Goal: Information Seeking & Learning: Learn about a topic

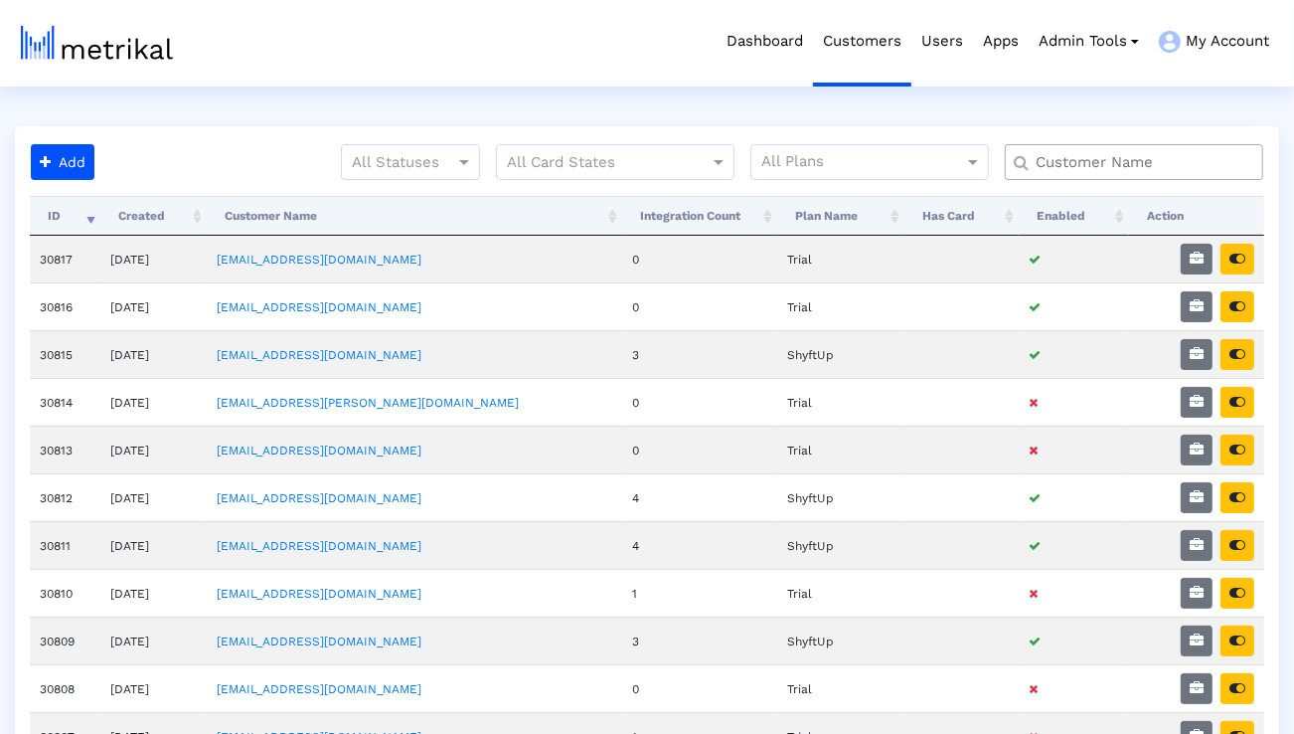
click at [1111, 165] on input "text" at bounding box center [1139, 162] width 234 height 21
type input "talkspace"
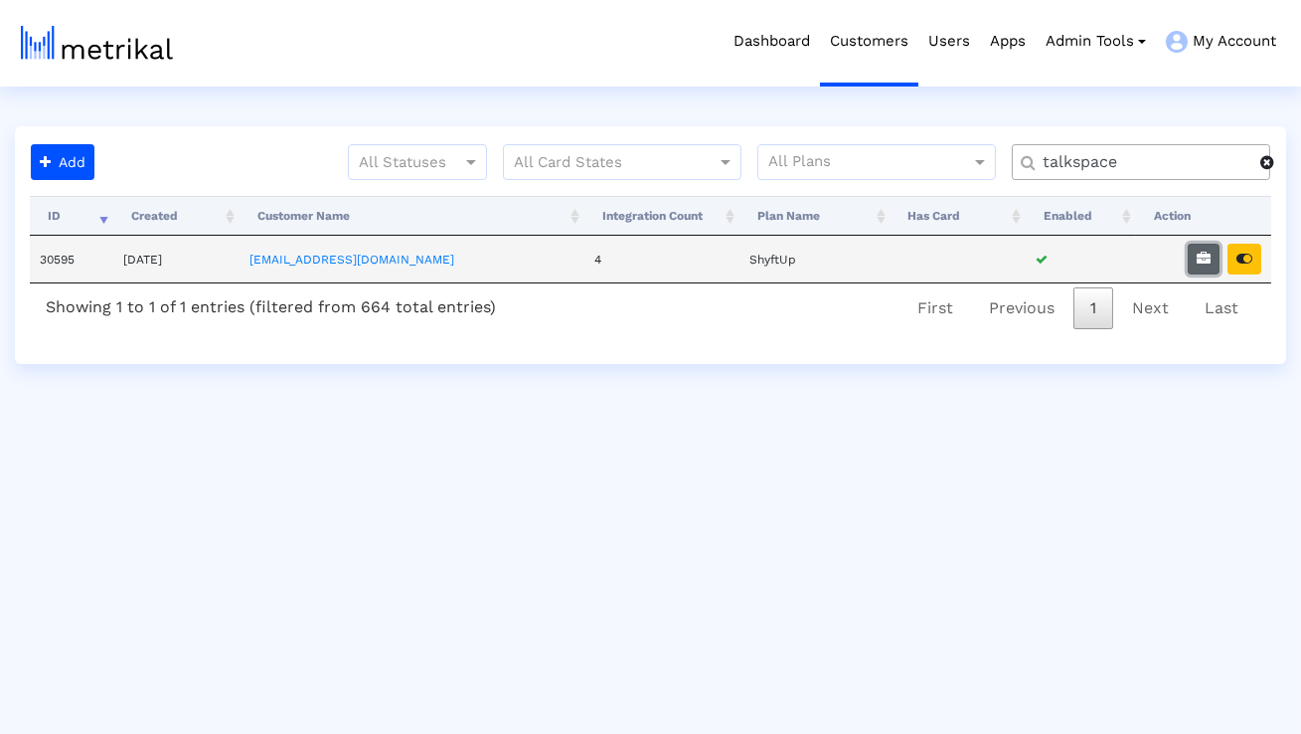
click at [1202, 262] on icon "button" at bounding box center [1204, 259] width 14 height 14
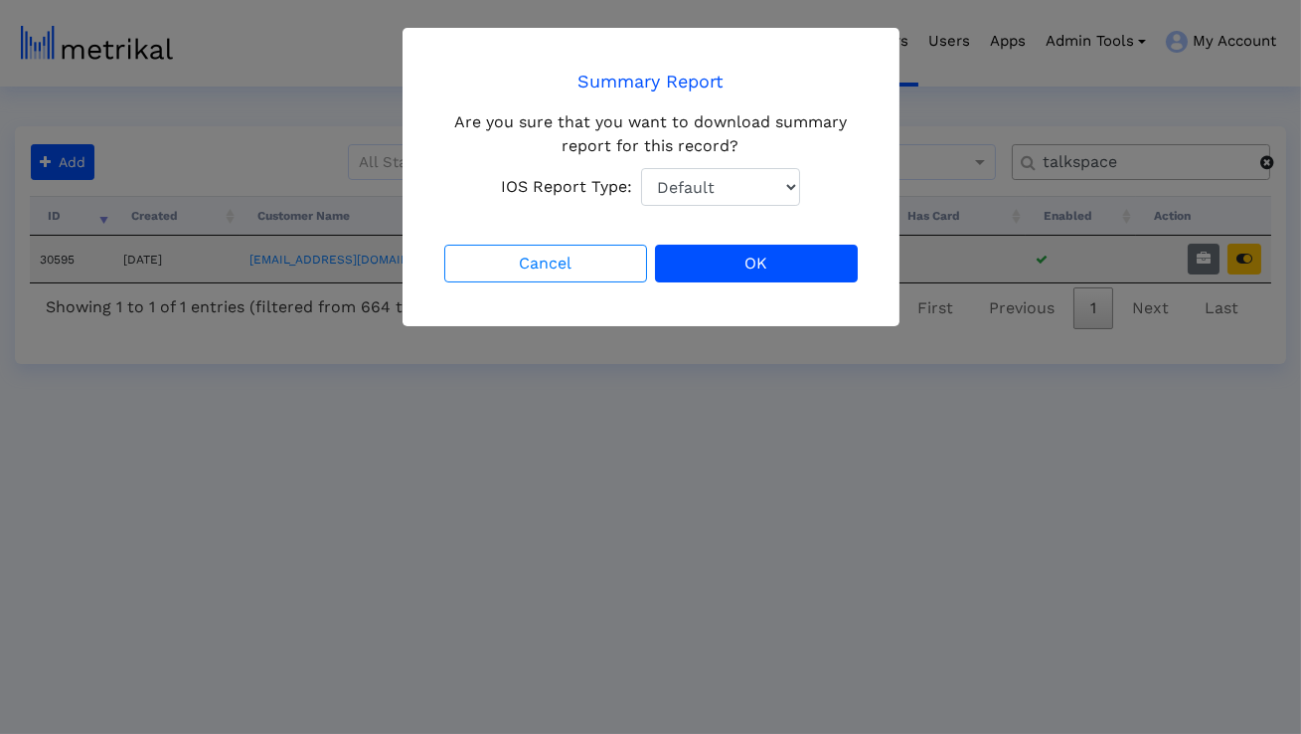
click at [771, 190] on select "Default Total Downloads New Downloads Redownloads" at bounding box center [720, 187] width 159 height 38
select select "1: 1"
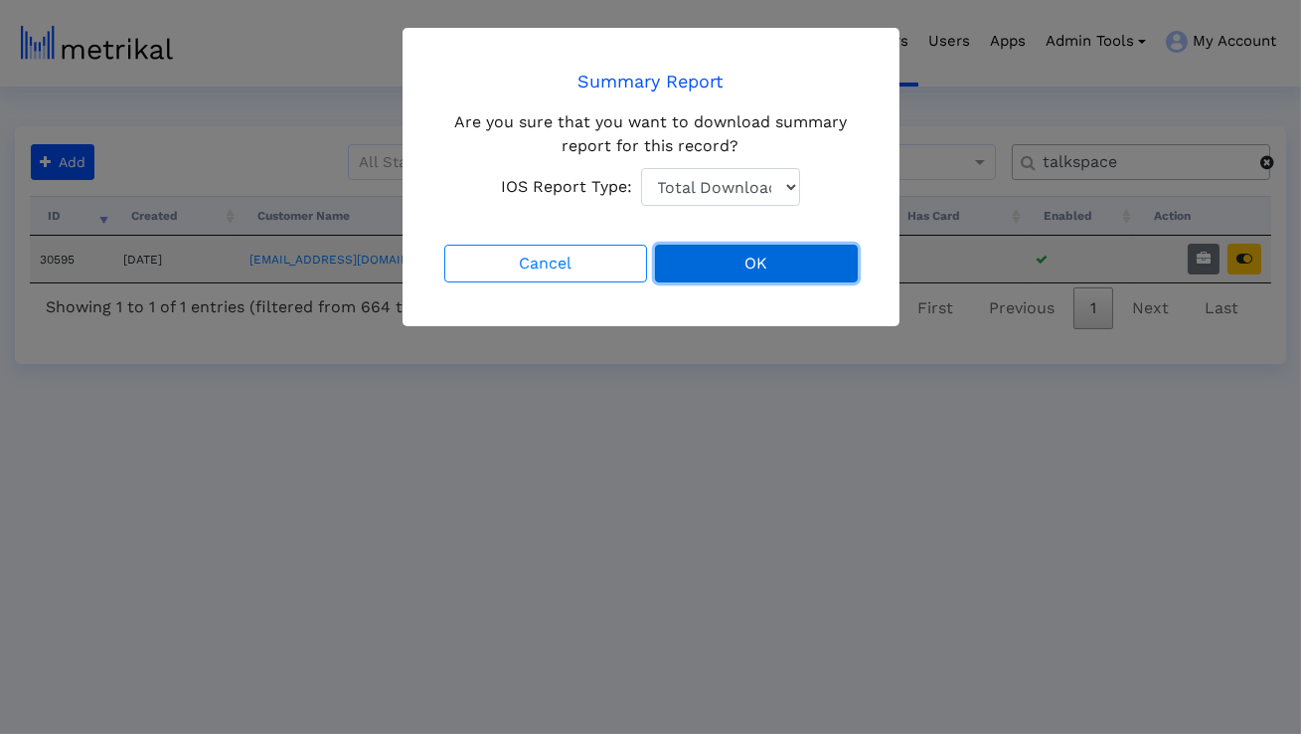
click at [720, 257] on button "OK" at bounding box center [756, 264] width 203 height 38
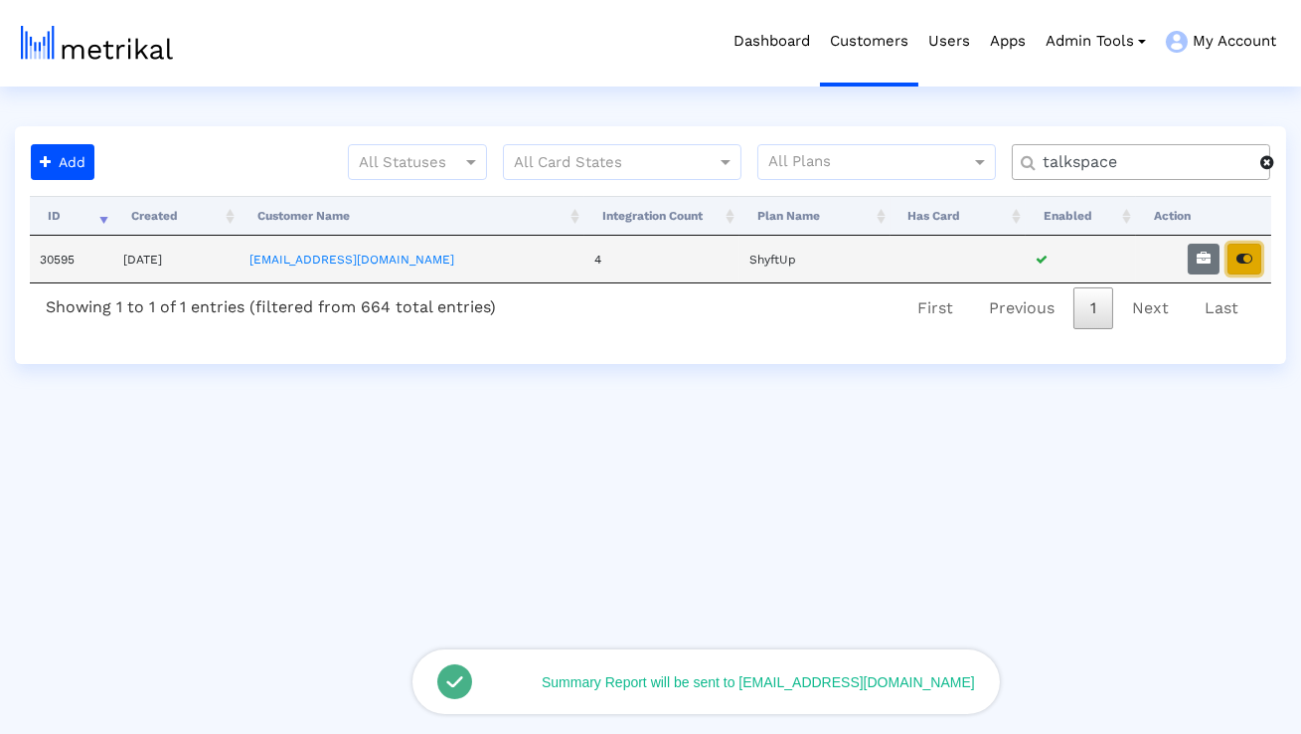
click at [1244, 264] on icon "button" at bounding box center [1245, 259] width 16 height 14
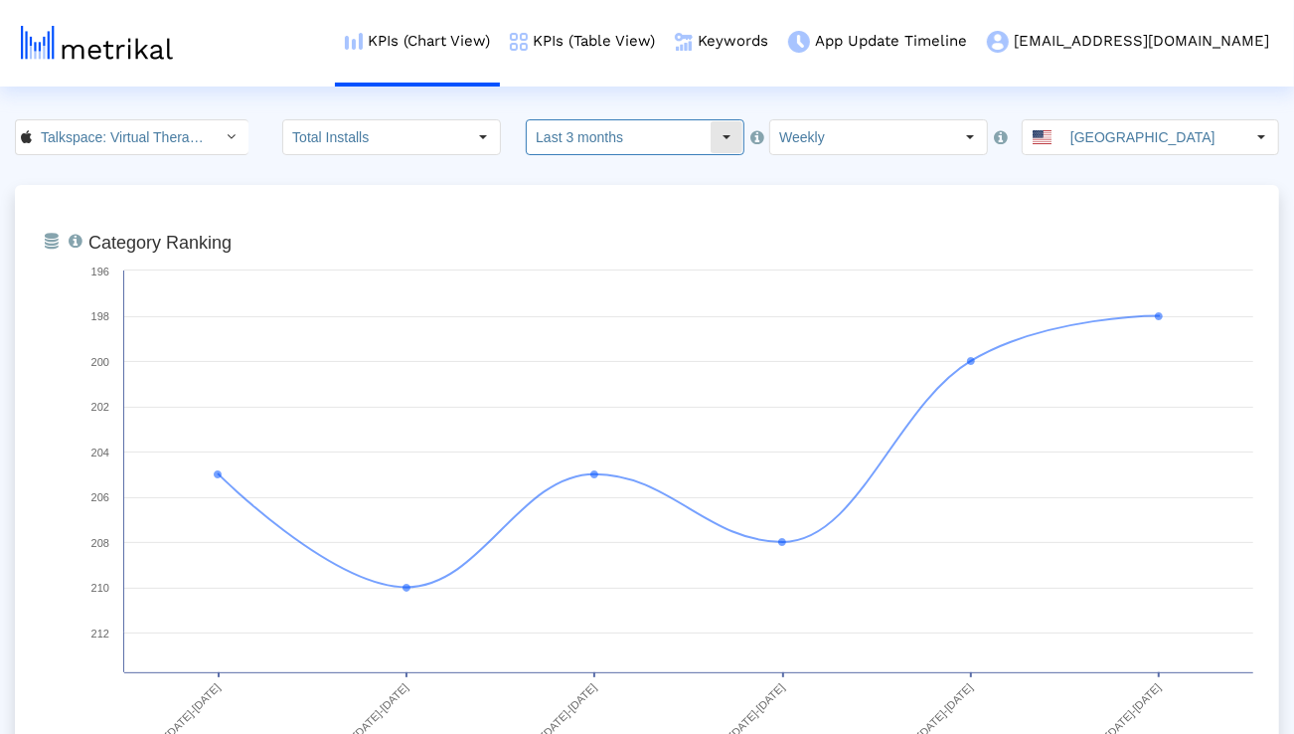
click at [635, 137] on input "Last 3 months" at bounding box center [618, 137] width 183 height 34
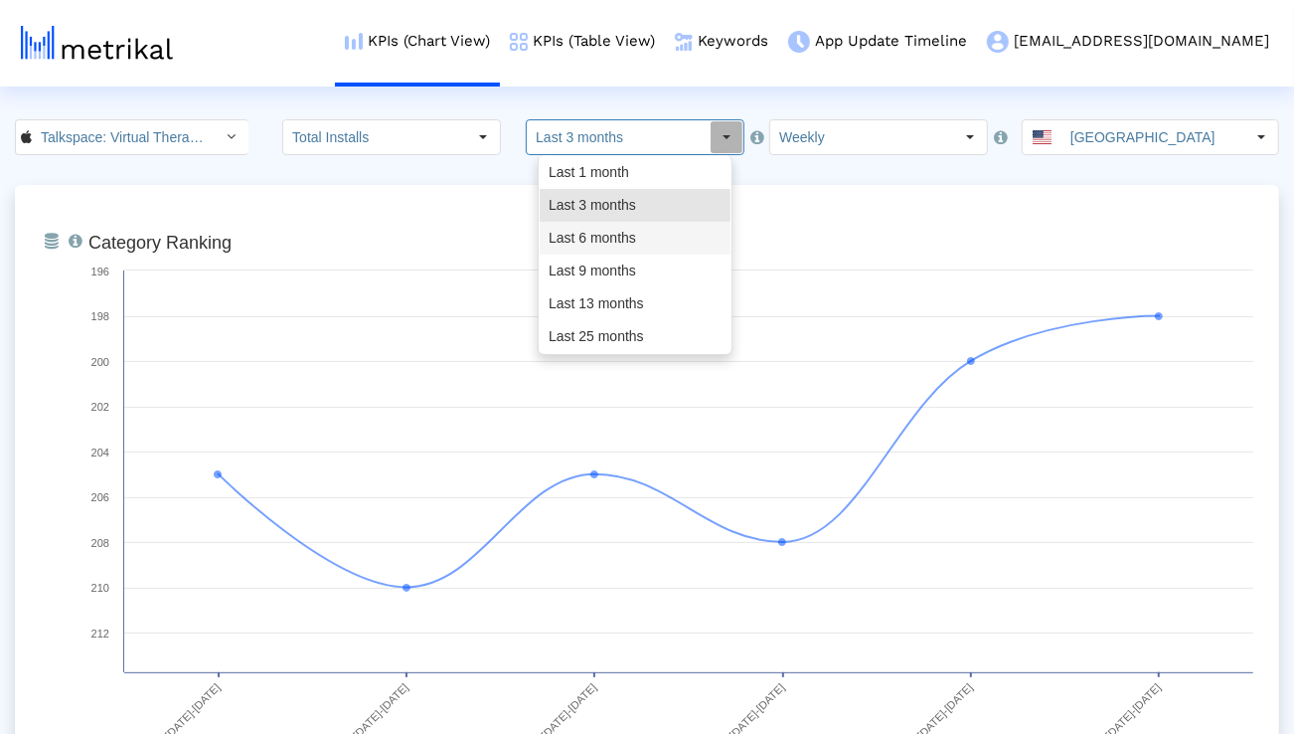
click at [602, 255] on div "Last 9 months" at bounding box center [635, 271] width 191 height 33
type input "Last 9 months"
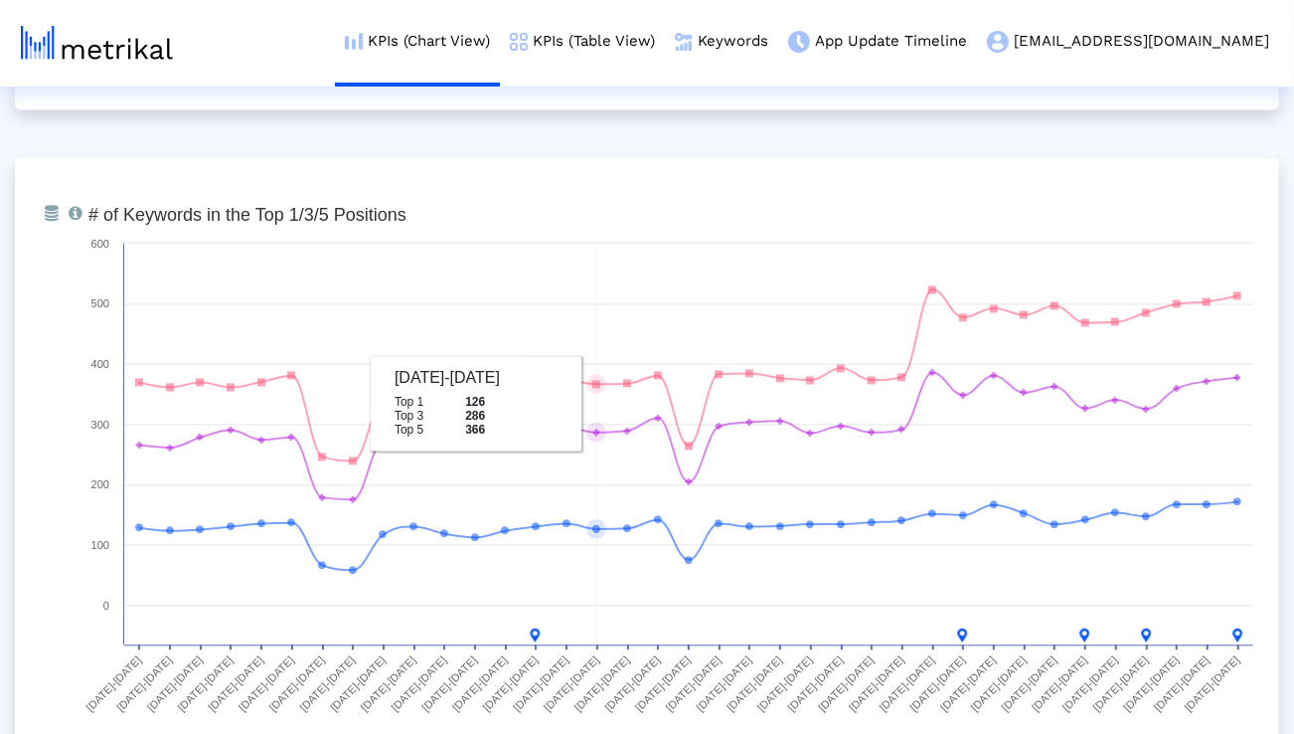
scroll to position [7251, 0]
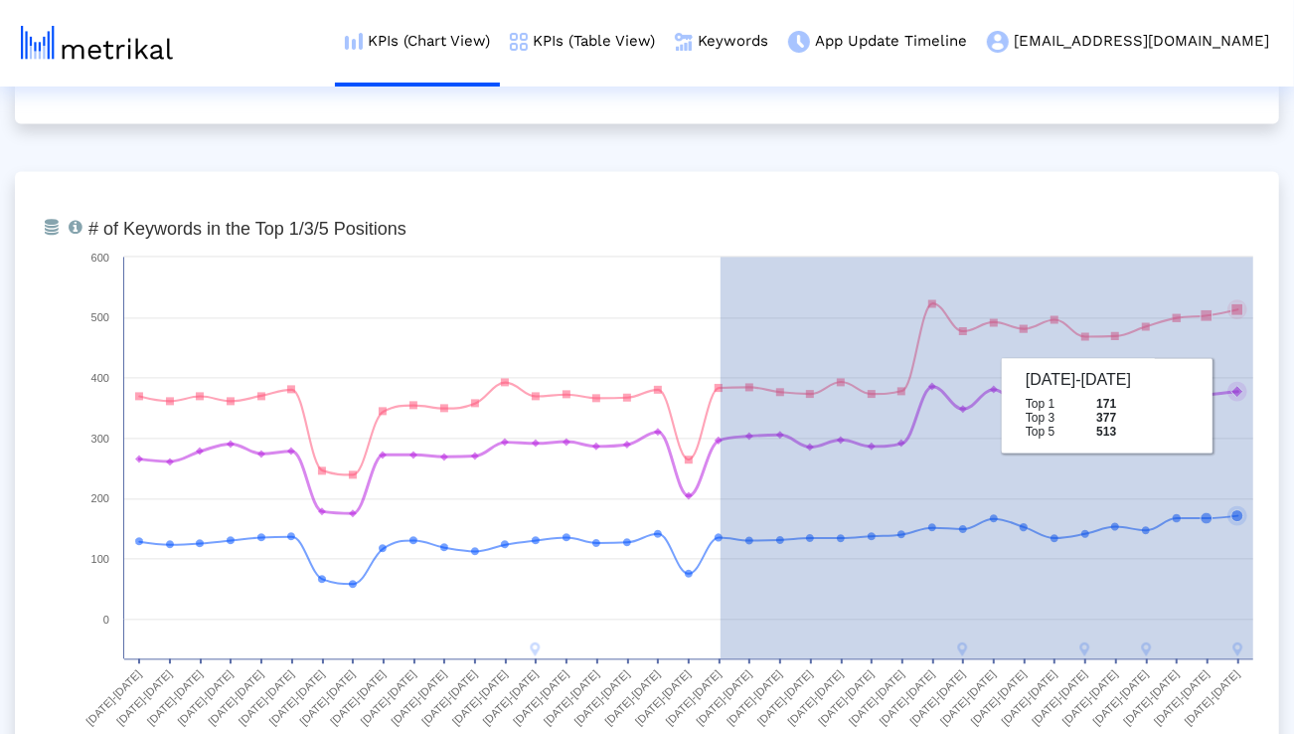
drag, startPoint x: 721, startPoint y: 387, endPoint x: 1261, endPoint y: 409, distance: 540.3
click at [1261, 409] on icon "Created with Highcharts 8.1.2 # of Keywords in the Top 1/3/5 Positions 12/01/24…" at bounding box center [671, 509] width 1185 height 596
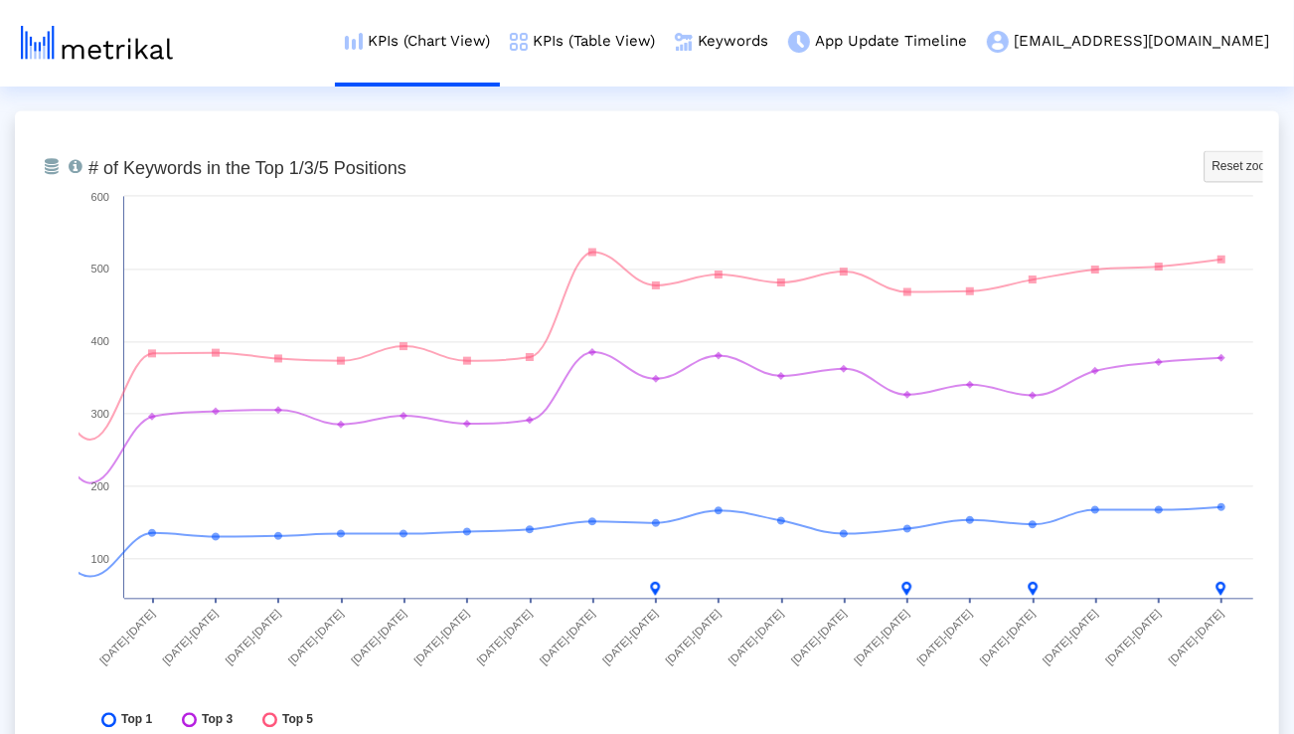
scroll to position [7337, 0]
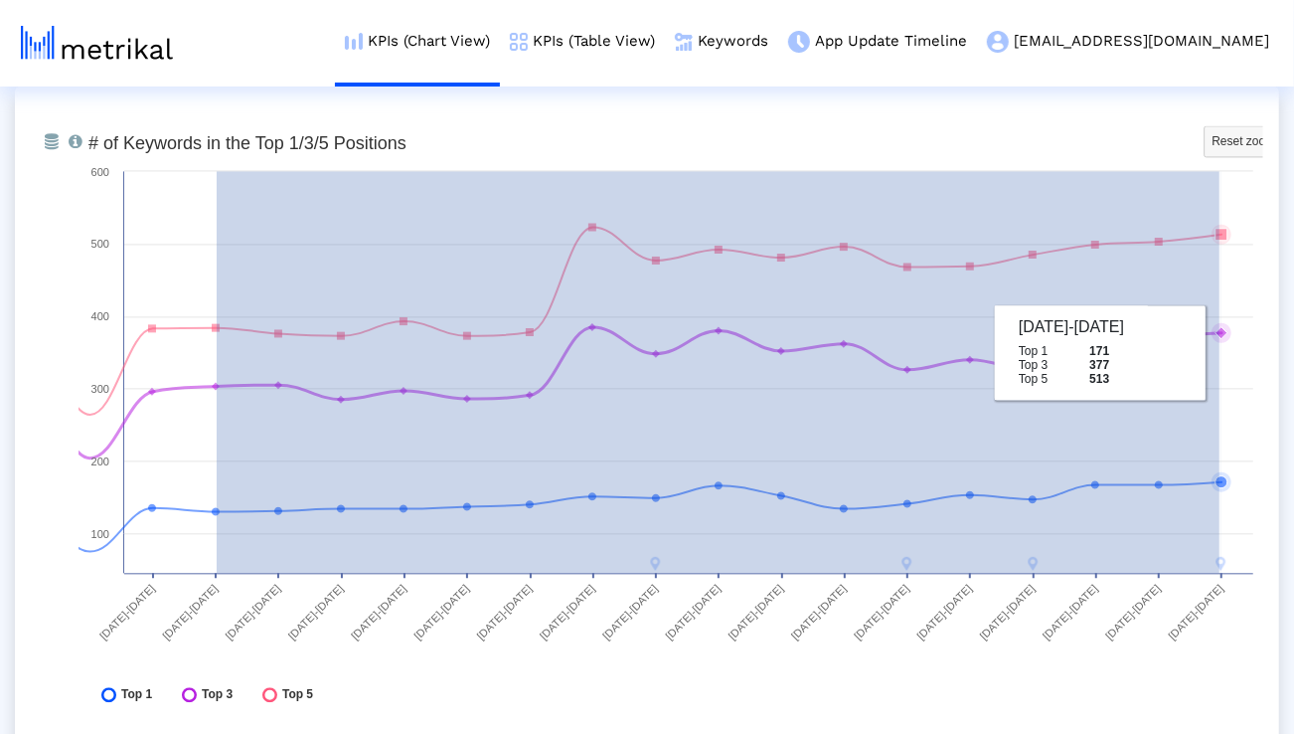
drag, startPoint x: 217, startPoint y: 331, endPoint x: 1220, endPoint y: 362, distance: 1003.6
click at [1220, 362] on icon "Created with Highcharts 8.1.2 # of Keywords in the Top 1/3/5 Positions Reset zo…" at bounding box center [671, 423] width 1185 height 596
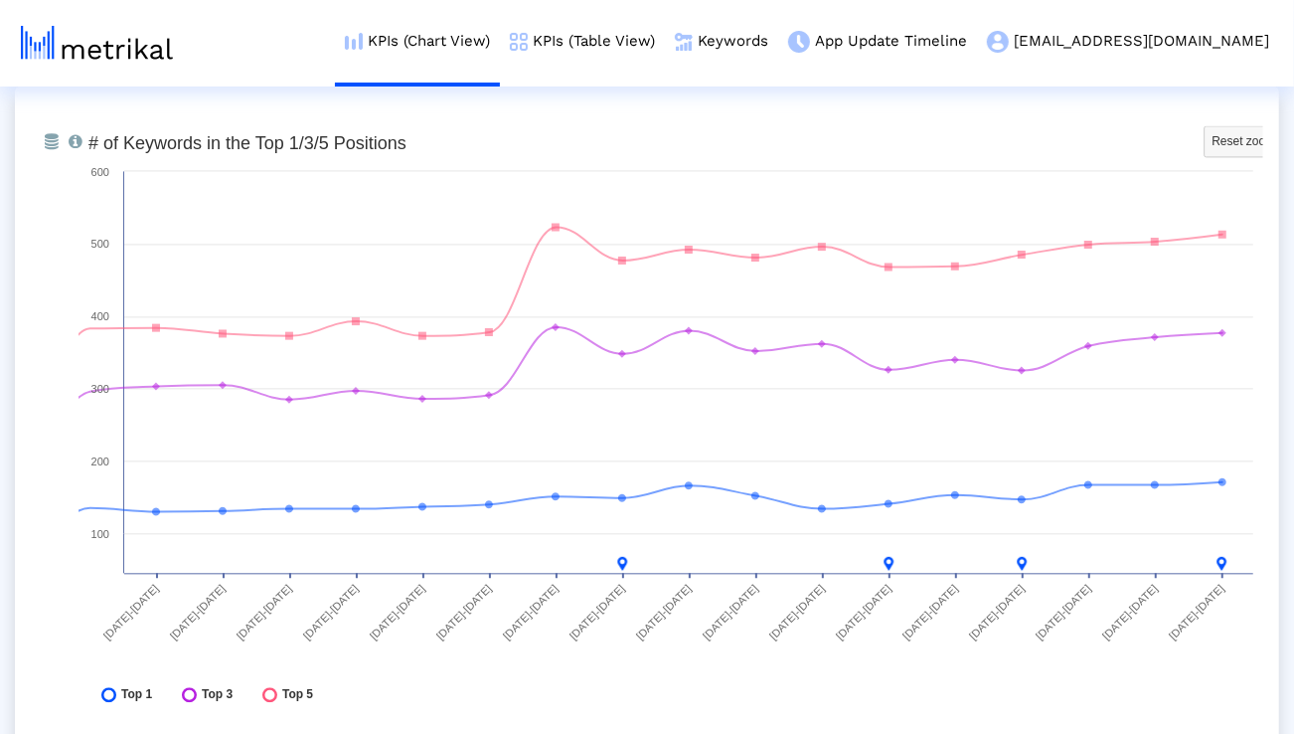
scroll to position [7347, 0]
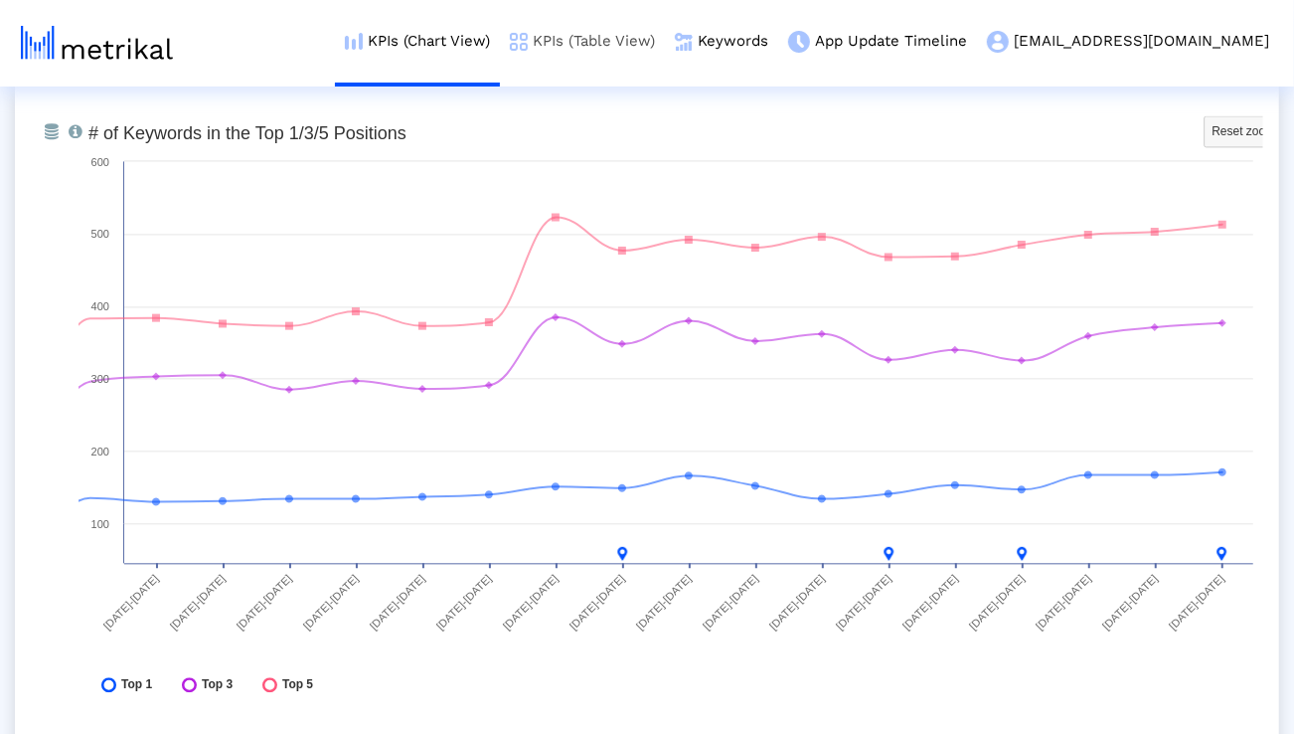
click at [665, 38] on link "KPIs (Table View)" at bounding box center [582, 41] width 165 height 83
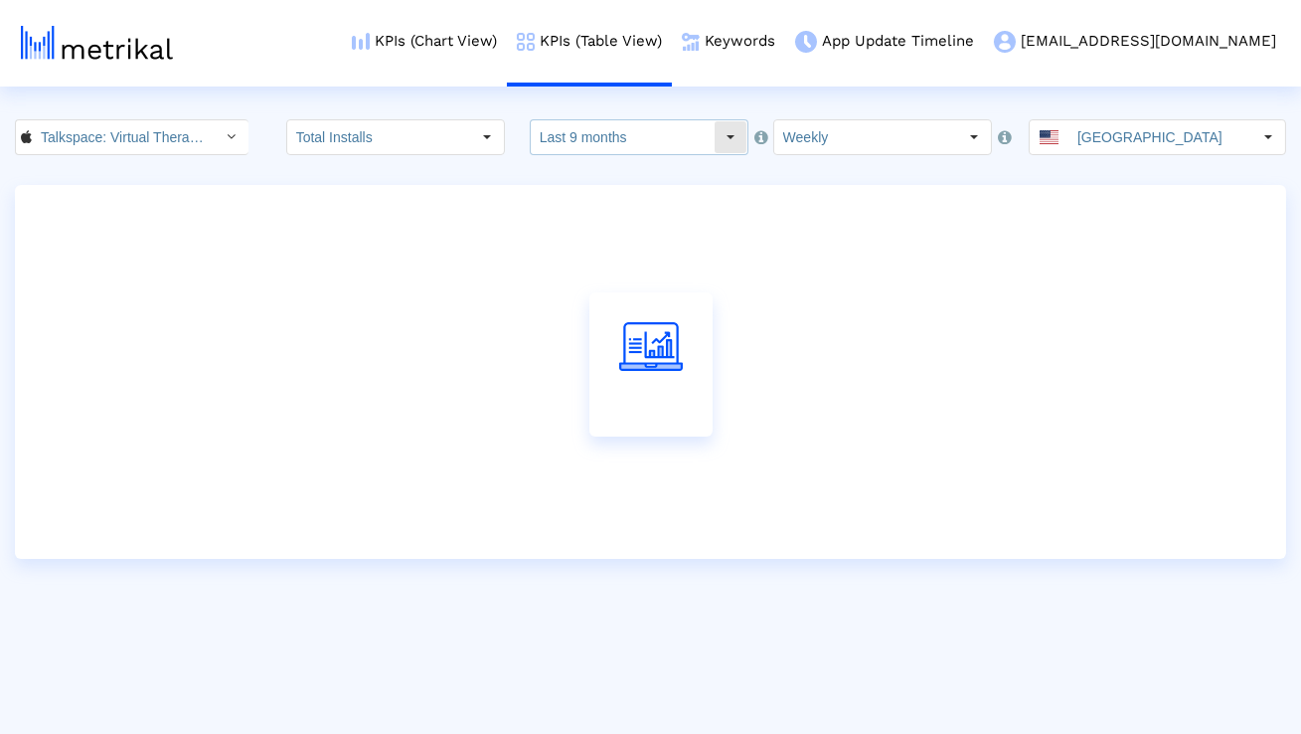
click at [627, 131] on input "Last 9 months" at bounding box center [622, 137] width 183 height 34
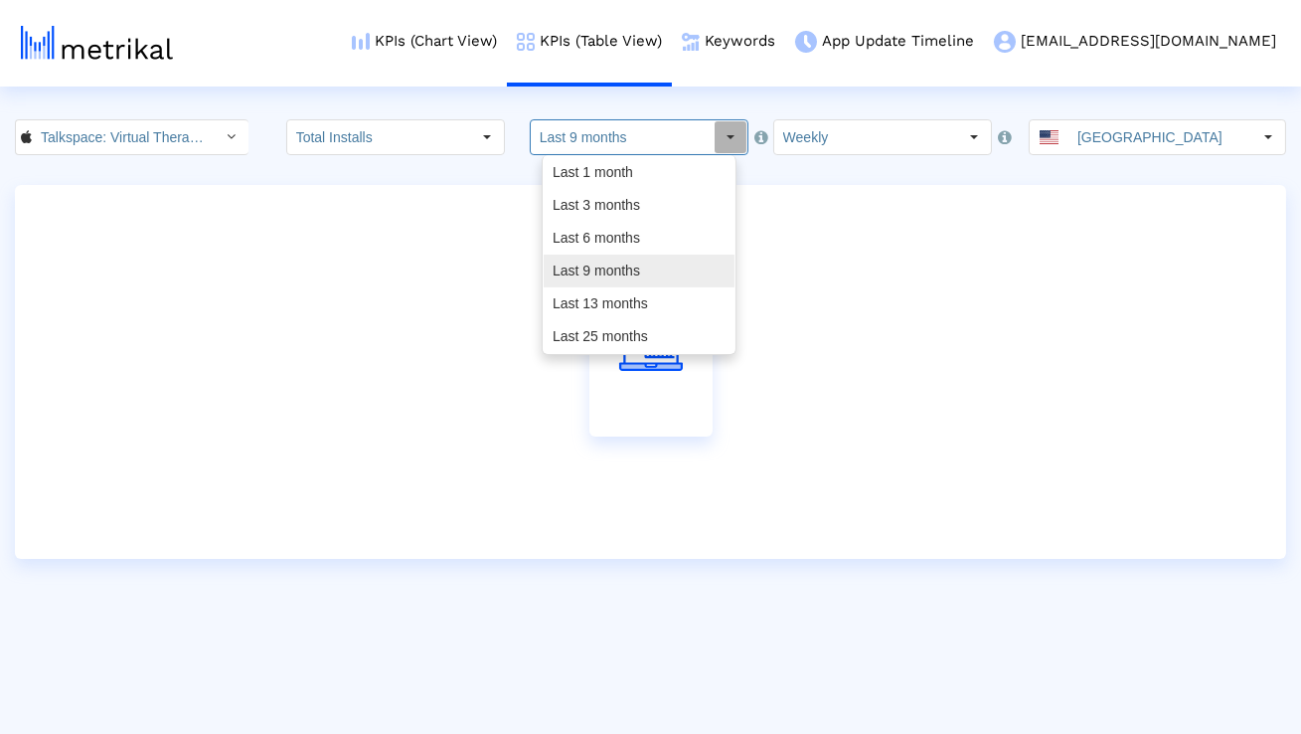
click at [600, 291] on div "Last 13 months" at bounding box center [639, 303] width 191 height 33
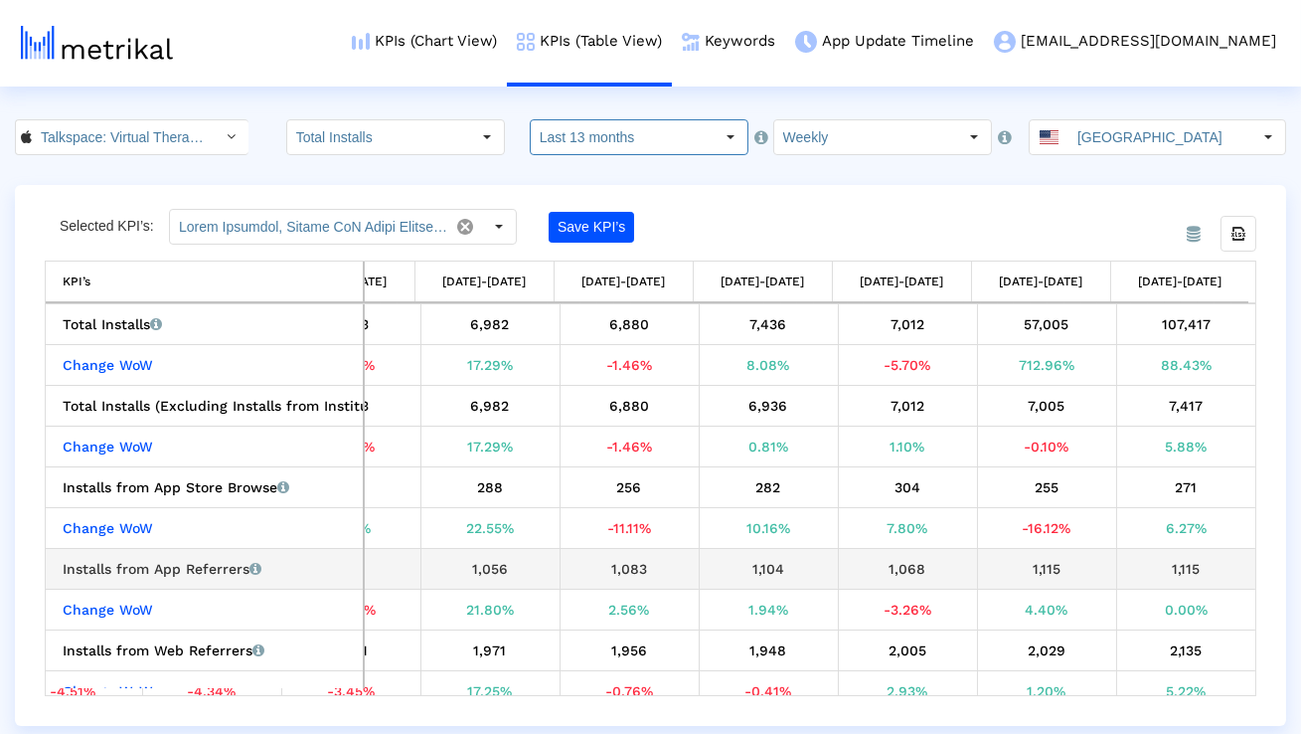
scroll to position [102, 6491]
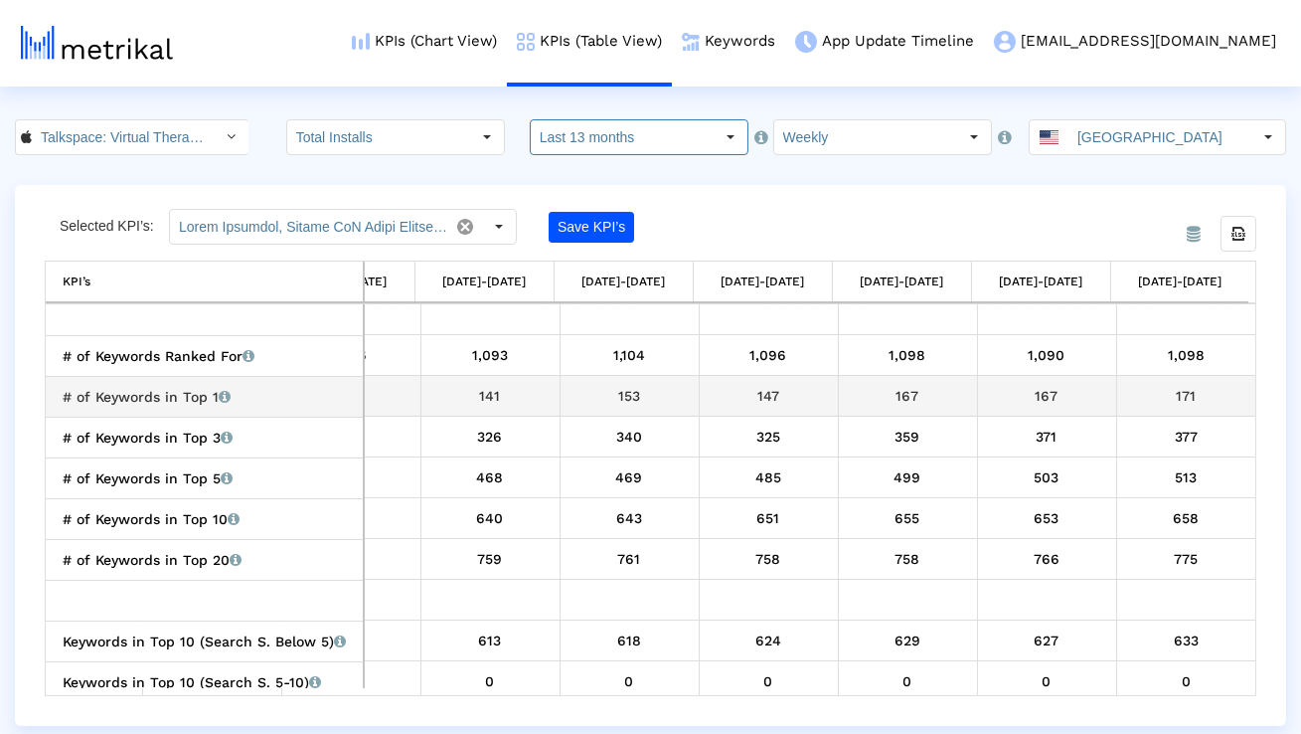
click at [1148, 395] on div "171" at bounding box center [1186, 396] width 125 height 26
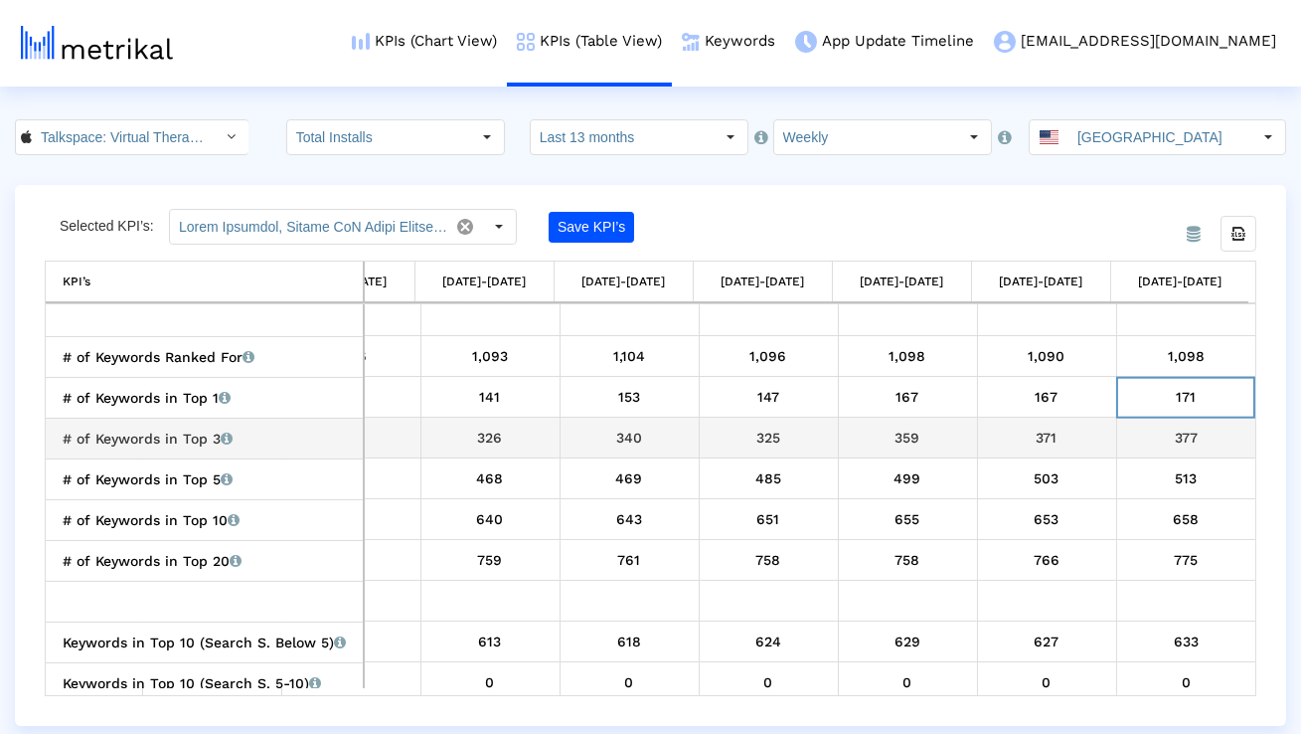
click at [291, 437] on div "# of Keywords in Top 3 Total number of keywords that the app currently ranks fo…" at bounding box center [209, 438] width 293 height 26
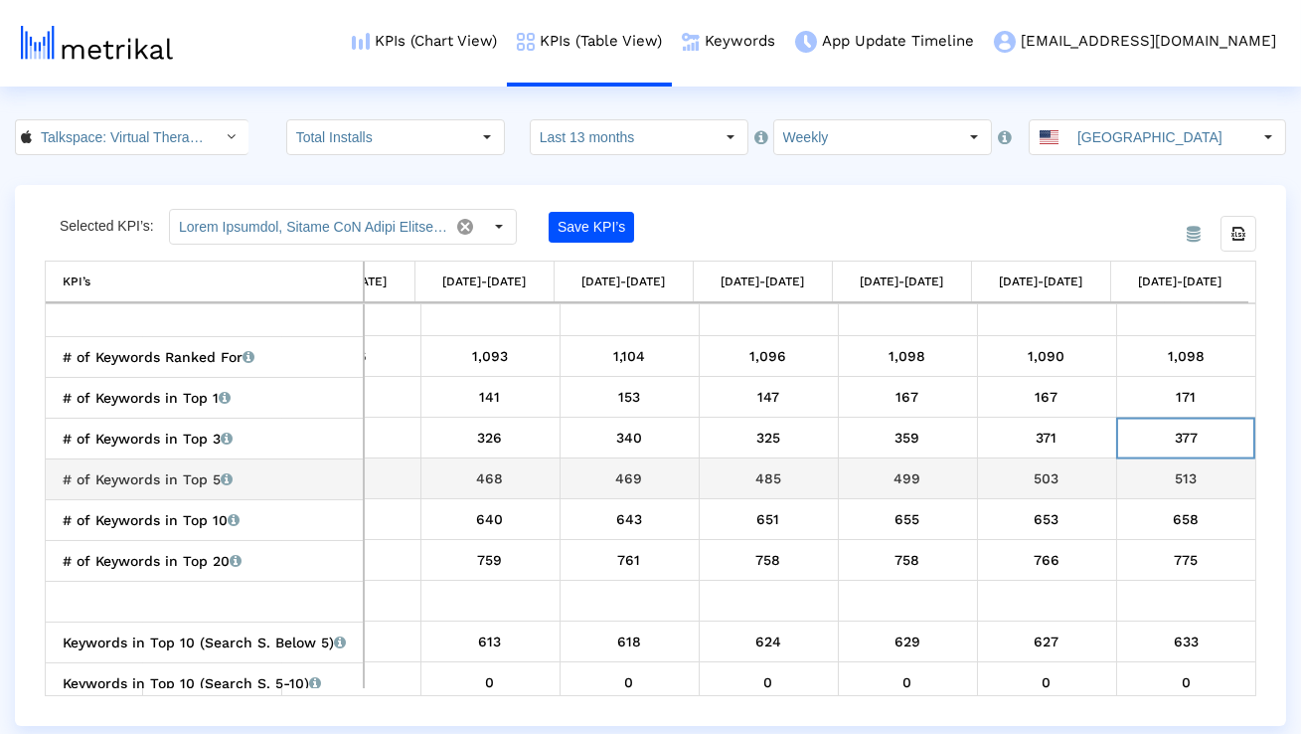
click at [306, 487] on div "# of Keywords in Top 5 Total number of keywords that the app currently ranks fo…" at bounding box center [209, 479] width 293 height 26
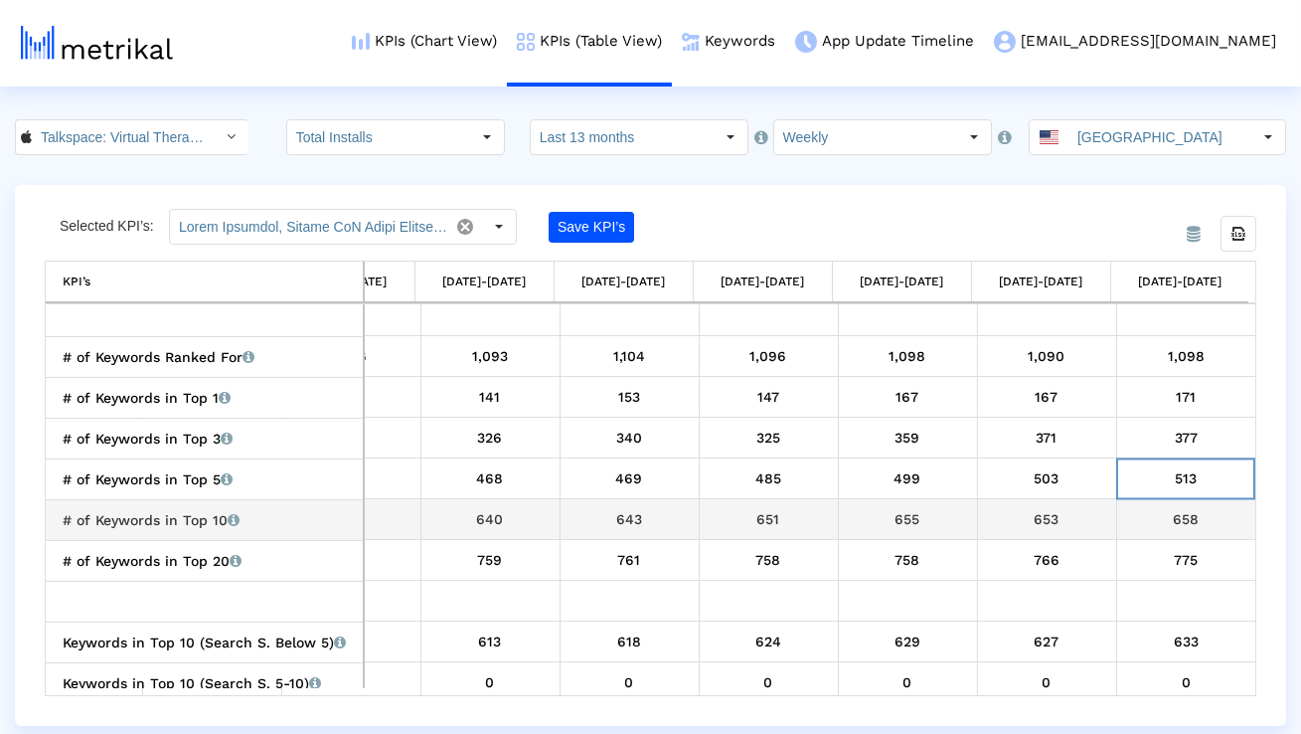
click at [280, 524] on div "# of Keywords in Top 10 Total number of keywords that the app currently ranks f…" at bounding box center [209, 520] width 293 height 26
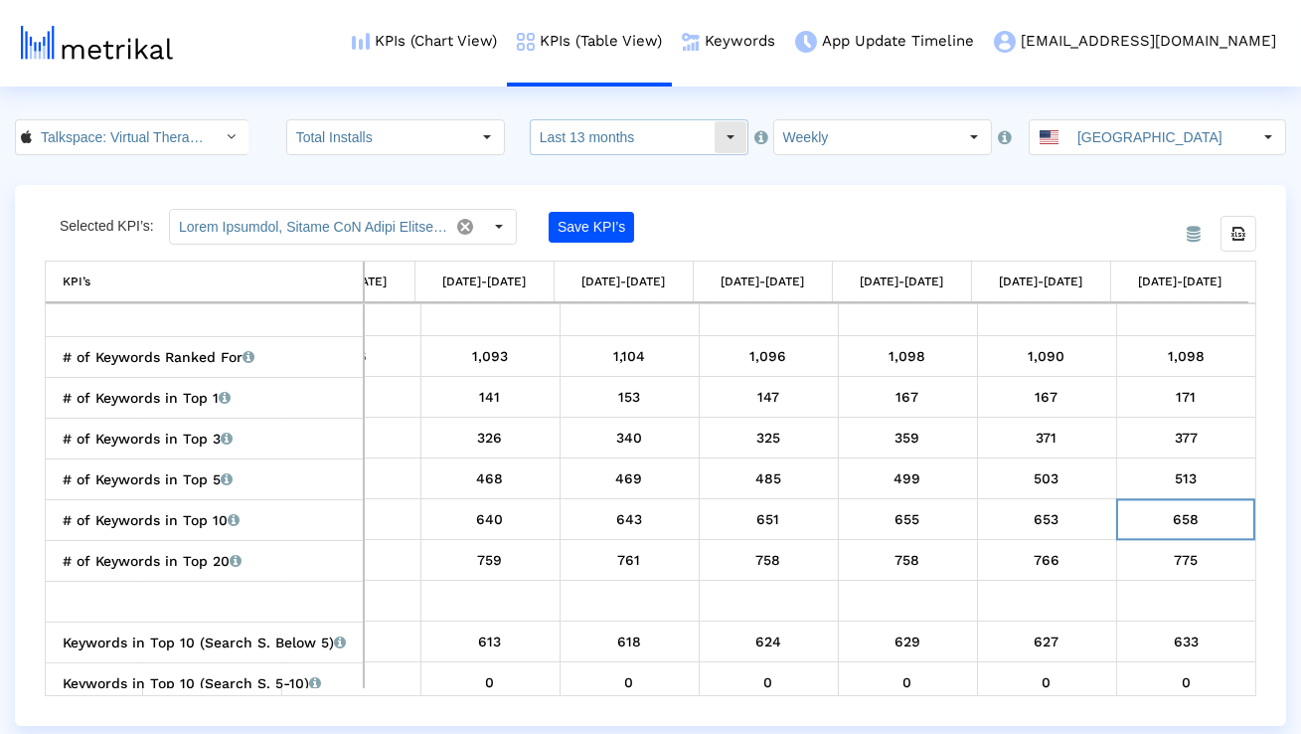
click at [610, 140] on input "Last 13 months" at bounding box center [622, 137] width 183 height 34
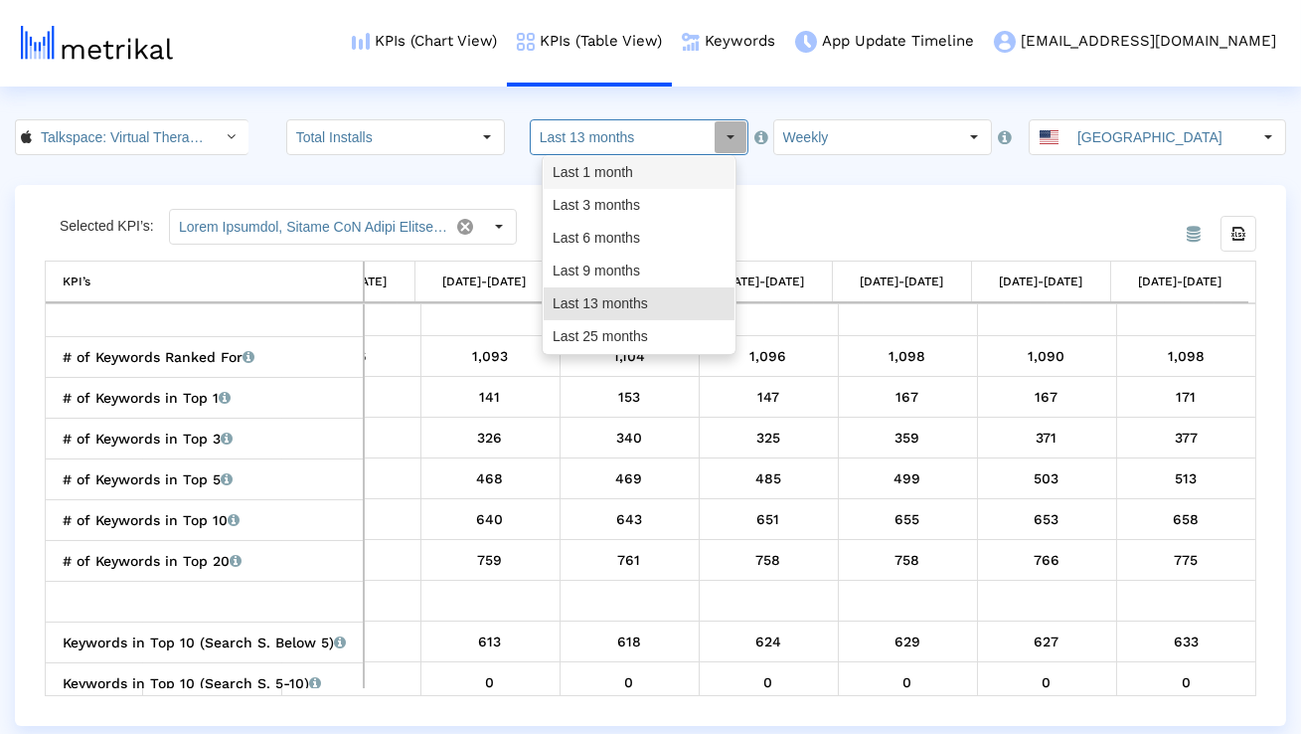
click at [597, 199] on div "Last 3 months" at bounding box center [639, 205] width 191 height 33
type input "Last 3 months"
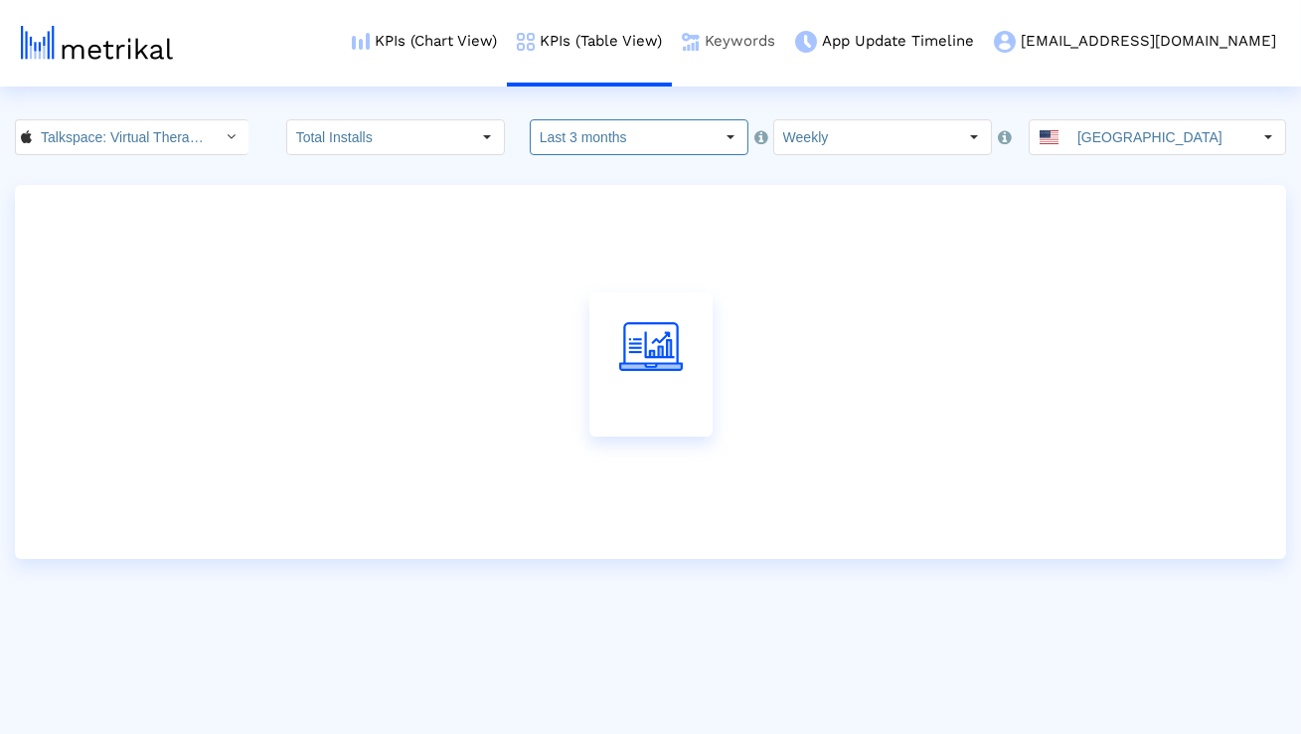
click at [785, 51] on link "Keywords" at bounding box center [728, 41] width 113 height 83
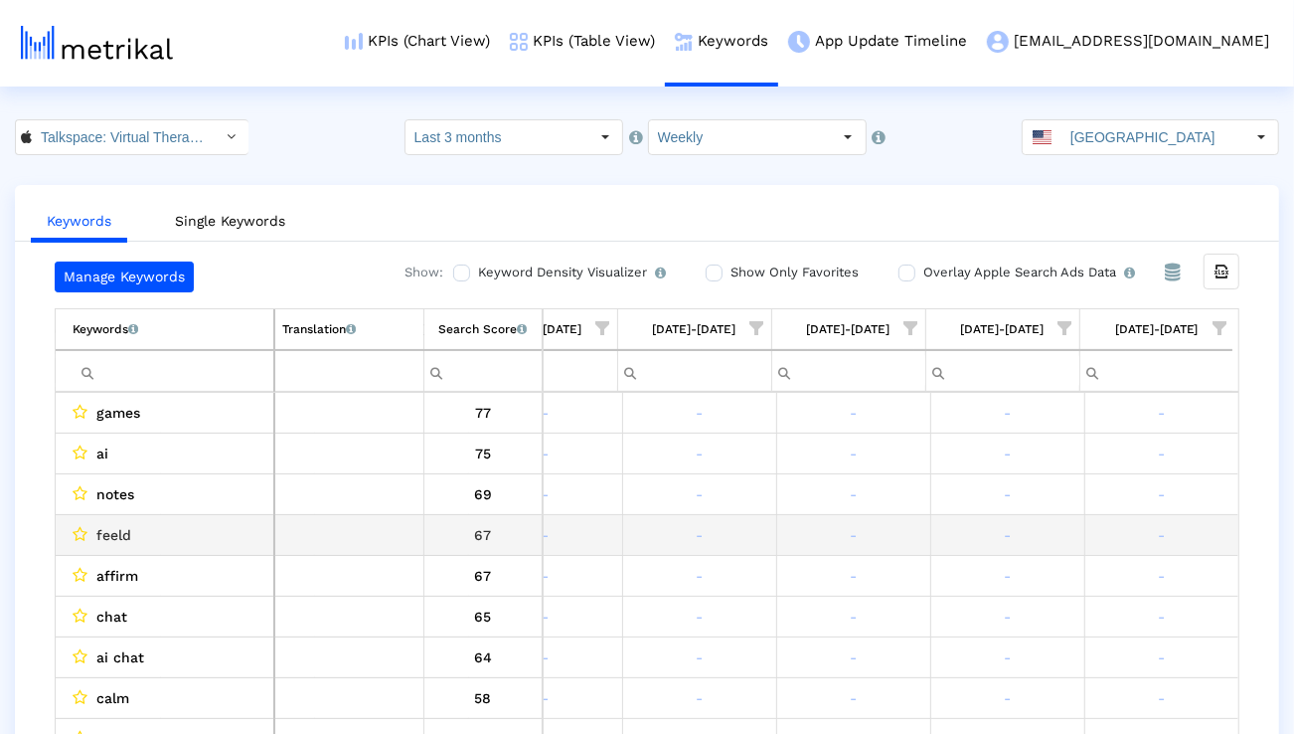
scroll to position [0, 1312]
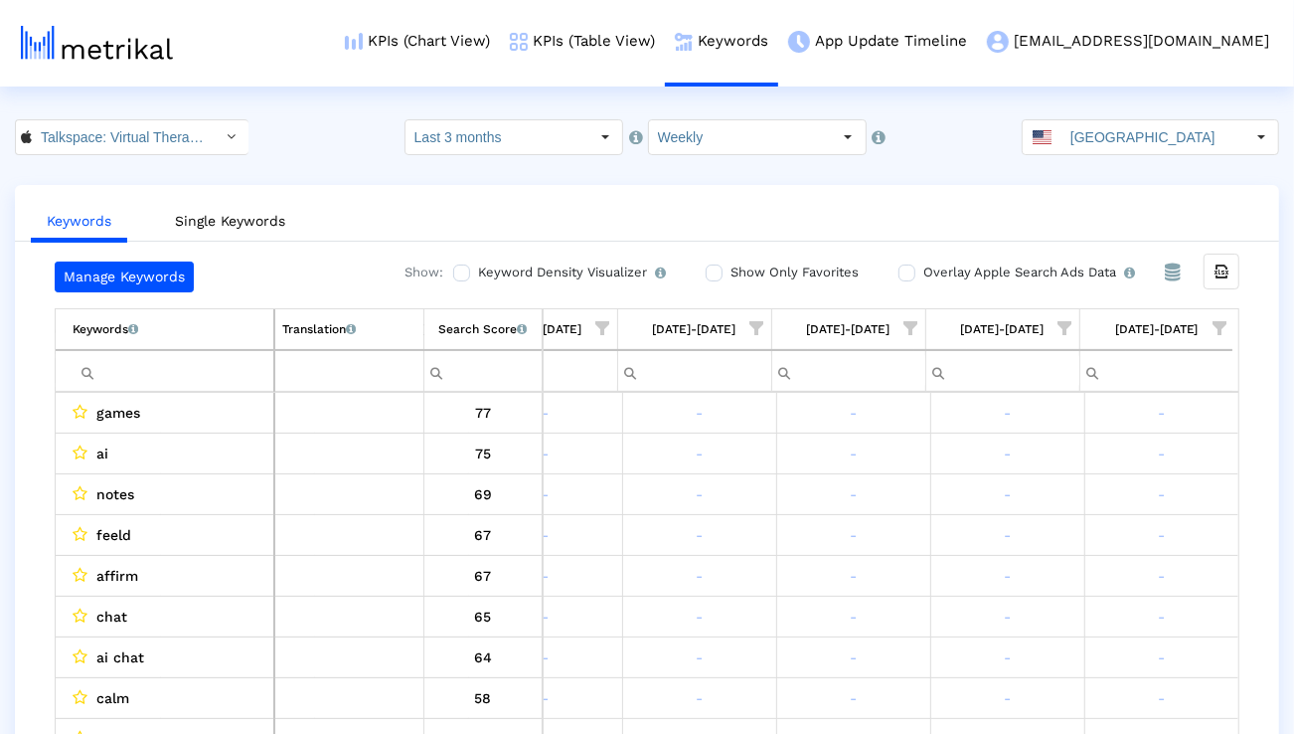
click at [1226, 326] on span "Show filter options for column '08/10/25-08/16/25'" at bounding box center [1220, 328] width 14 height 14
click at [1122, 470] on div "Is One" at bounding box center [1123, 469] width 178 height 39
click at [1116, 505] on div "Between 2-3" at bounding box center [1123, 509] width 178 height 39
click at [1109, 532] on div "Between 4-5" at bounding box center [1123, 549] width 178 height 39
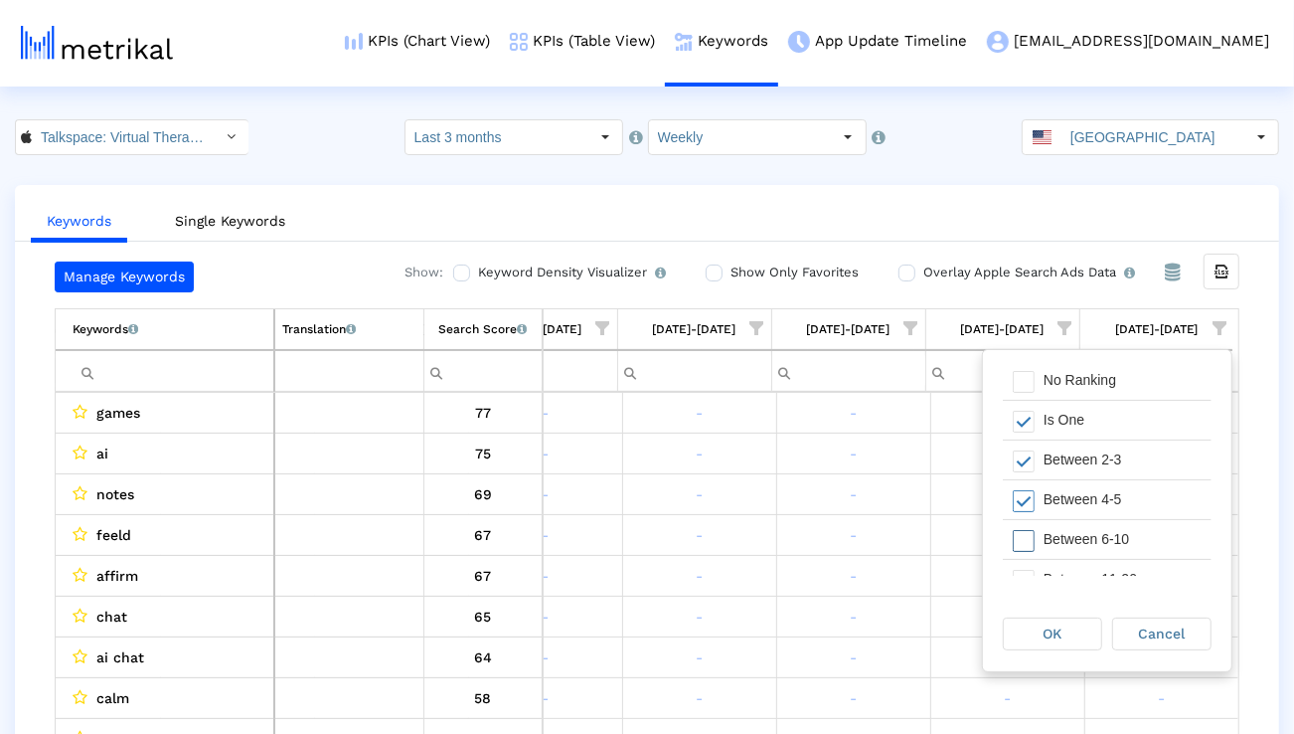
click at [1101, 545] on div "Between 6-10" at bounding box center [1123, 539] width 178 height 39
click at [1045, 637] on span "OK" at bounding box center [1053, 633] width 19 height 16
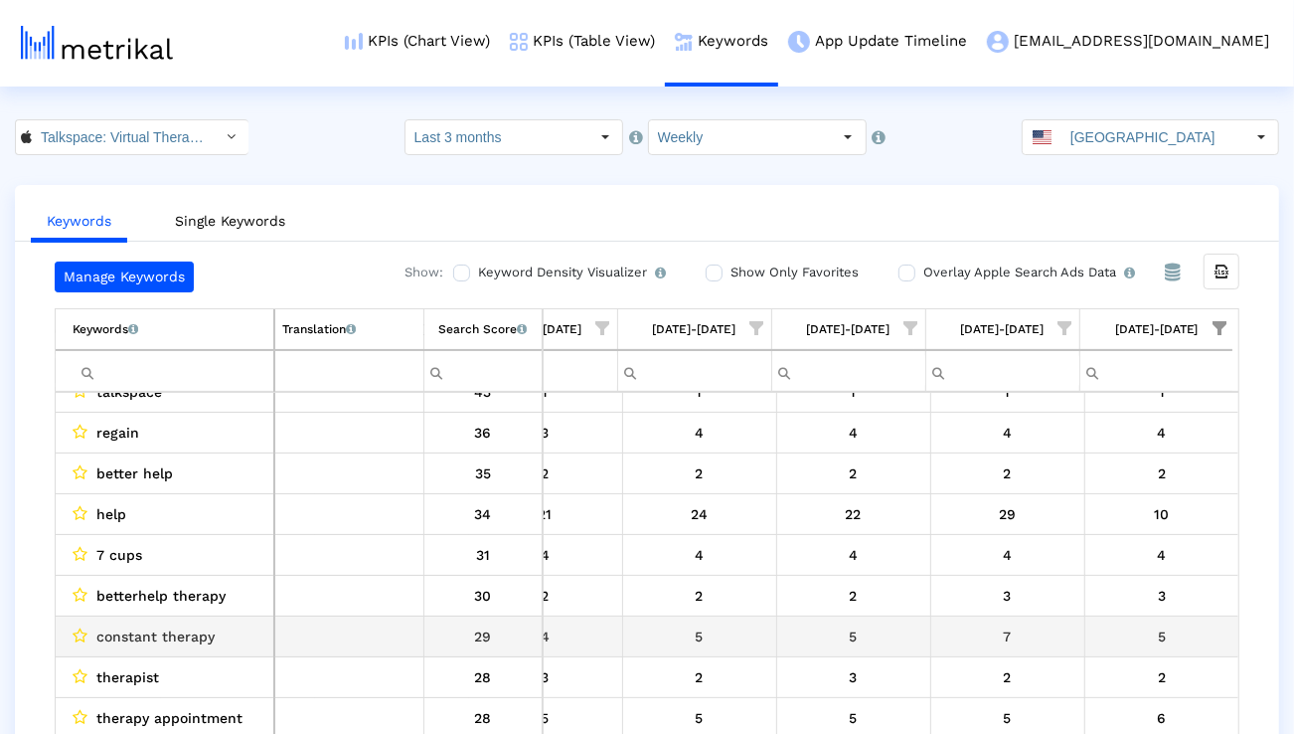
scroll to position [157, 1313]
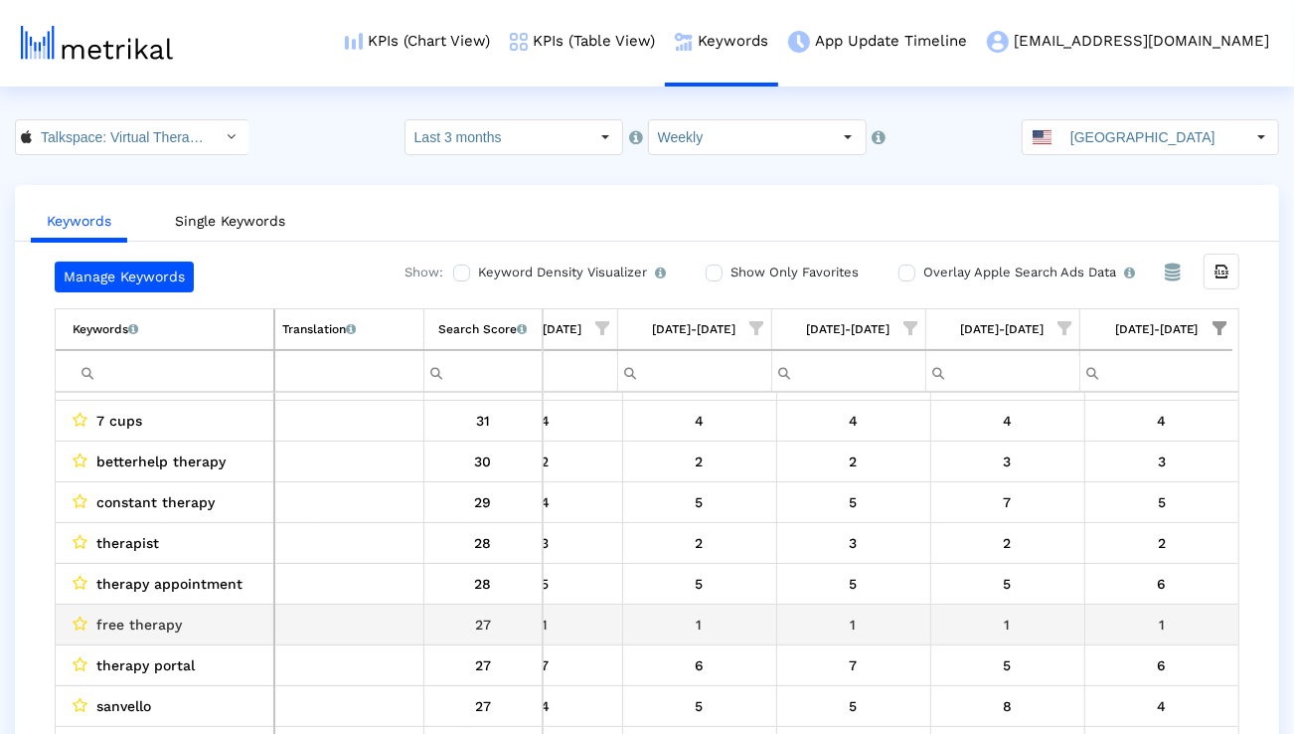
click at [131, 628] on span "free therapy" at bounding box center [138, 624] width 85 height 26
click at [130, 627] on span "free therapy" at bounding box center [138, 624] width 85 height 26
copy span "free therapy"
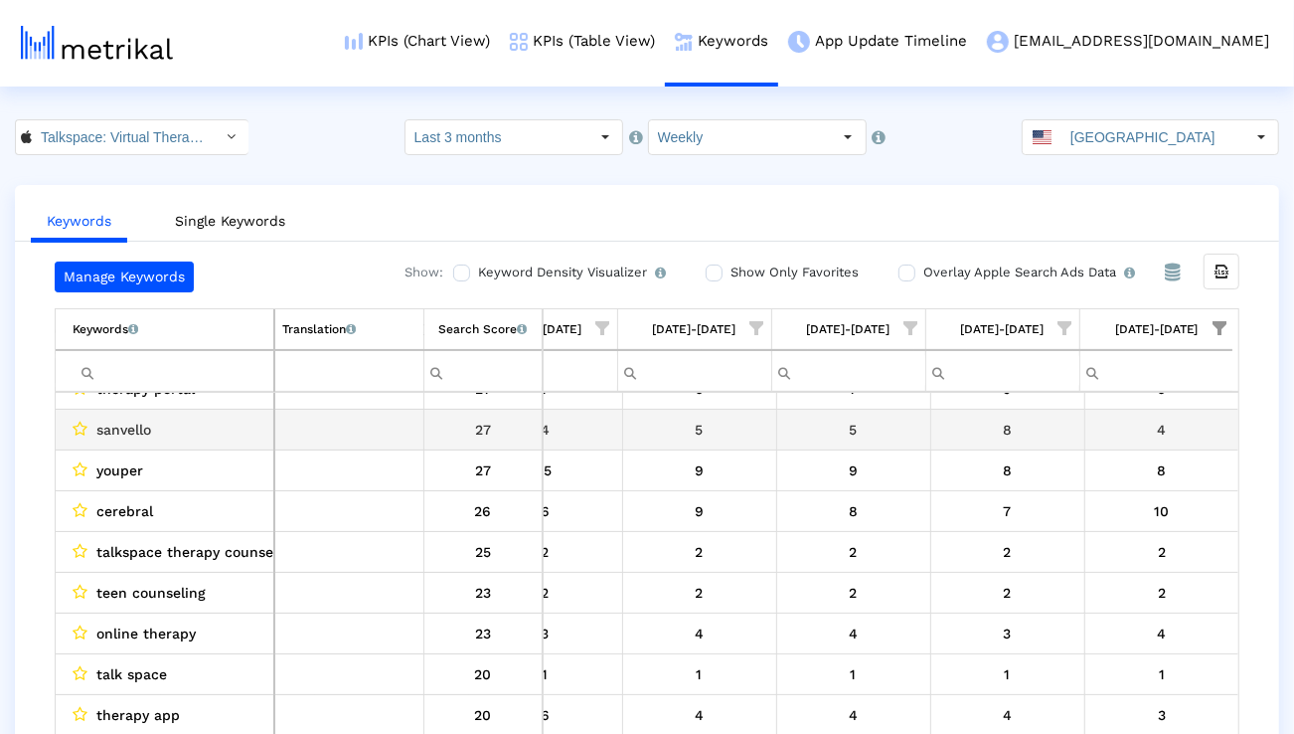
click at [131, 430] on span "sanvello" at bounding box center [123, 430] width 55 height 26
click at [131, 429] on span "sanvello" at bounding box center [123, 430] width 55 height 26
copy span "sanvello"
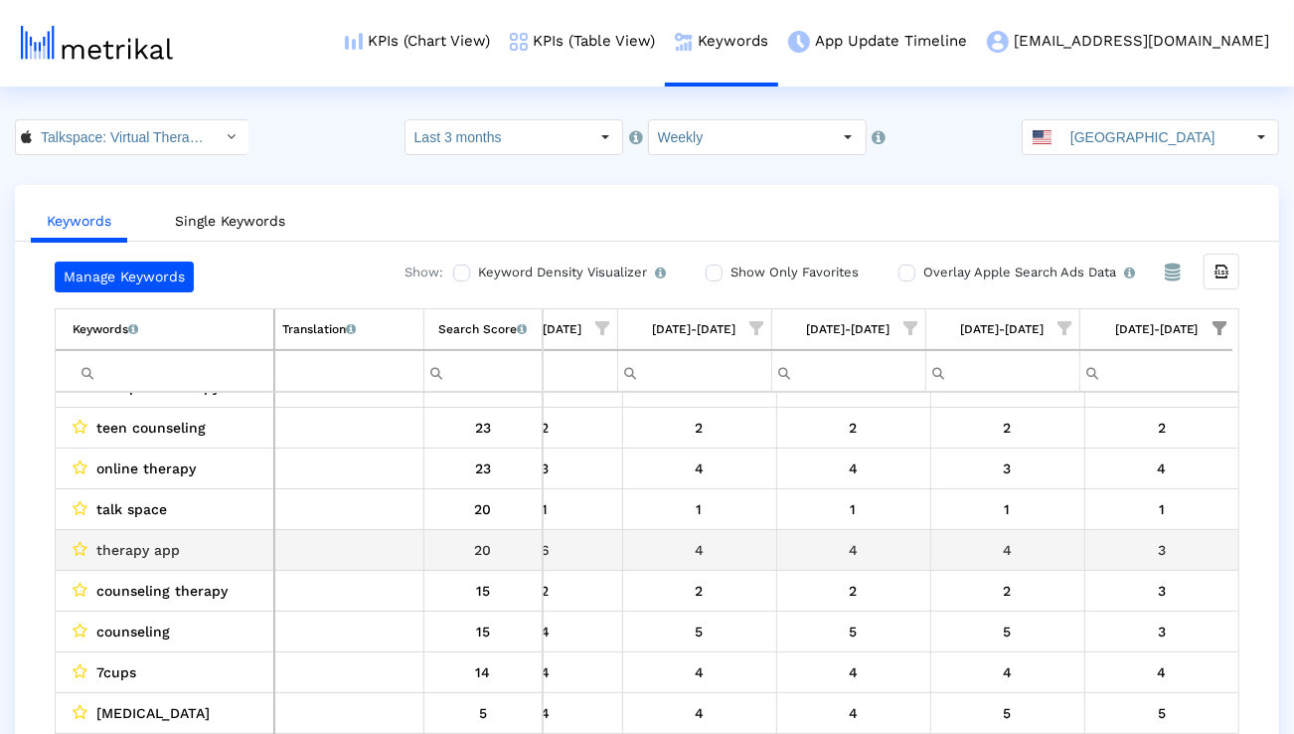
click at [156, 547] on span "therapy app" at bounding box center [138, 550] width 84 height 26
click at [155, 547] on span "therapy app" at bounding box center [138, 550] width 84 height 26
copy span "therapy app"
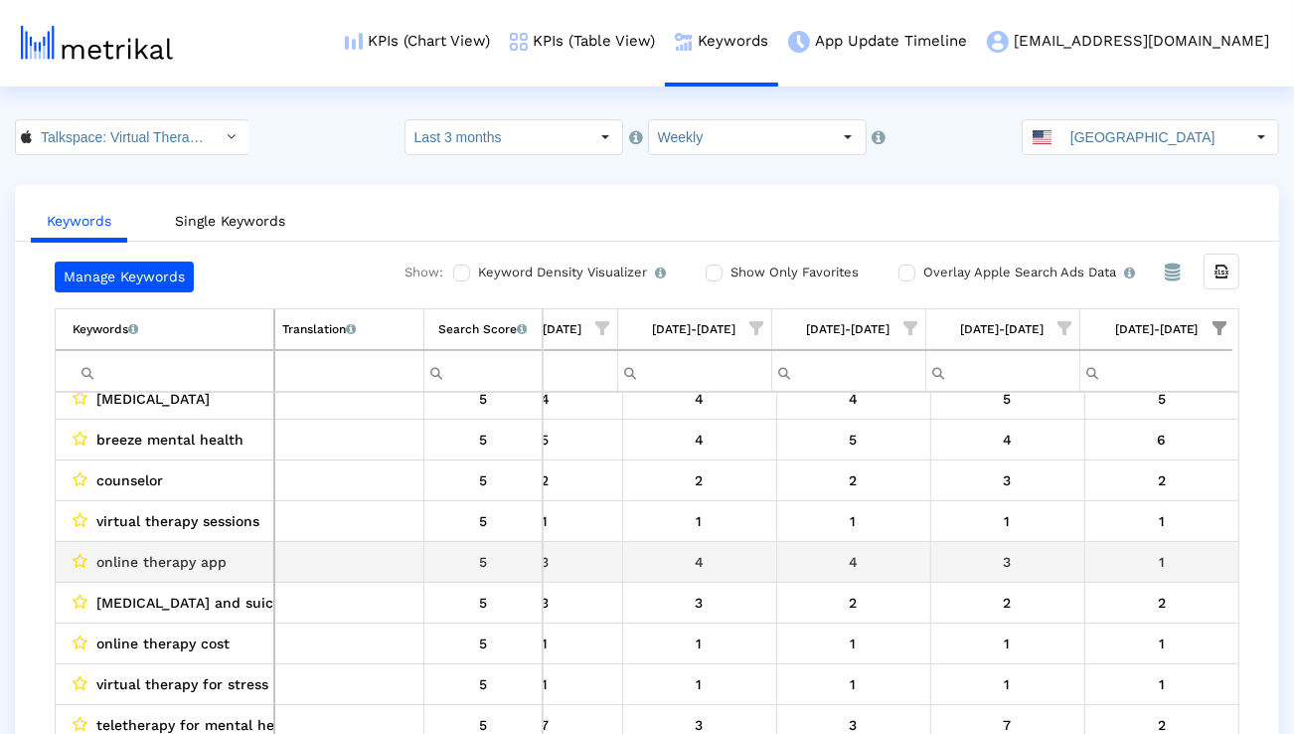
click at [190, 566] on span "online therapy app" at bounding box center [161, 562] width 130 height 26
copy span "online therapy app"
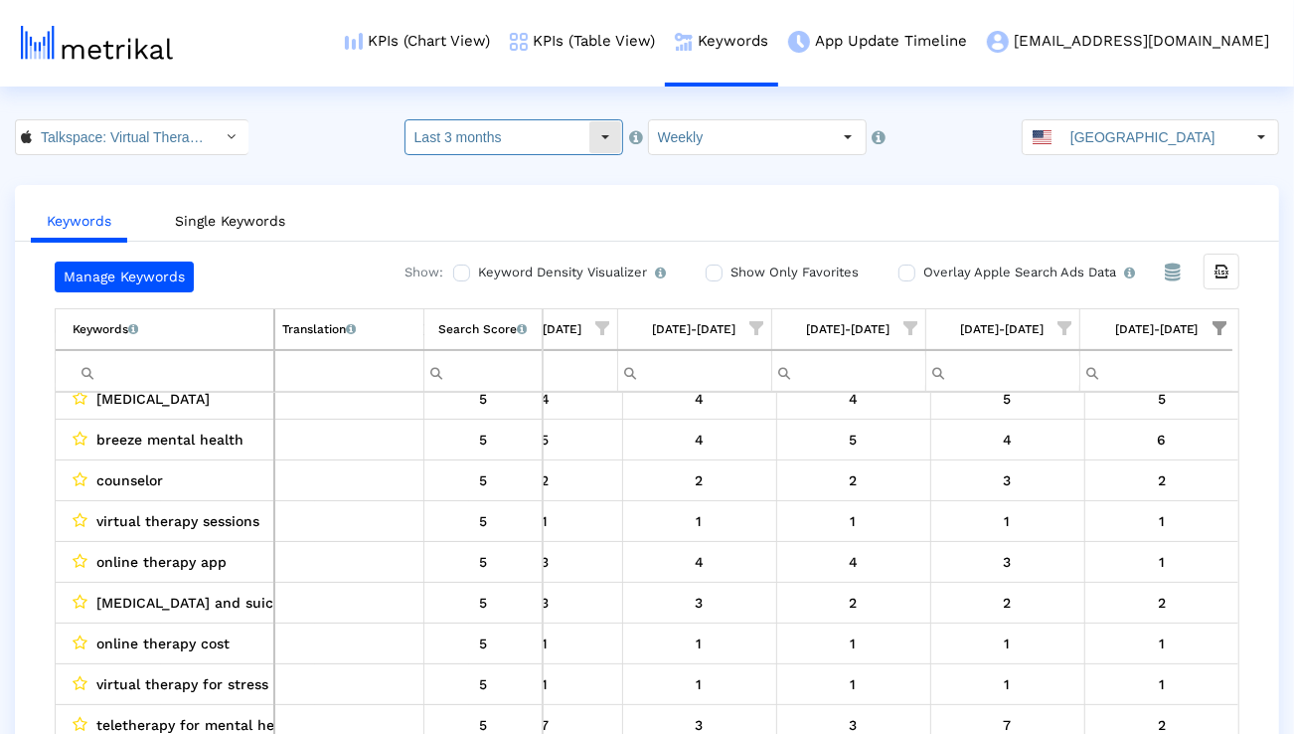
click at [549, 134] on input "Last 3 months" at bounding box center [497, 137] width 183 height 34
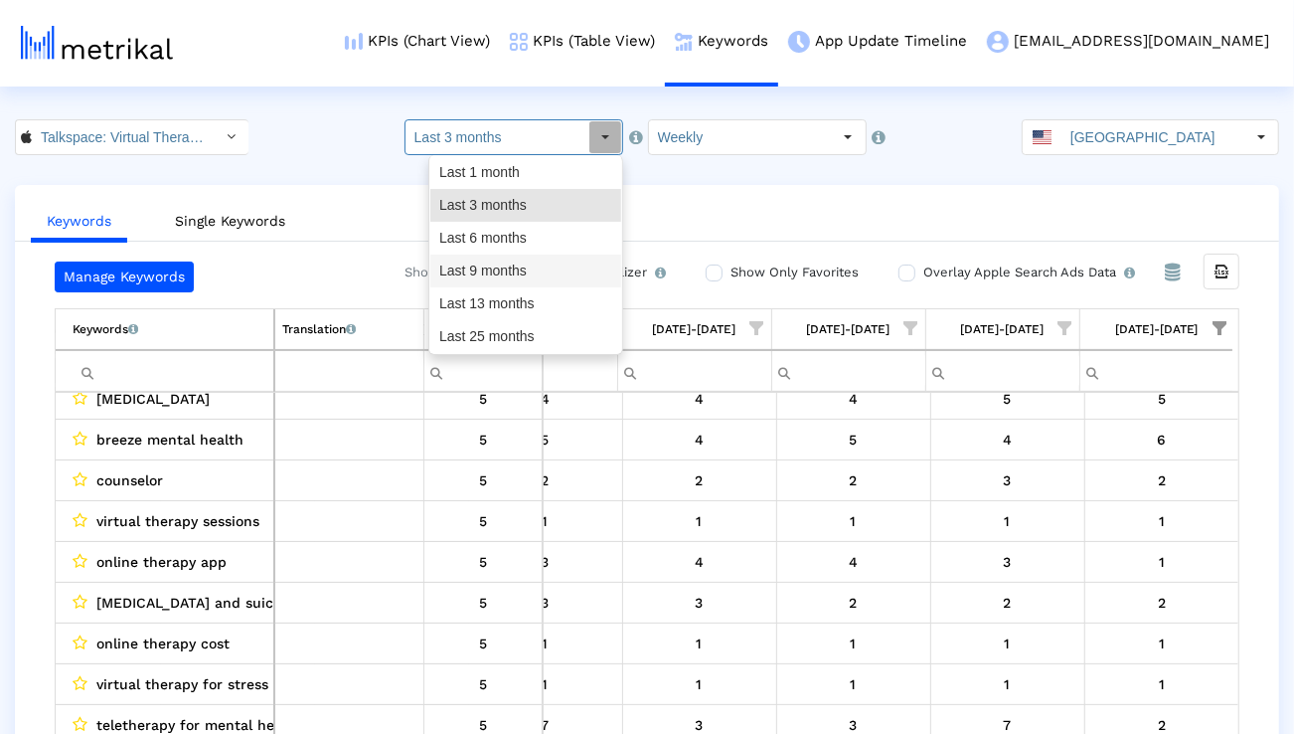
click at [508, 263] on div "Last 9 months" at bounding box center [525, 271] width 191 height 33
type input "Last 9 months"
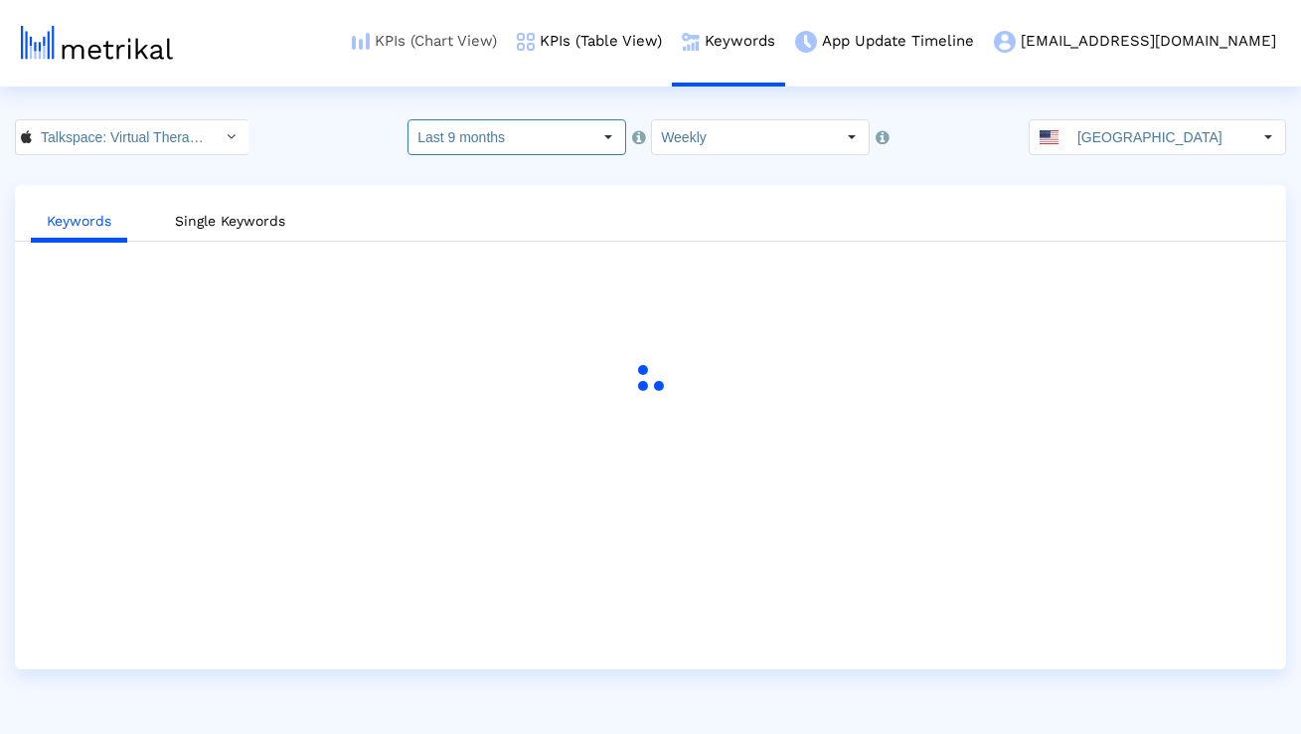
click at [502, 46] on link "KPIs (Chart View)" at bounding box center [424, 41] width 165 height 83
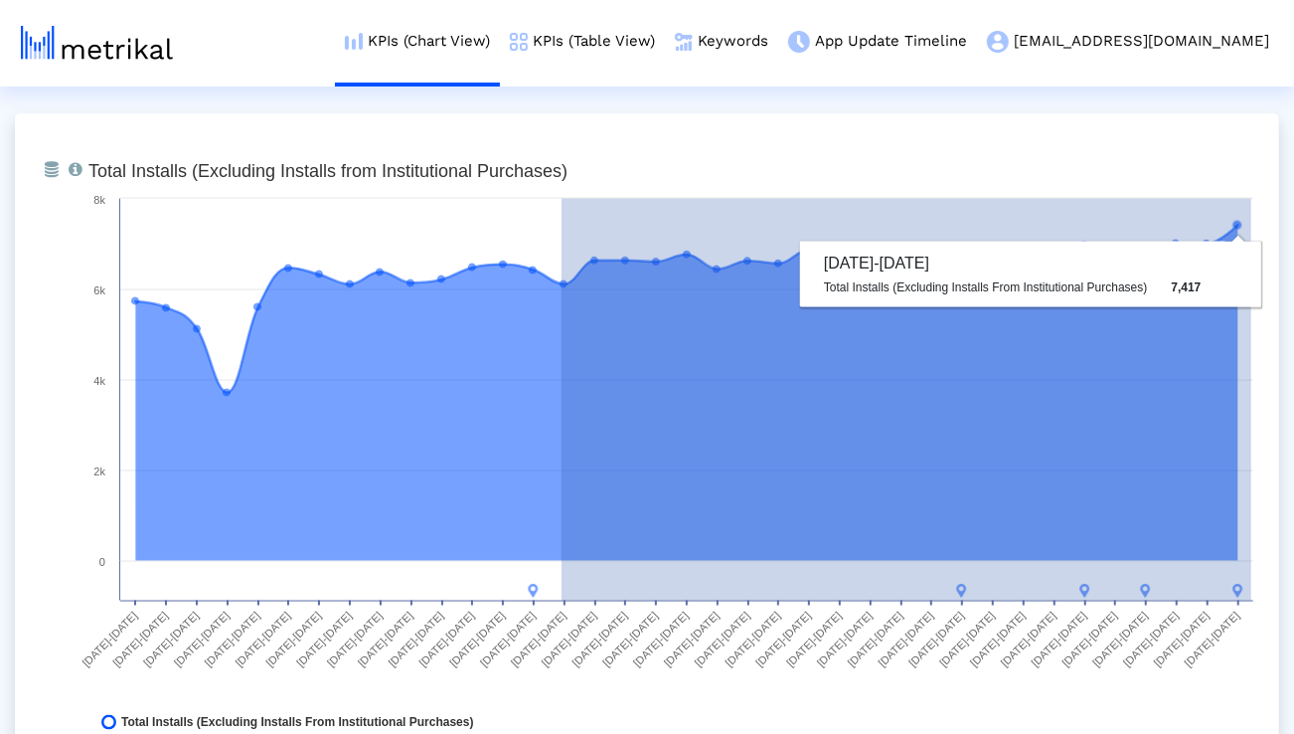
drag, startPoint x: 562, startPoint y: 281, endPoint x: 1300, endPoint y: 300, distance: 738.9
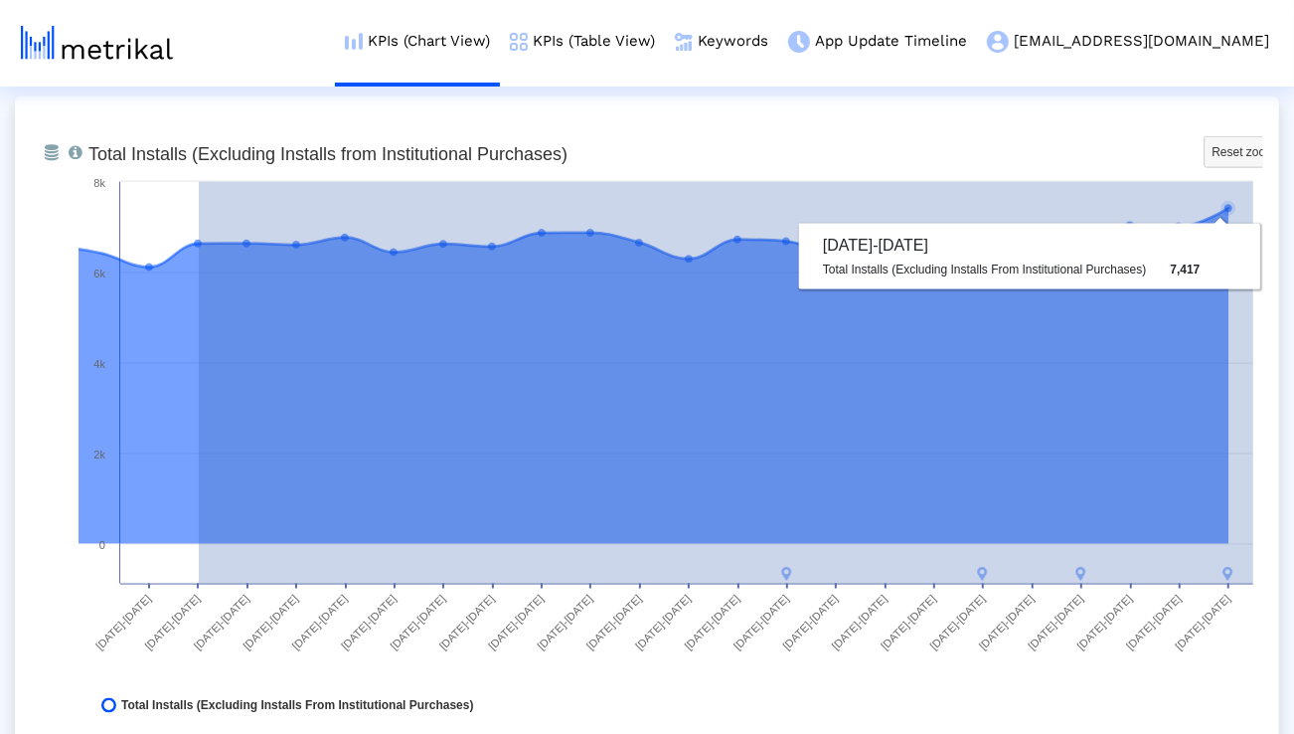
drag, startPoint x: 199, startPoint y: 246, endPoint x: 1271, endPoint y: 247, distance: 1071.7
click at [1271, 247] on div "From Database Total installs that the app received from all sources, reported b…" at bounding box center [647, 434] width 1265 height 676
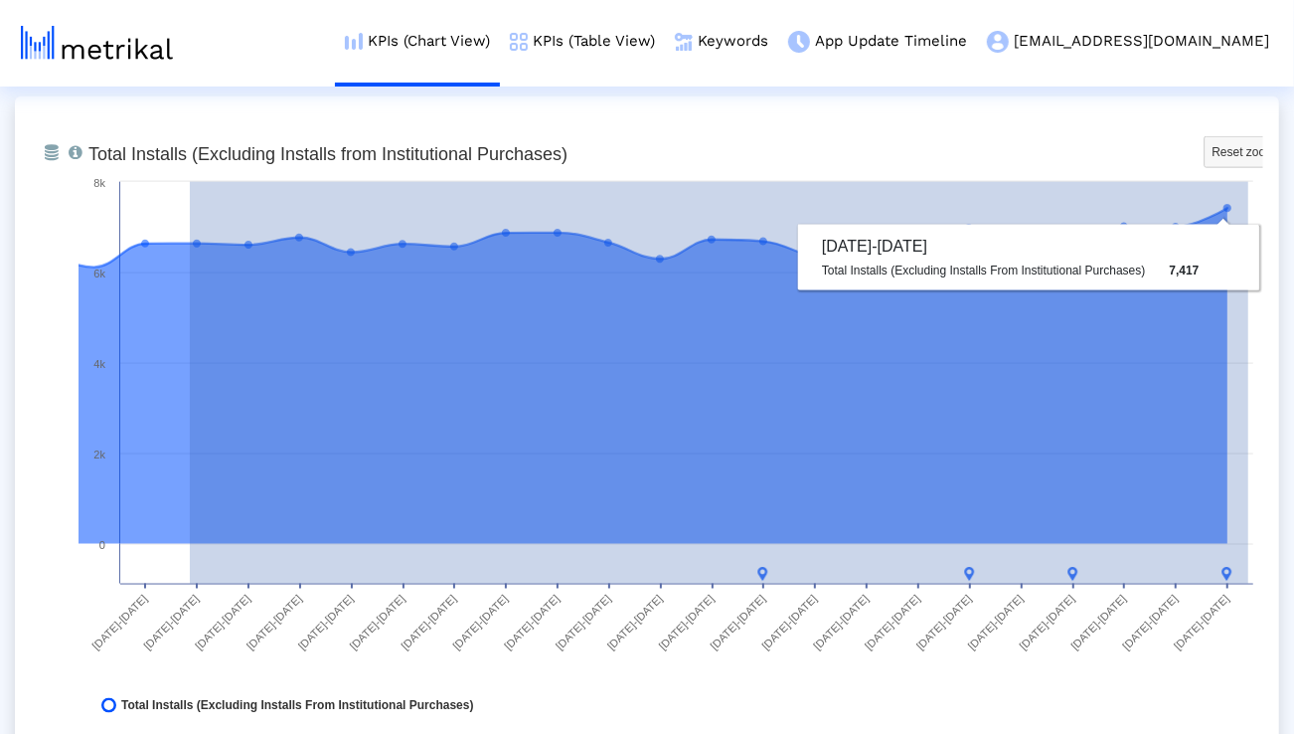
drag, startPoint x: 190, startPoint y: 255, endPoint x: 1280, endPoint y: 336, distance: 1093.6
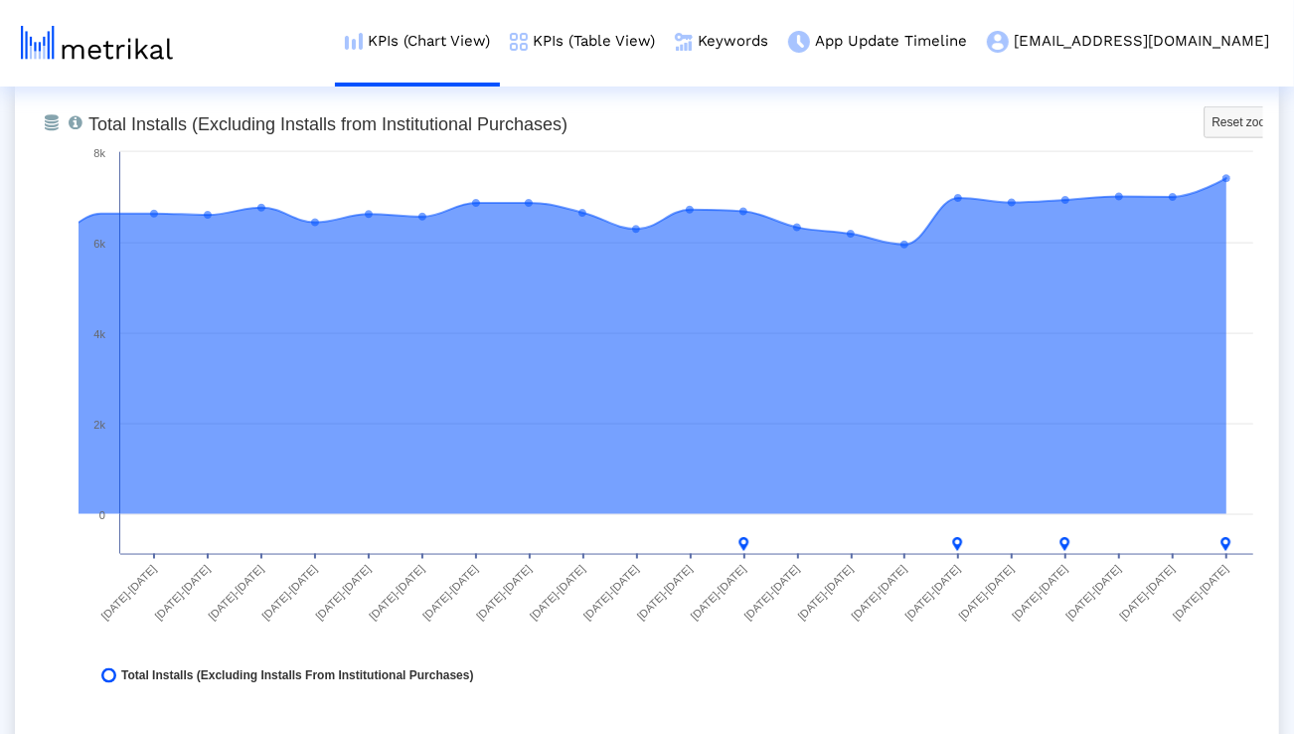
scroll to position [1566, 0]
click at [635, 34] on link "KPIs (Table View)" at bounding box center [582, 41] width 165 height 83
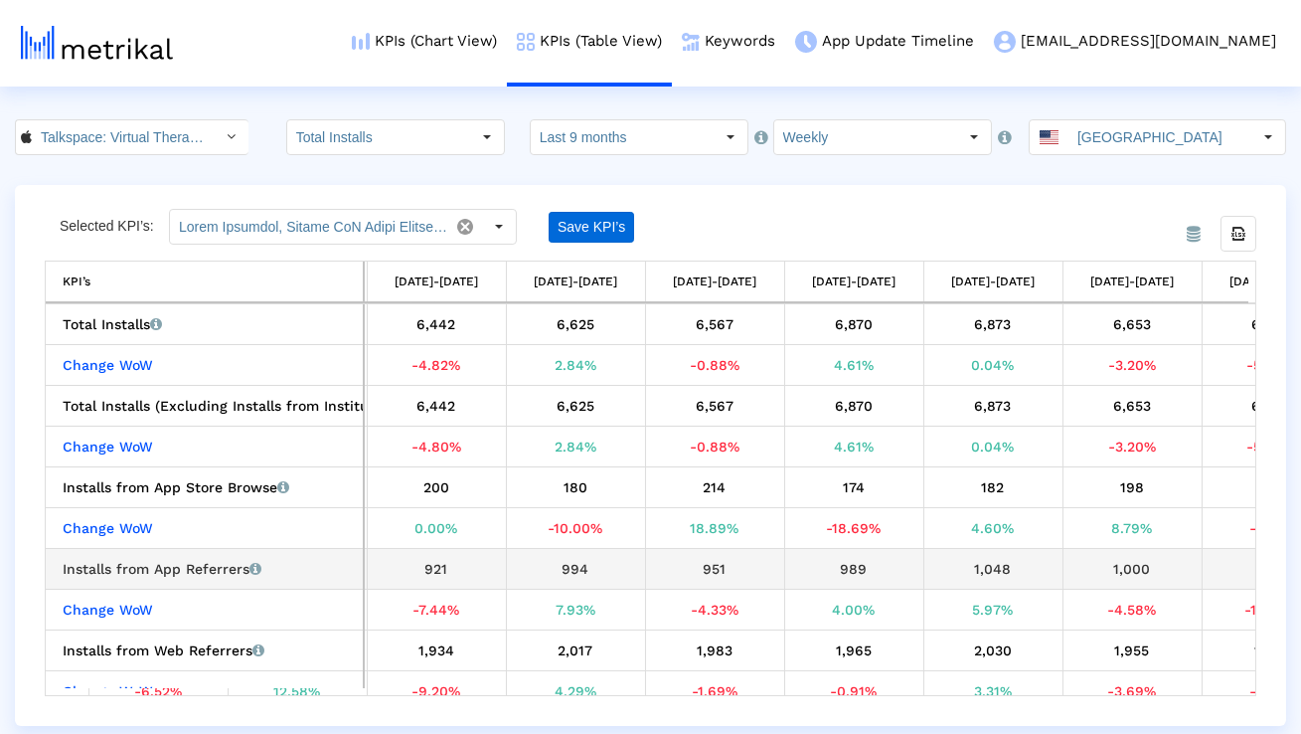
scroll to position [0, 2740]
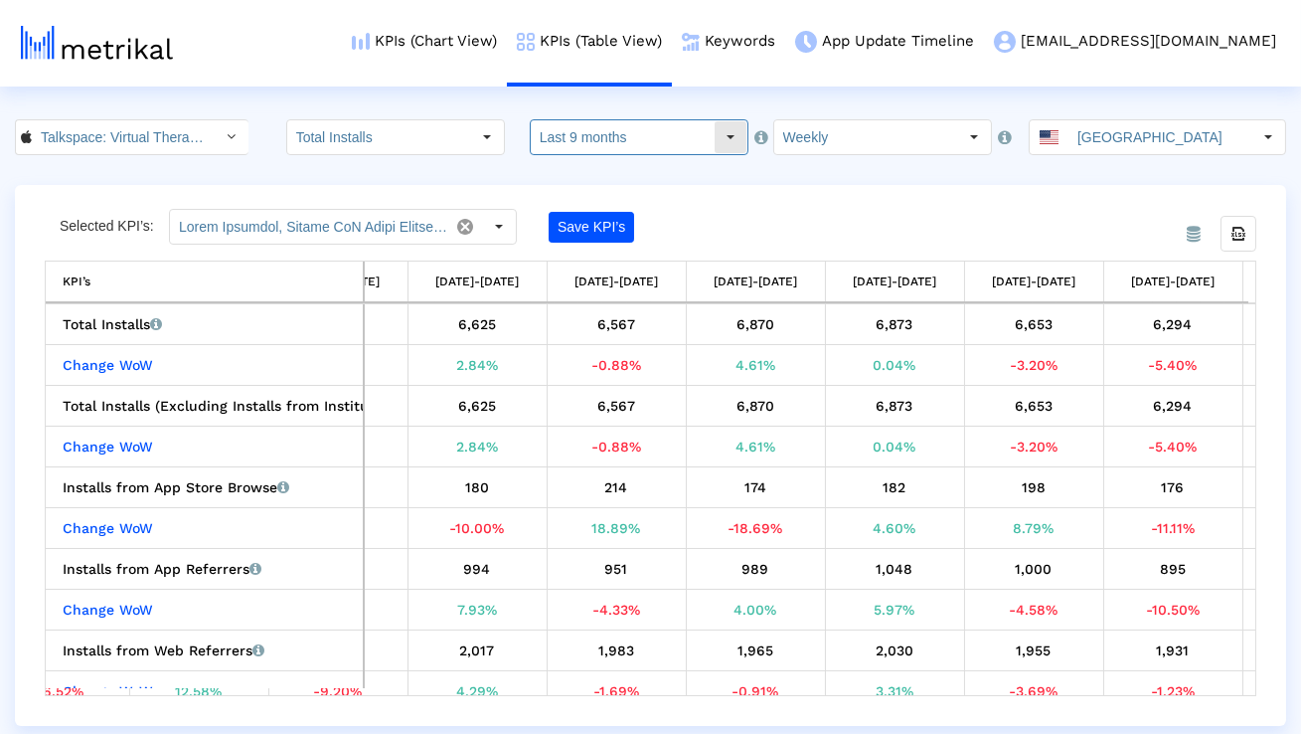
click at [632, 154] on dx-select-box "Last 9 months" at bounding box center [639, 137] width 219 height 36
click at [616, 126] on input "Last 9 months" at bounding box center [622, 137] width 183 height 34
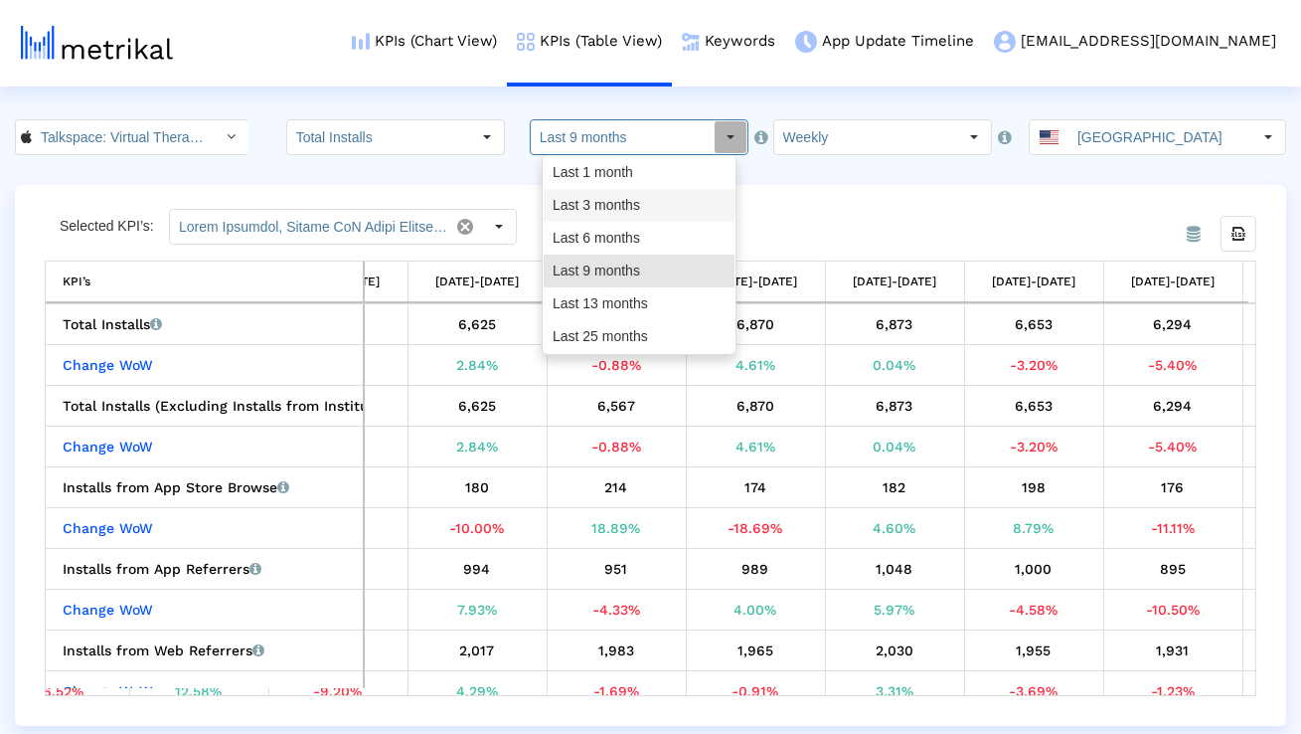
click at [610, 197] on div "Last 3 months" at bounding box center [639, 205] width 191 height 33
type input "Last 3 months"
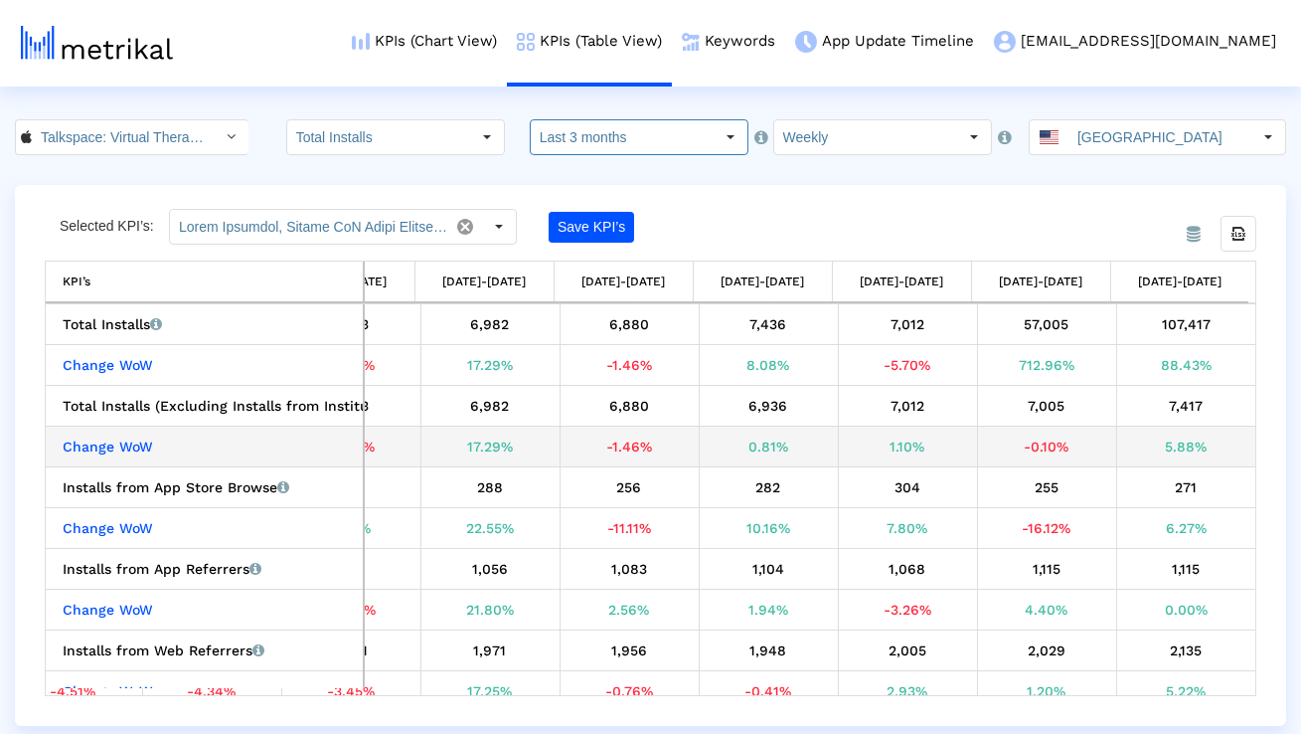
scroll to position [11, 0]
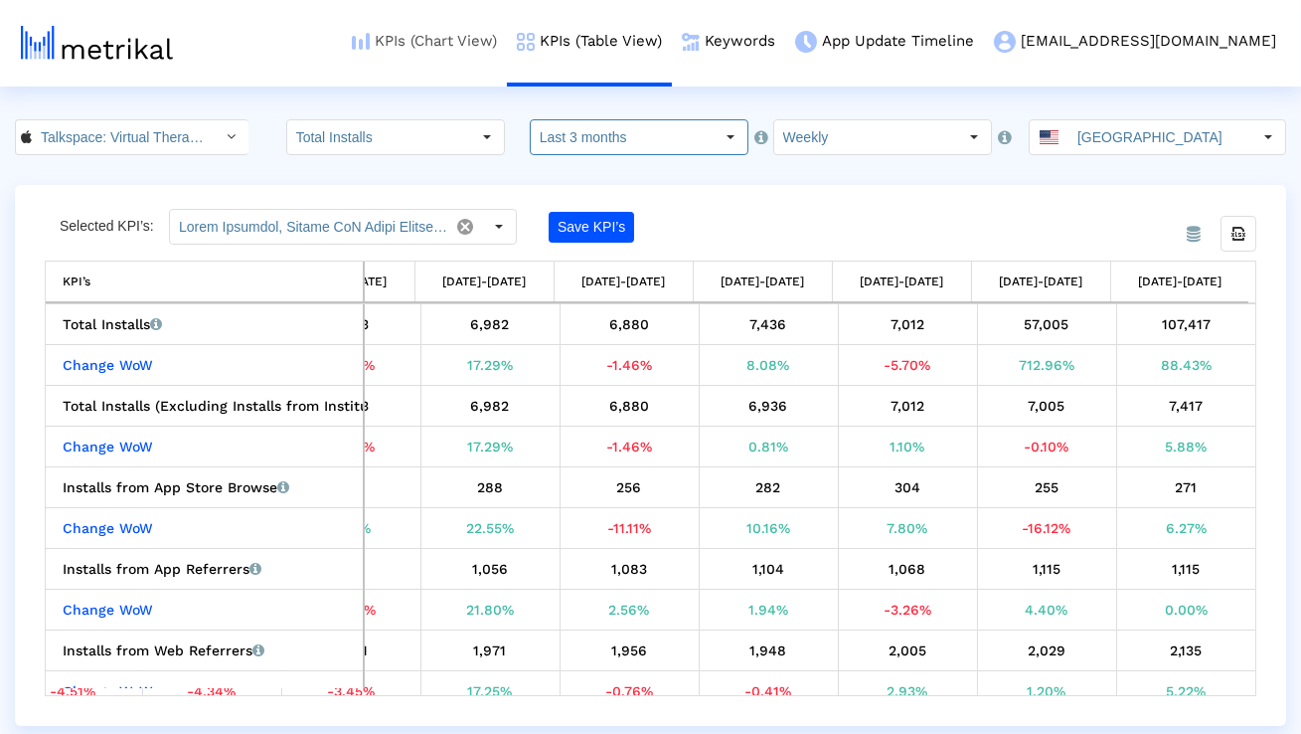
click at [507, 50] on link "KPIs (Chart View)" at bounding box center [424, 41] width 165 height 83
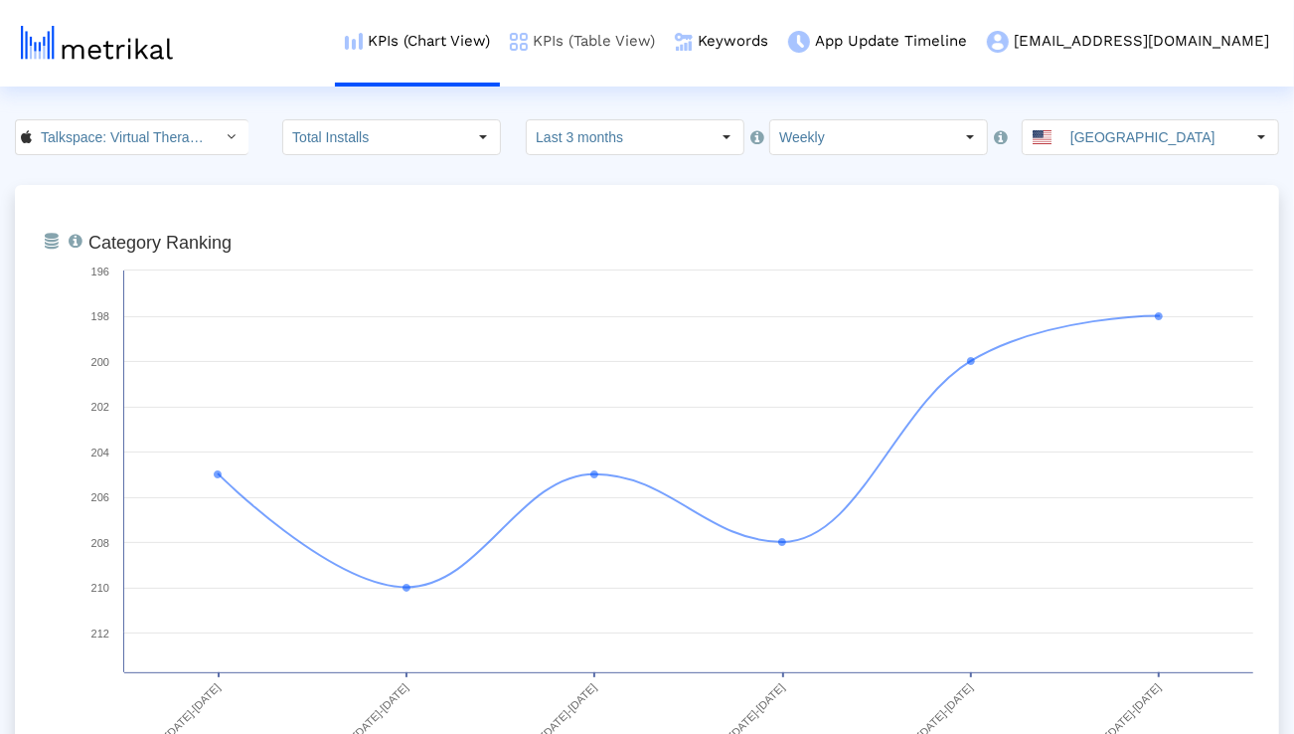
click at [645, 48] on link "KPIs (Table View)" at bounding box center [582, 41] width 165 height 83
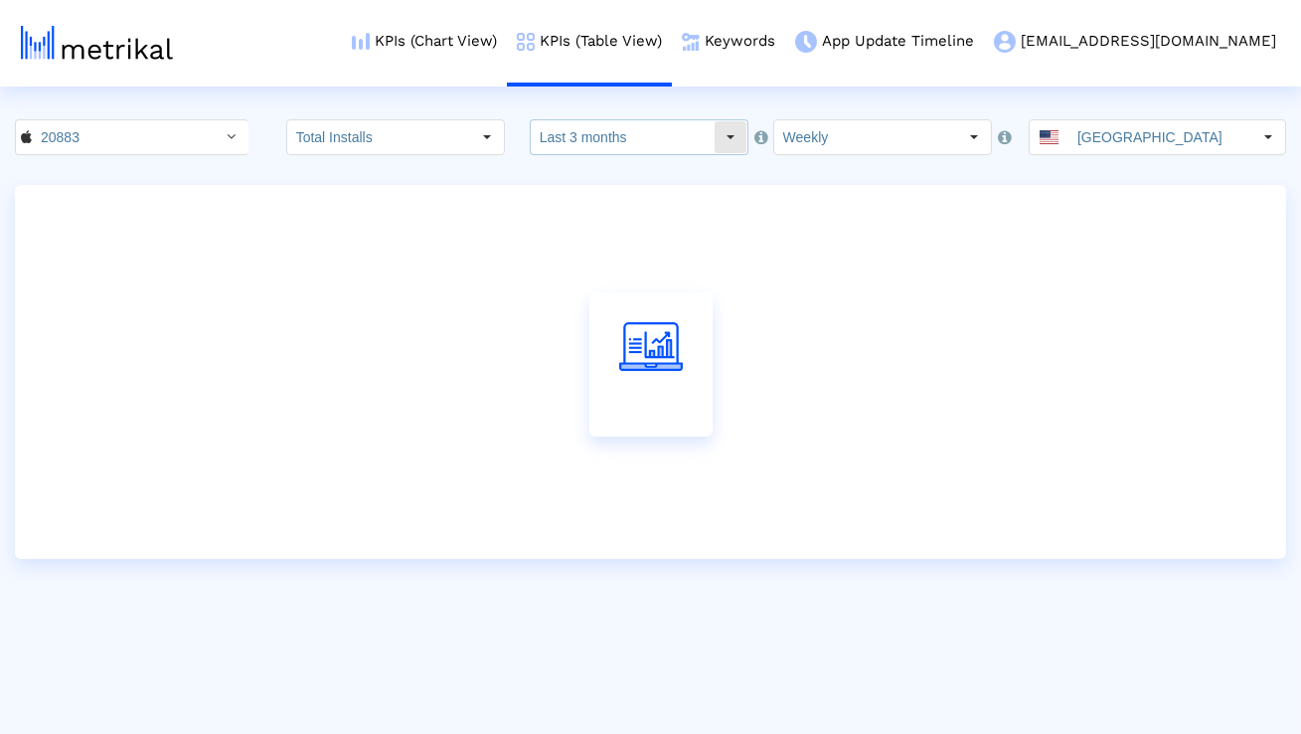
click at [615, 139] on input "Last 3 months" at bounding box center [622, 137] width 183 height 34
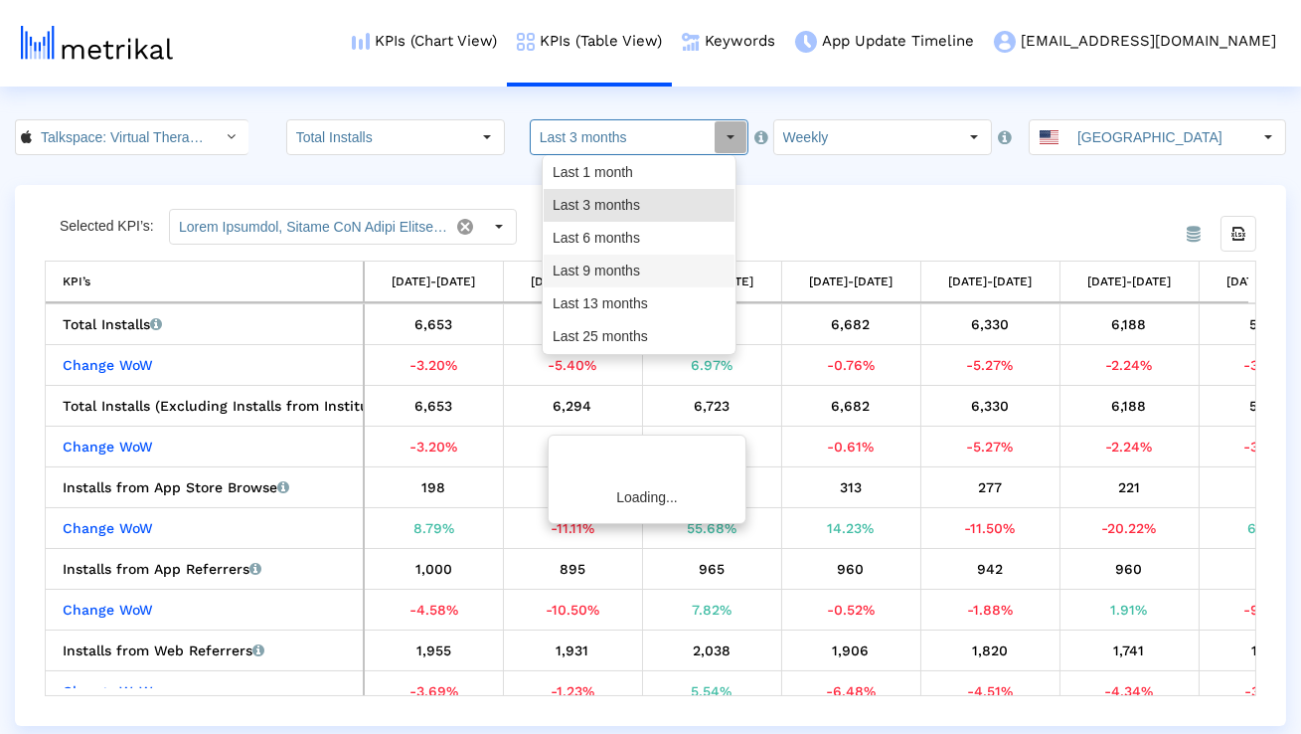
click at [583, 301] on div "Last 13 months" at bounding box center [639, 303] width 191 height 33
type input "Last 13 months"
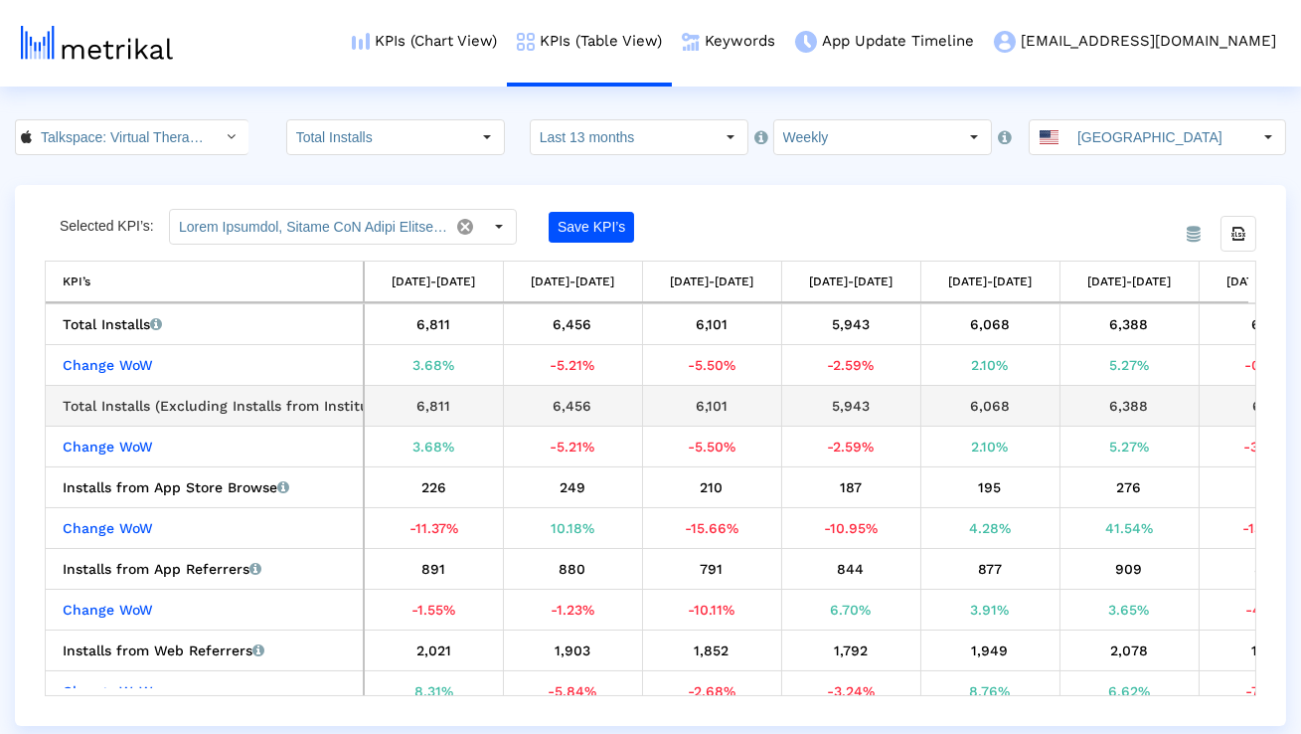
click at [370, 400] on td "6,811" at bounding box center [433, 406] width 139 height 41
click at [329, 400] on div "Total Installs (Excluding Installs from Institutional Purchases) Total installs…" at bounding box center [209, 406] width 293 height 26
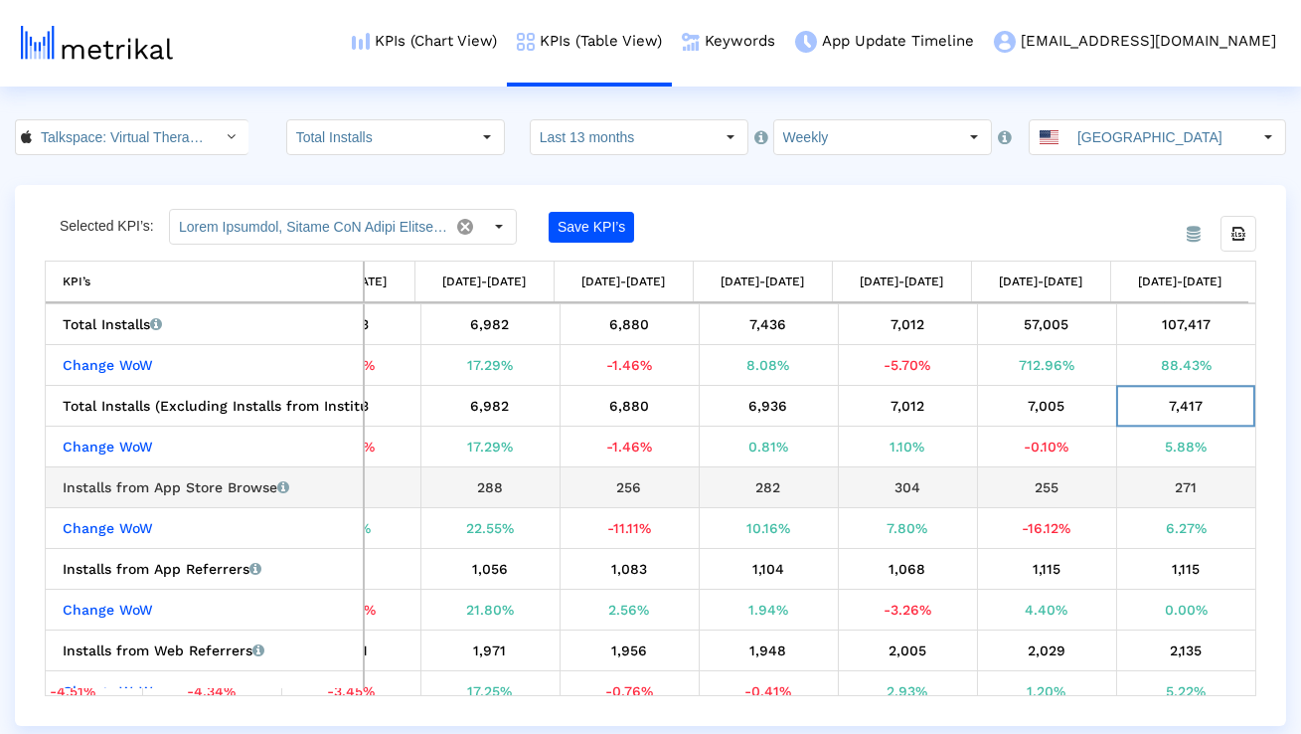
click at [216, 485] on div "Installs from App Store Browse Installs that the app received from App Store Br…" at bounding box center [209, 487] width 293 height 26
copy div "Installs from App Store Browse"
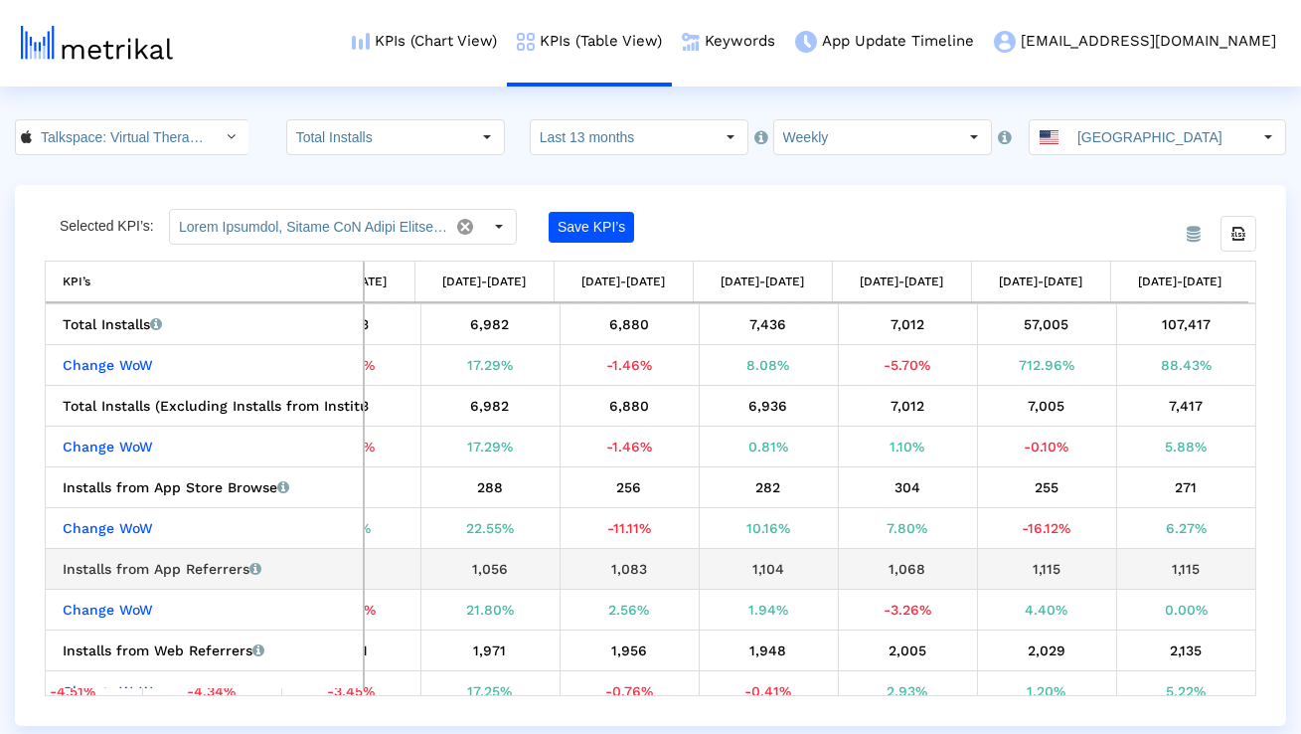
click at [155, 564] on div "Installs from App Referrers Installs that the app received from other apps link…" at bounding box center [209, 569] width 293 height 26
copy div "Installs from App Referrers"
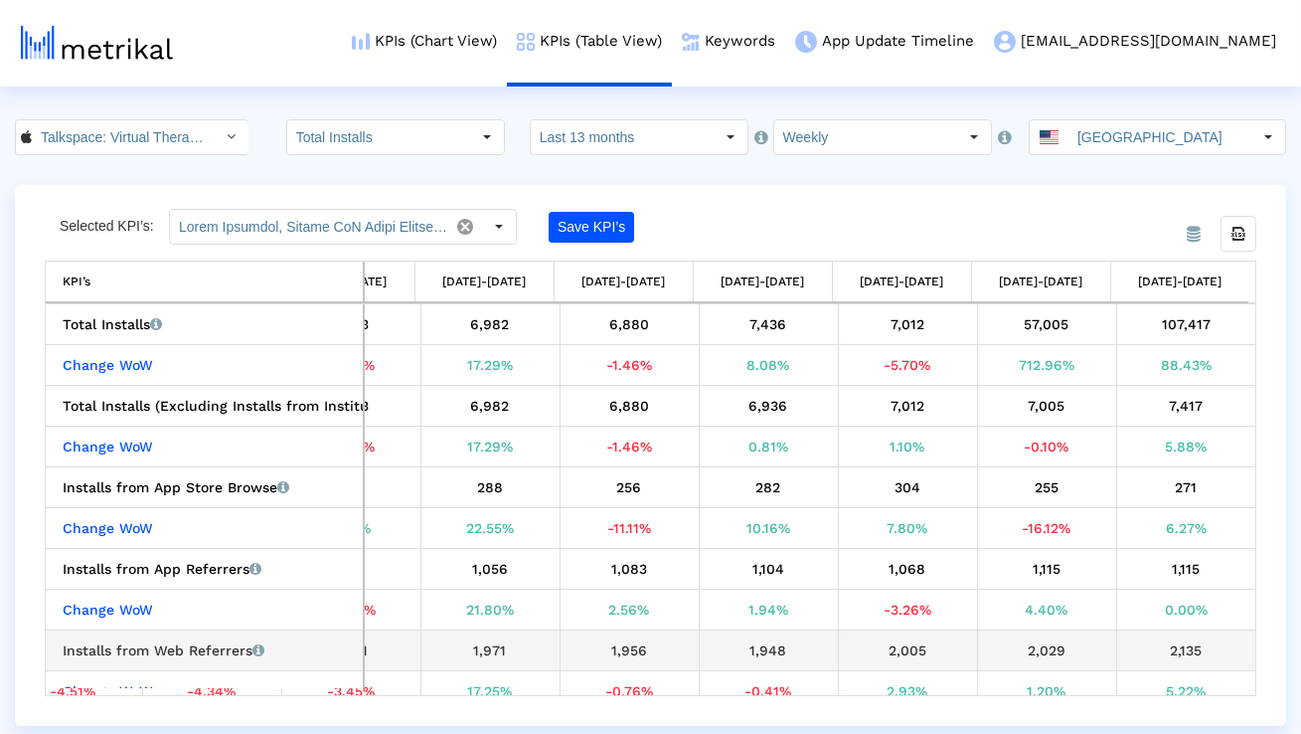
click at [191, 650] on div "Installs from Web Referrers Installs that the app received from web pages linki…" at bounding box center [209, 650] width 293 height 26
copy div "Installs from Web Referrers"
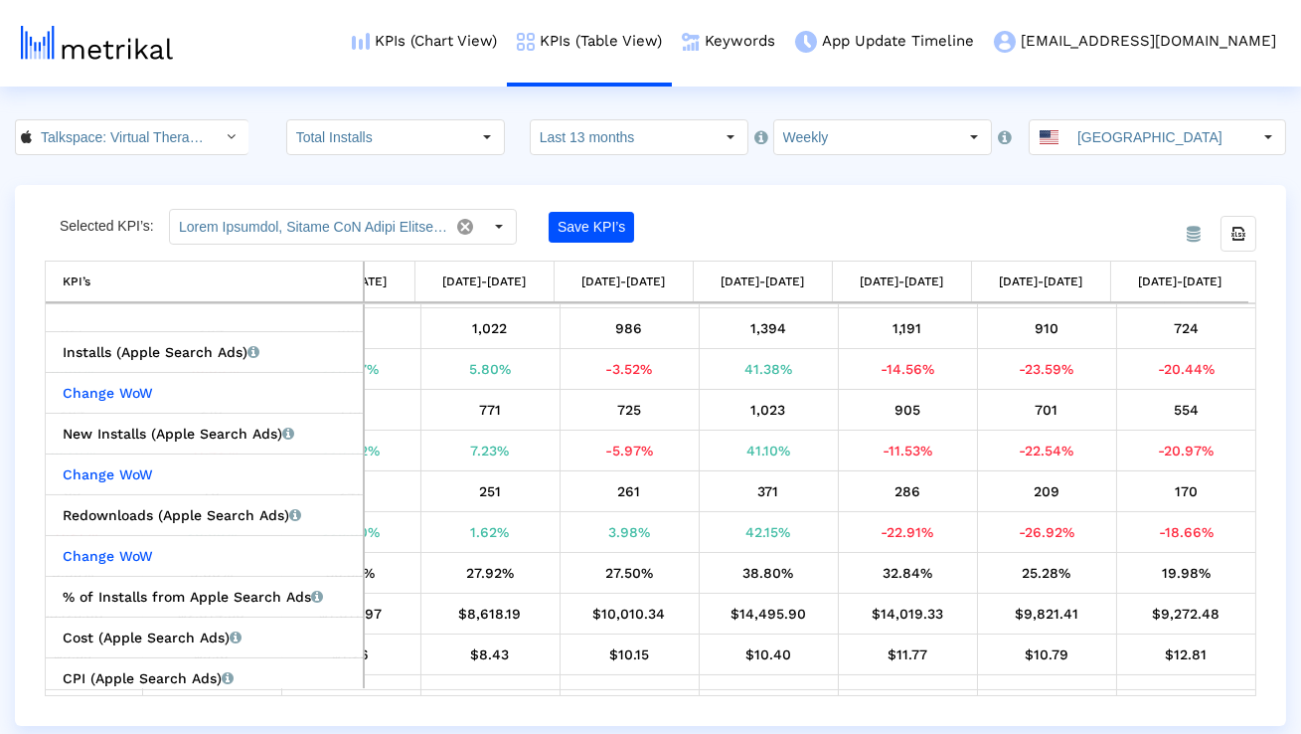
scroll to position [717, 0]
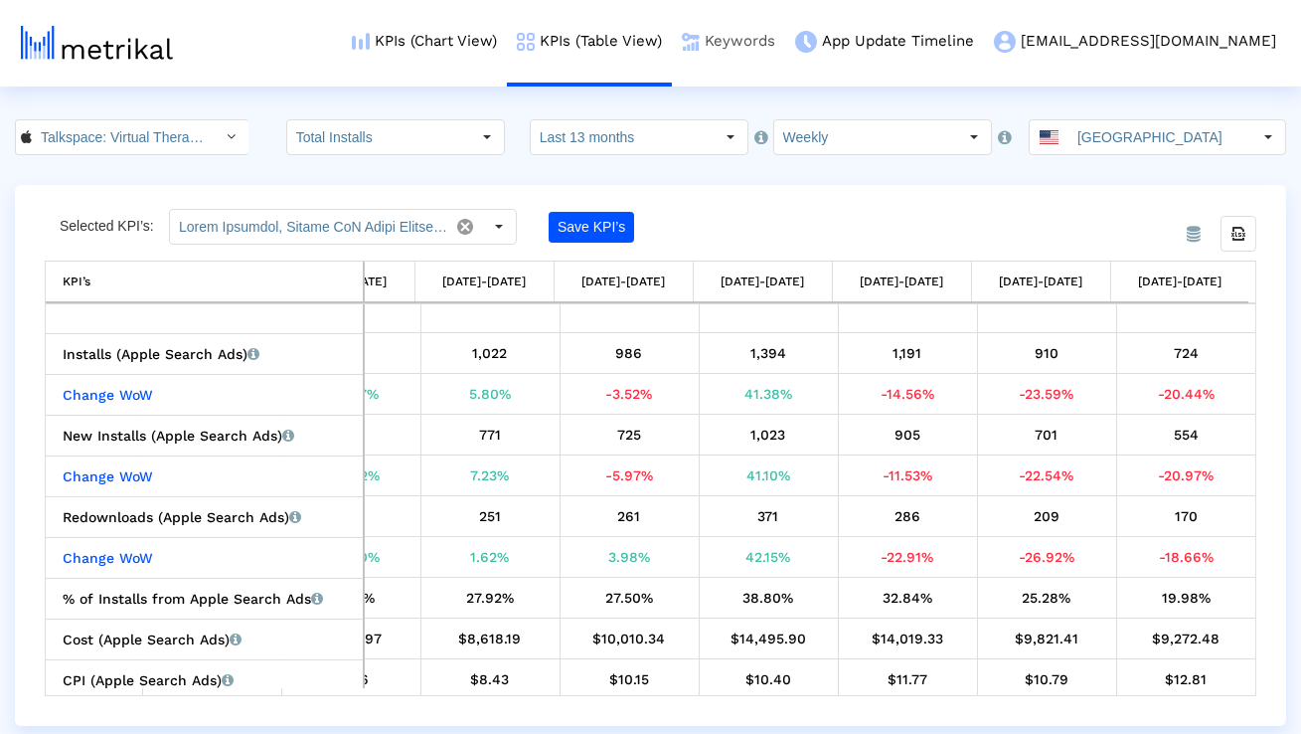
click at [785, 45] on link "Keywords" at bounding box center [728, 41] width 113 height 83
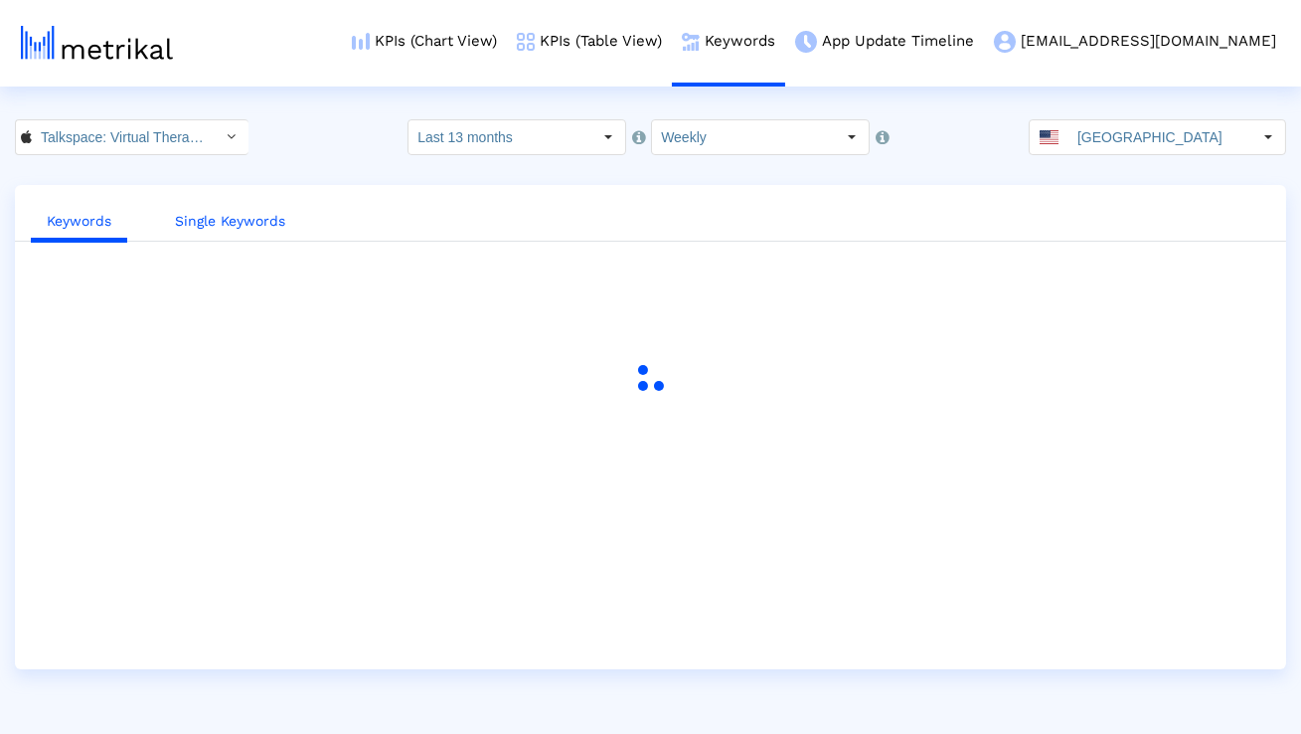
click at [268, 223] on link "Single Keywords" at bounding box center [230, 221] width 142 height 37
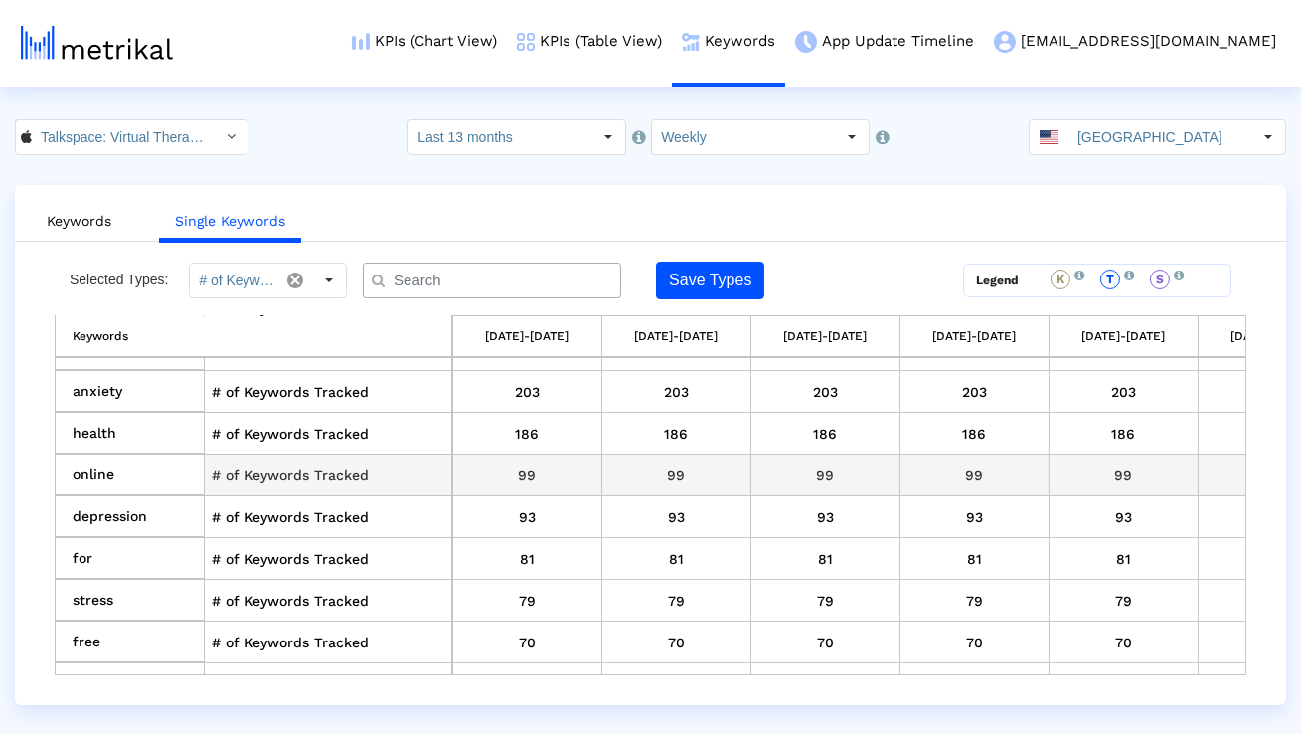
scroll to position [80, 0]
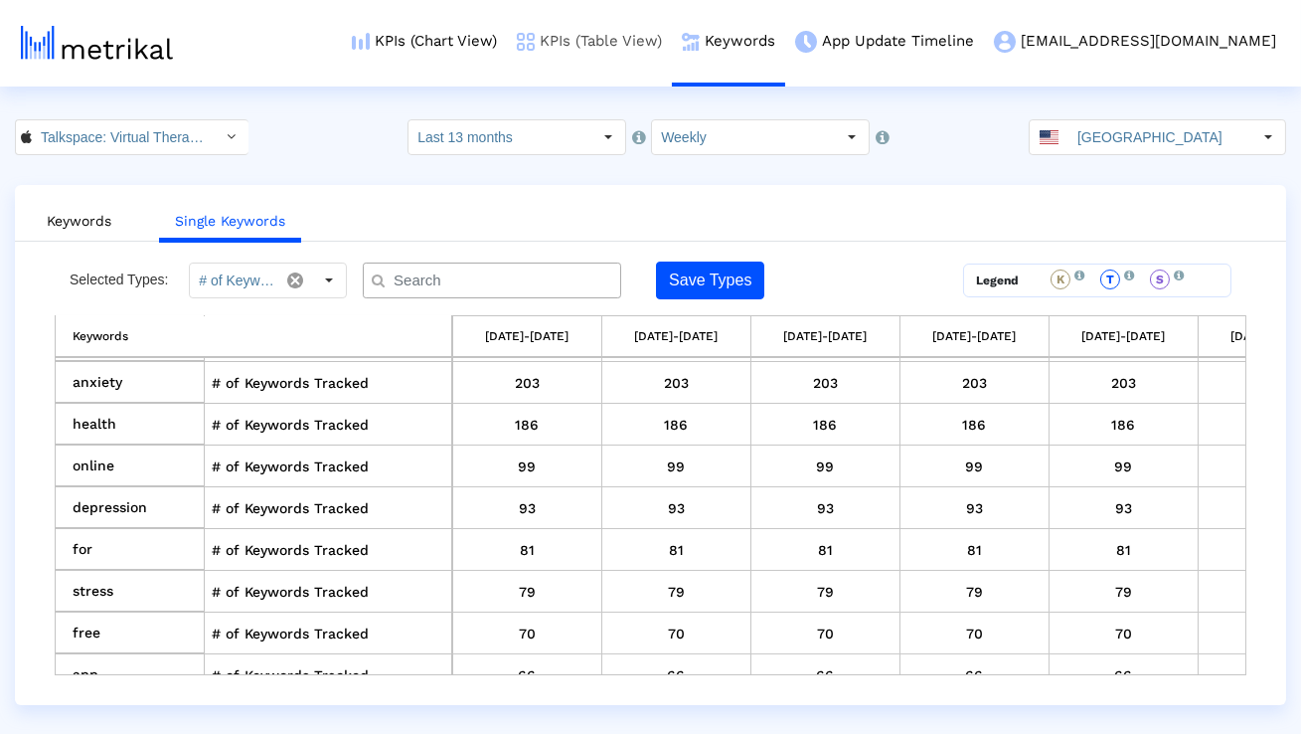
click at [653, 34] on link "KPIs (Table View)" at bounding box center [589, 41] width 165 height 83
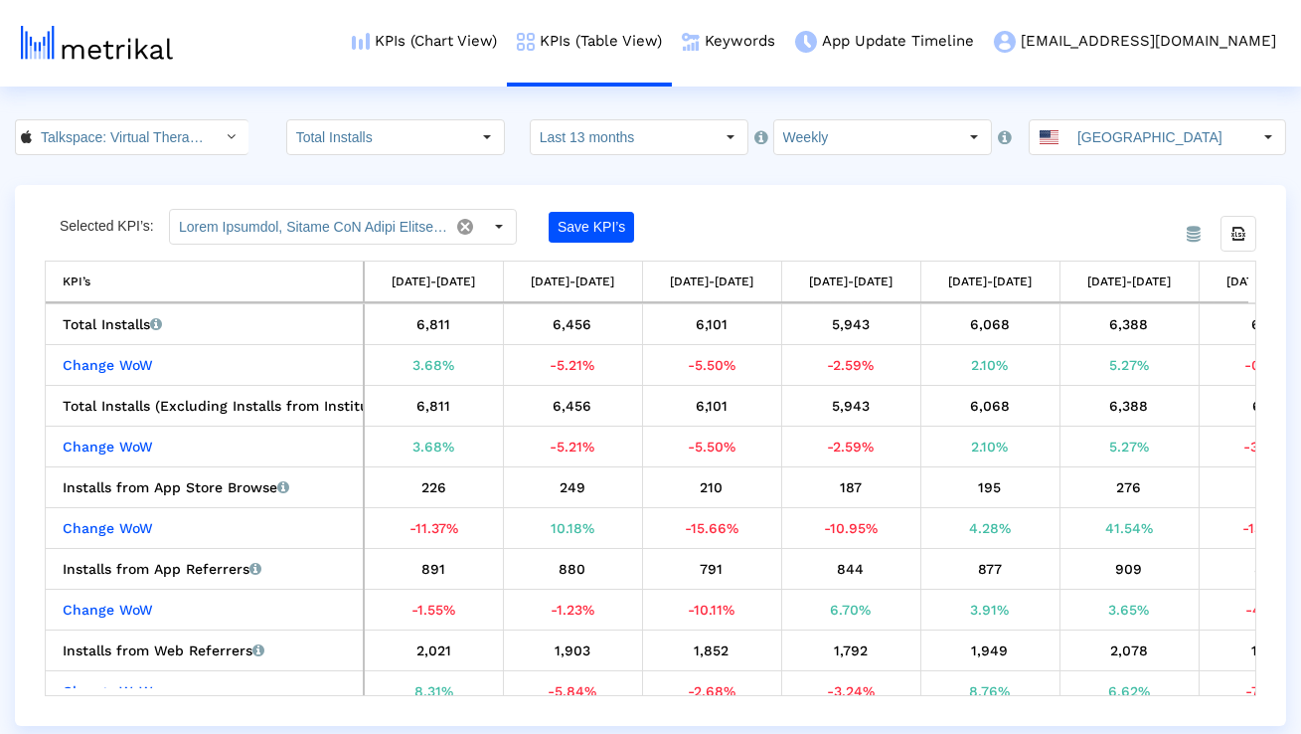
click at [228, 131] on icon "Select" at bounding box center [232, 136] width 9 height 14
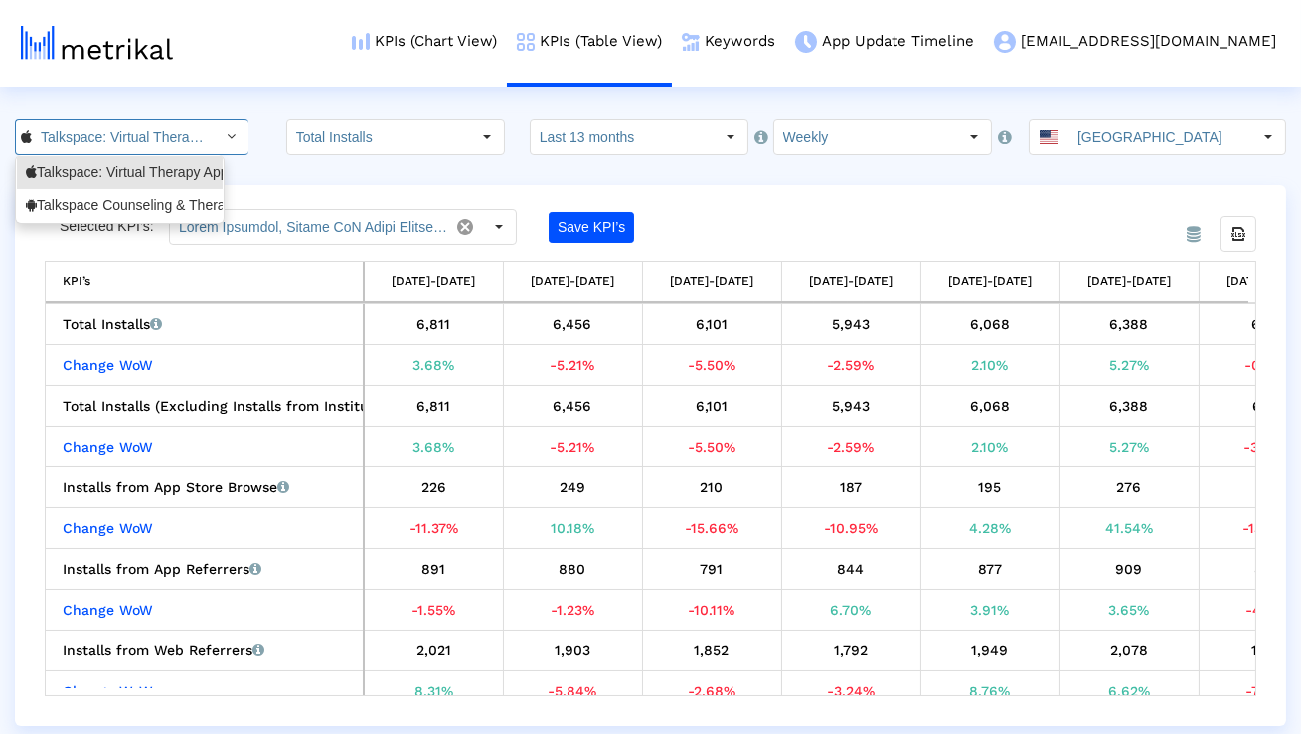
scroll to position [0, 144]
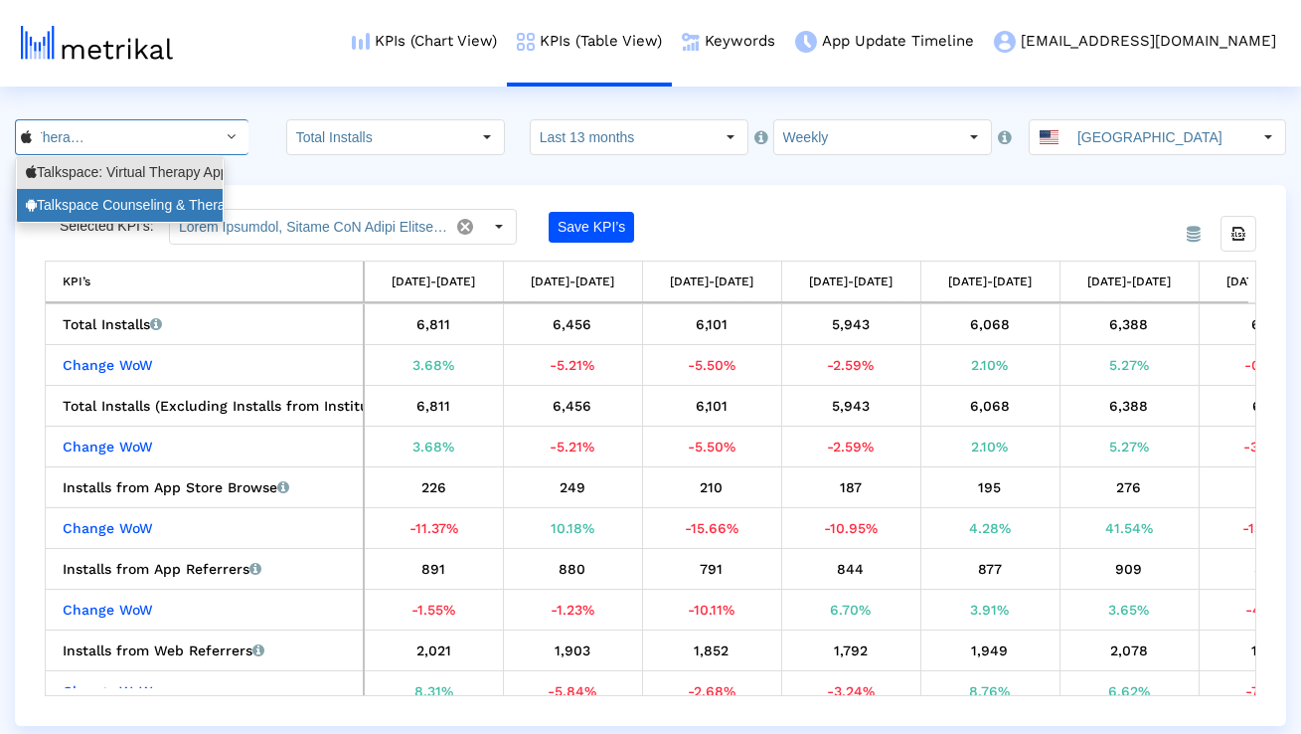
click at [172, 200] on div "Talkspace Counseling & Therapy <com.talkspace.talkspaceapp>" at bounding box center [120, 205] width 188 height 19
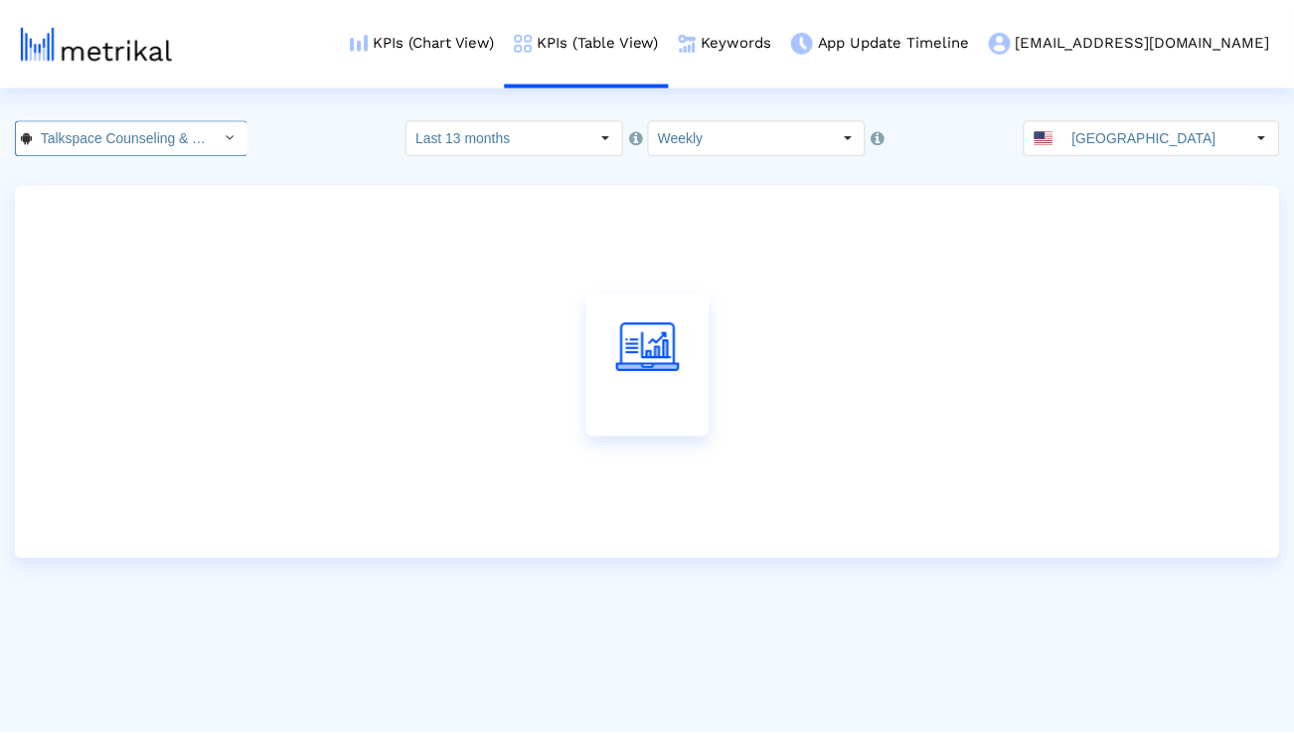
scroll to position [0, 264]
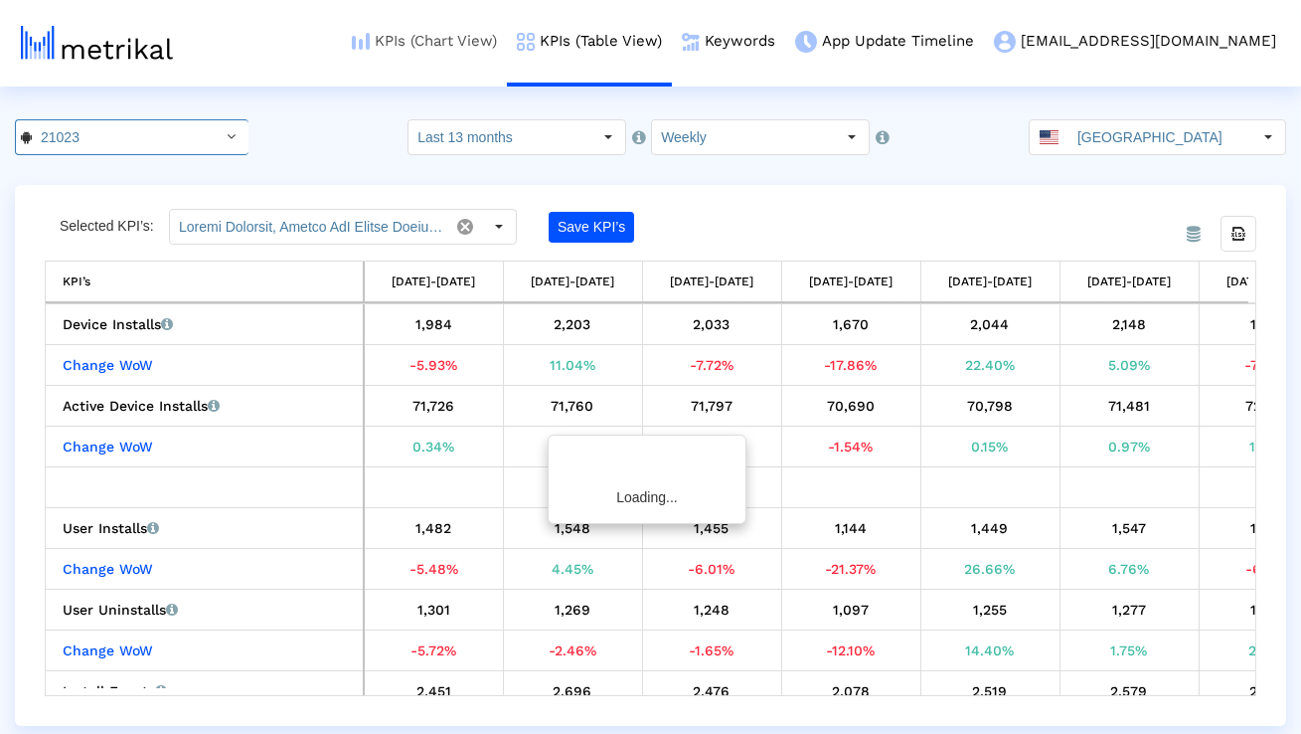
click at [477, 45] on link "KPIs (Chart View)" at bounding box center [424, 41] width 165 height 83
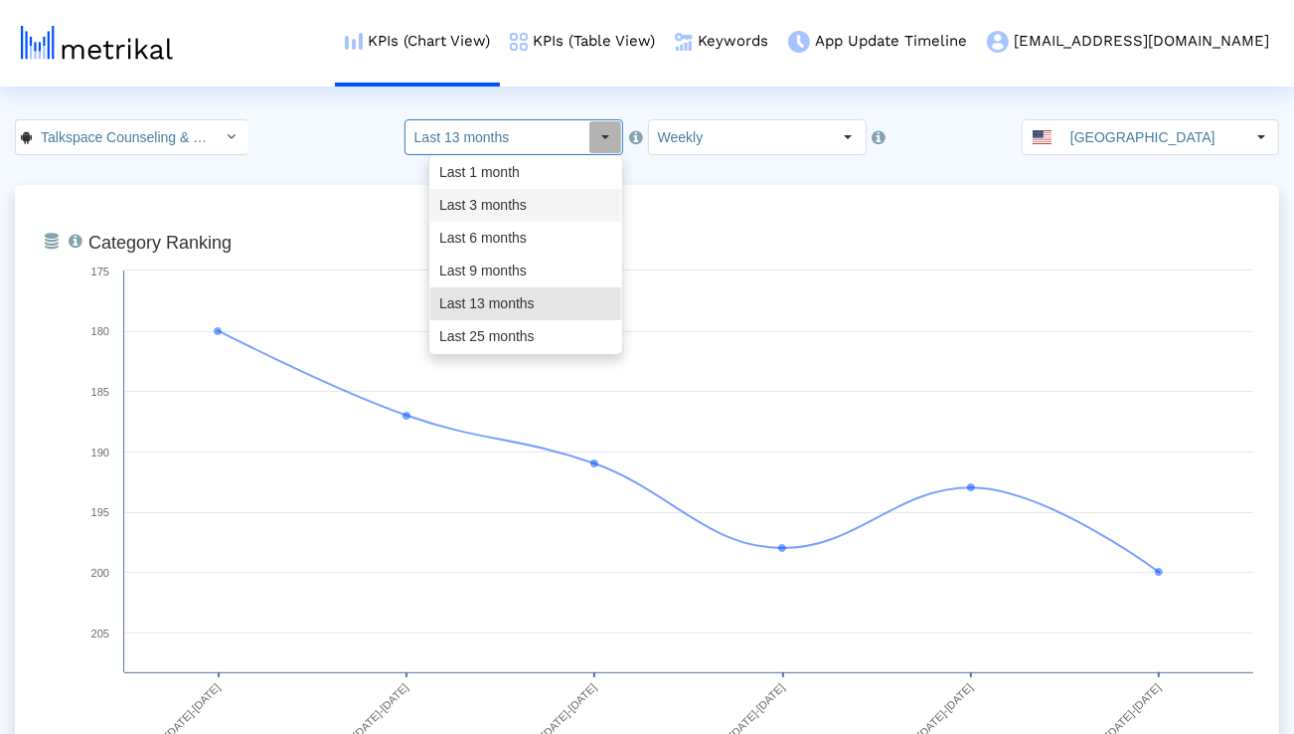
click at [545, 202] on div "Last 3 months" at bounding box center [525, 205] width 191 height 33
type input "Last 3 months"
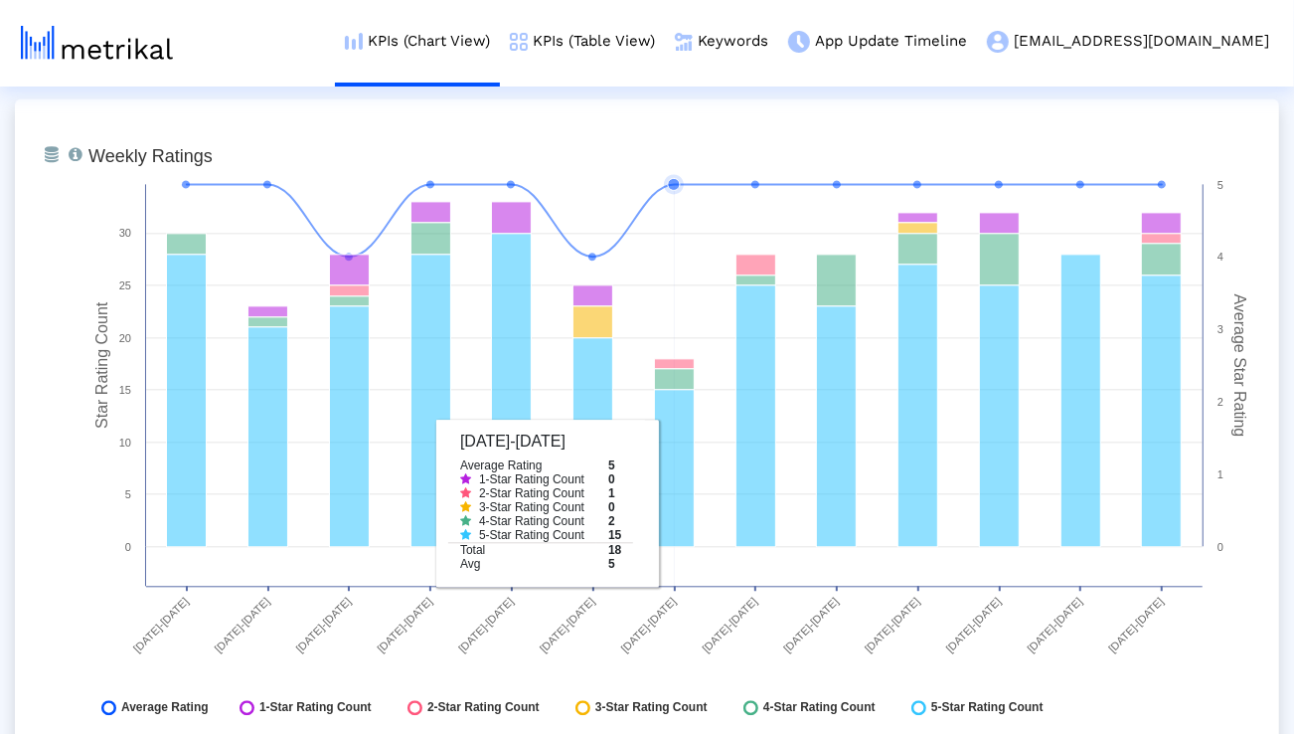
scroll to position [2749, 0]
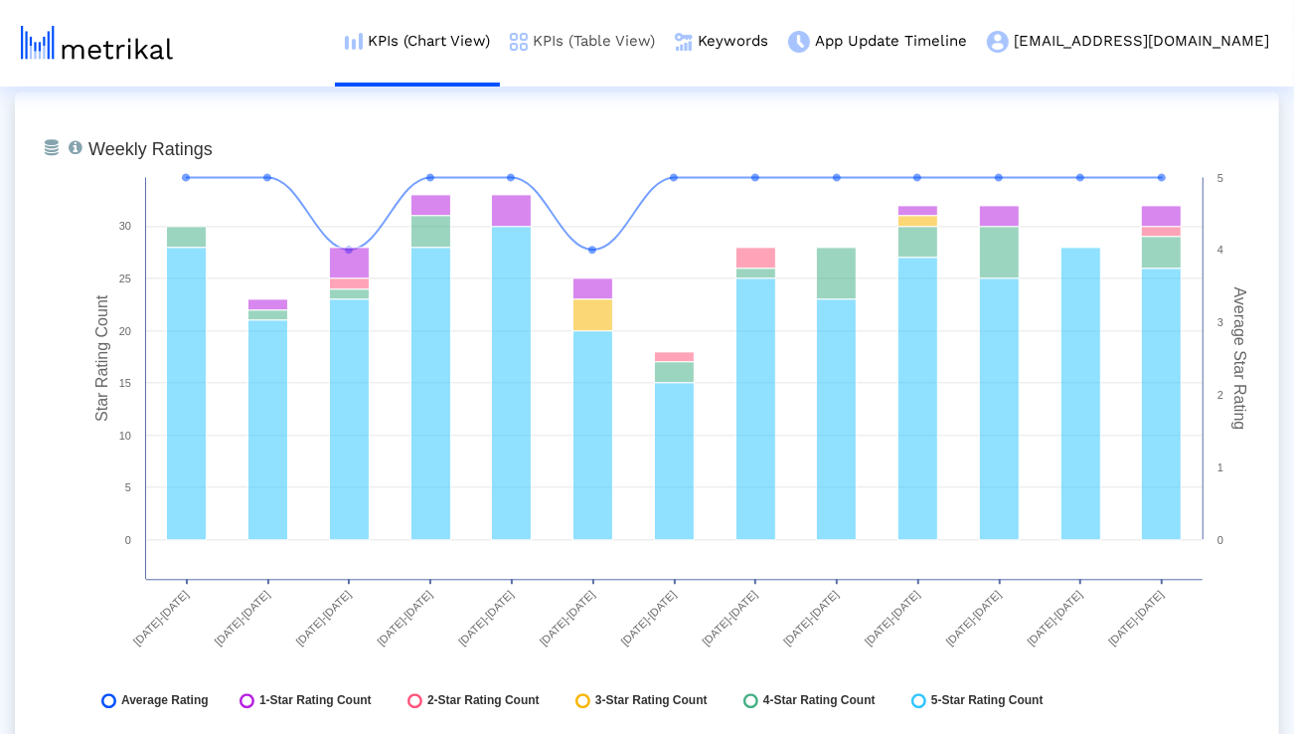
click at [665, 33] on link "KPIs (Table View)" at bounding box center [582, 41] width 165 height 83
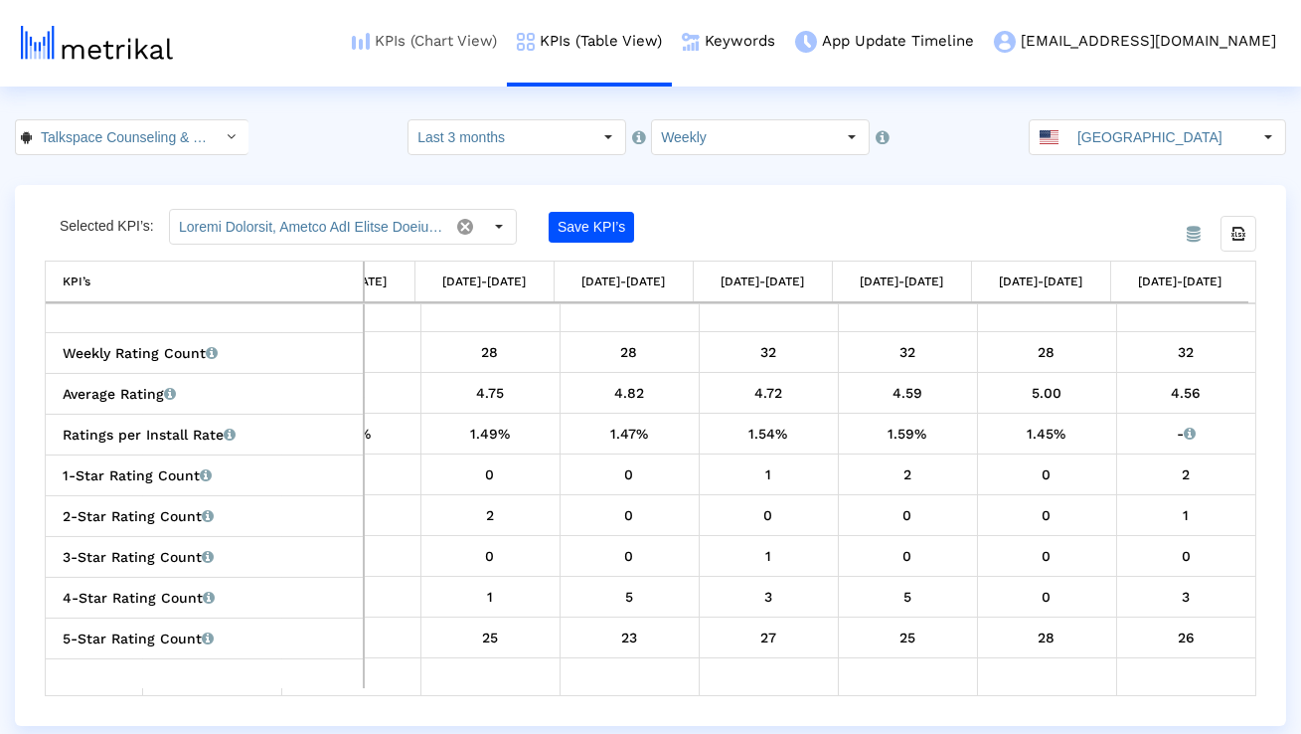
click at [507, 39] on link "KPIs (Chart View)" at bounding box center [424, 41] width 165 height 83
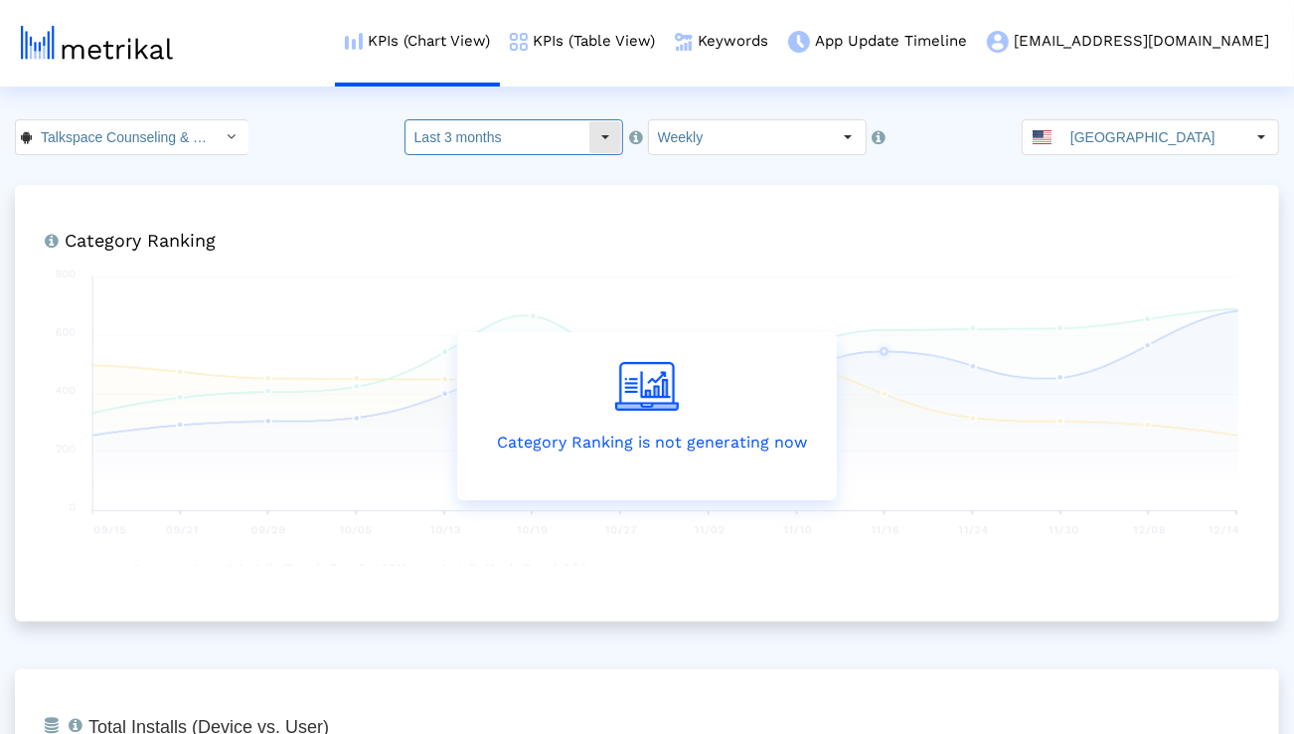
click at [518, 120] on input "Last 3 months" at bounding box center [497, 137] width 183 height 34
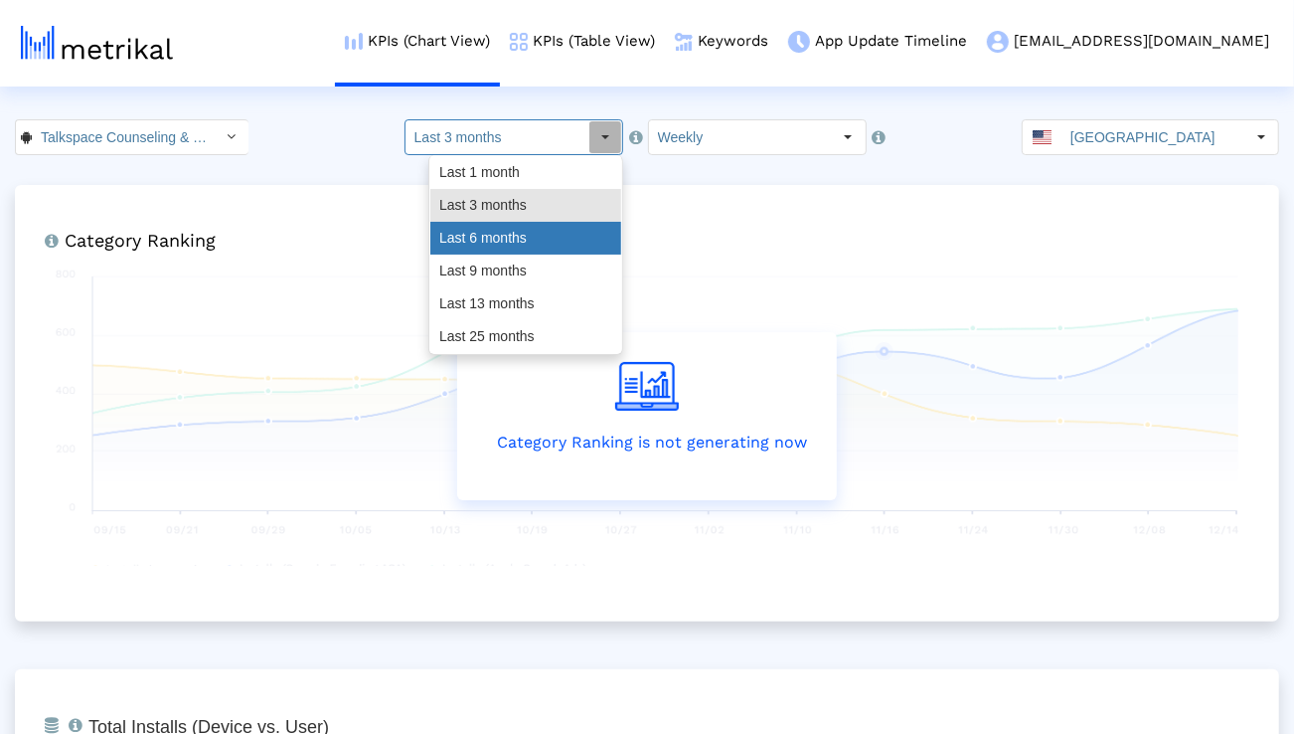
click at [483, 240] on div "Last 6 months" at bounding box center [525, 238] width 191 height 33
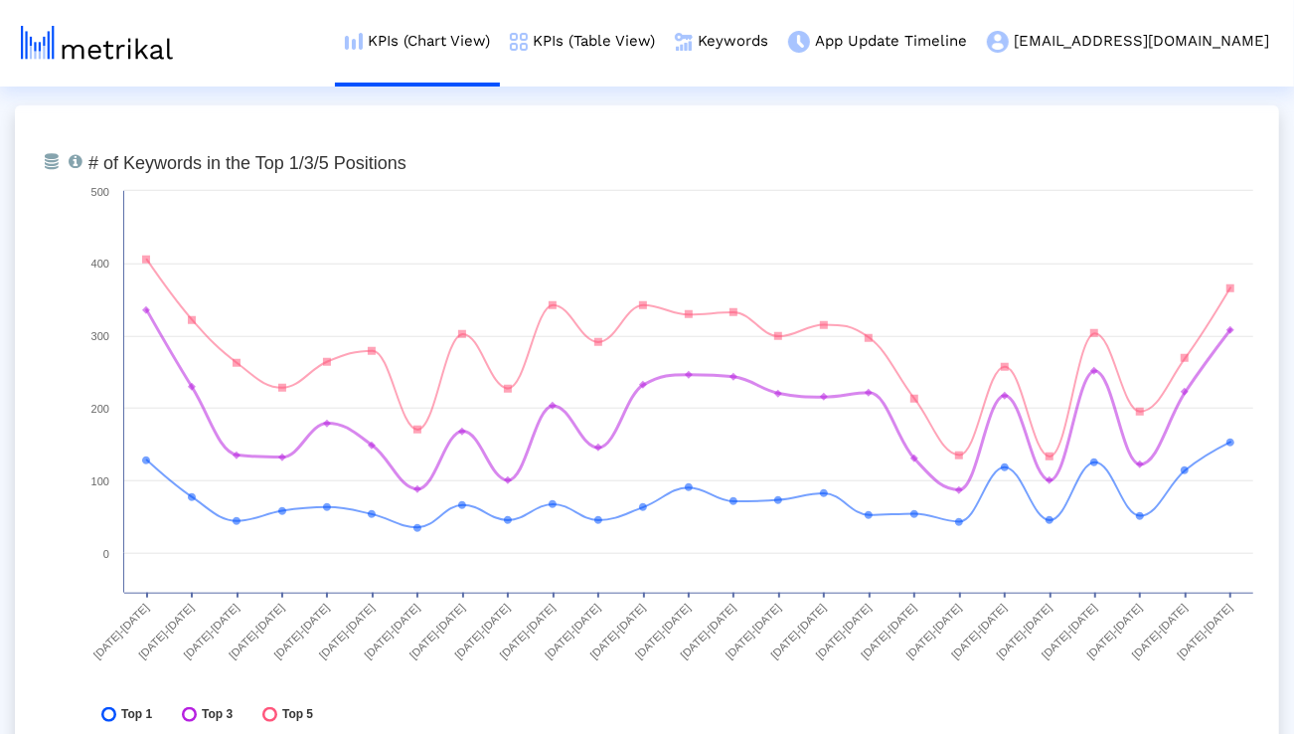
scroll to position [5632, 0]
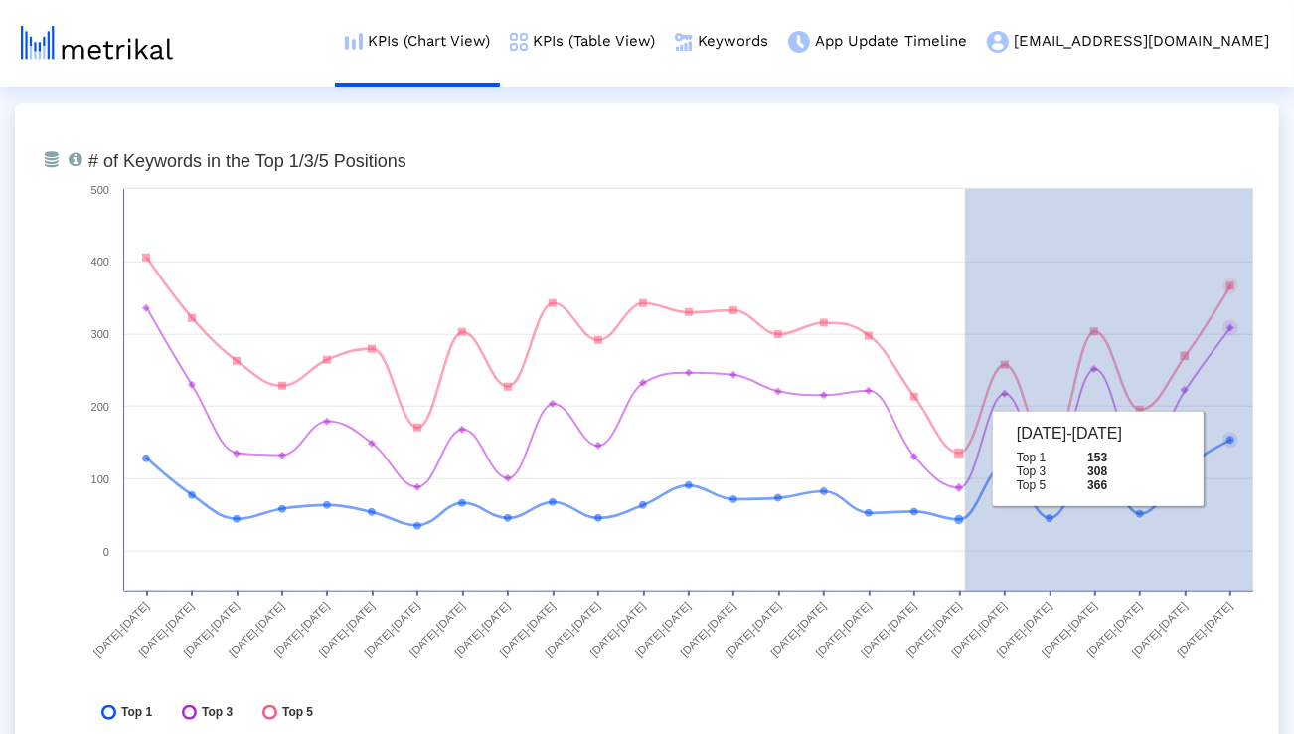
drag, startPoint x: 965, startPoint y: 457, endPoint x: 1297, endPoint y: 463, distance: 332.1
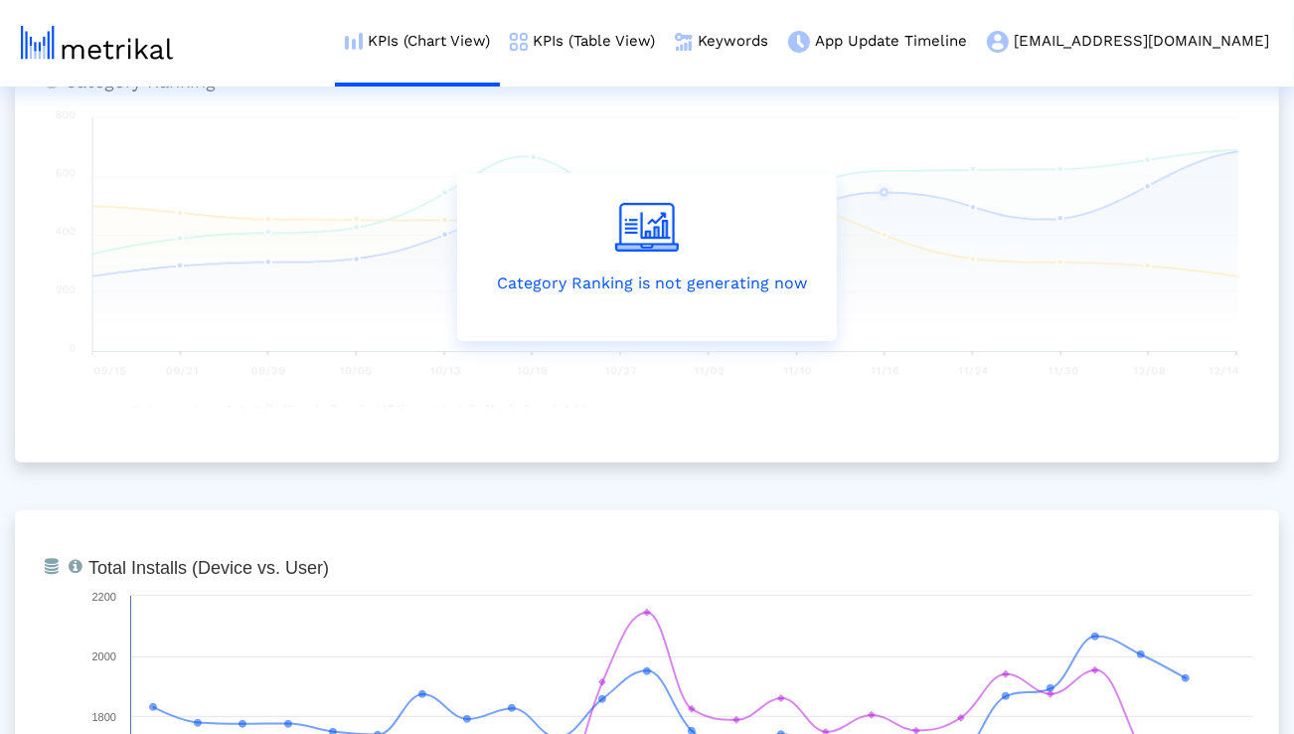
scroll to position [0, 0]
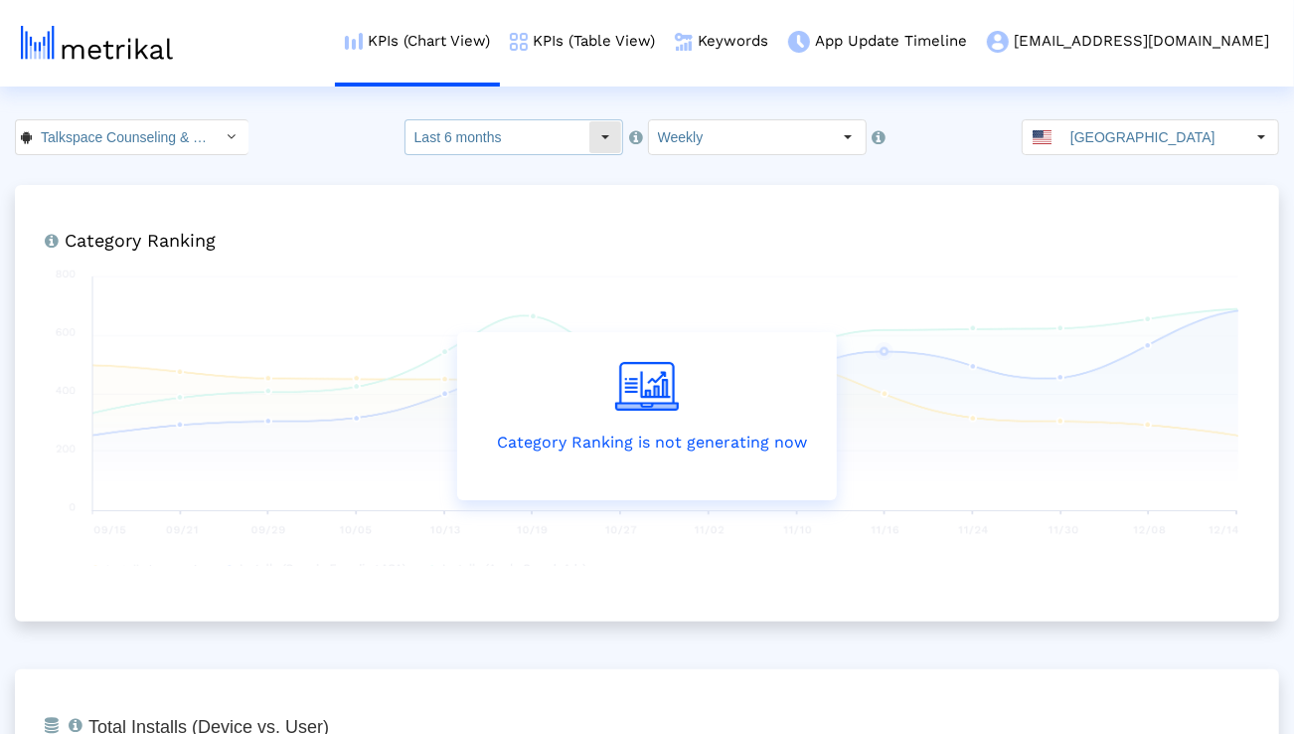
click at [592, 145] on div "Select" at bounding box center [606, 137] width 32 height 32
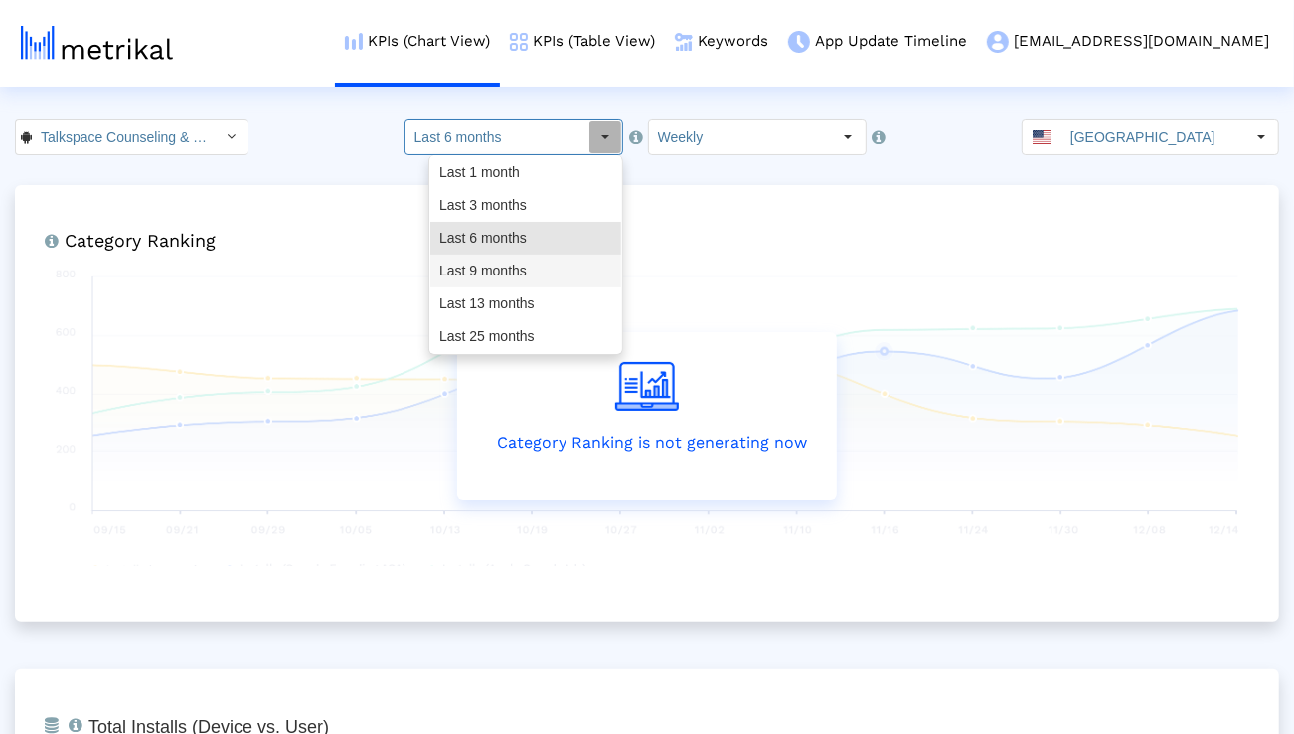
click at [543, 266] on div "Last 9 months" at bounding box center [525, 271] width 191 height 33
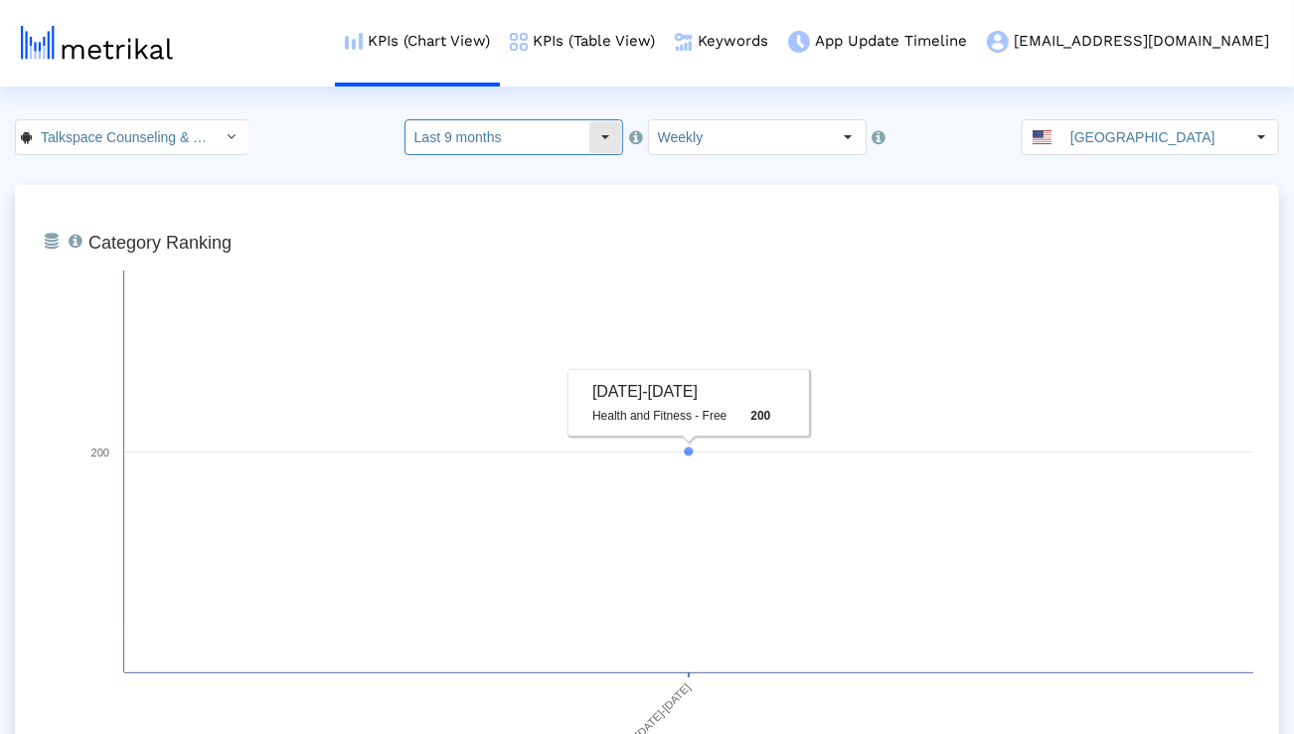
click at [535, 147] on input "Last 9 months" at bounding box center [497, 137] width 183 height 34
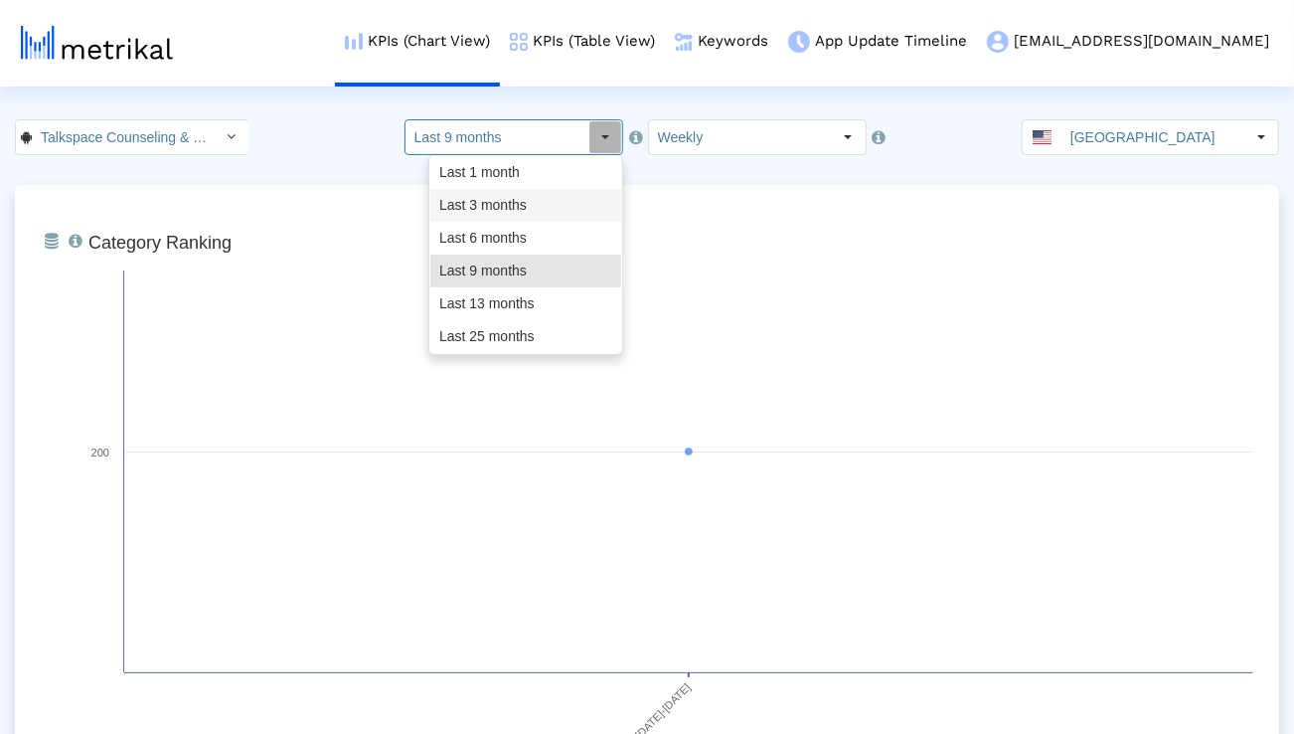
click at [527, 196] on div "Last 3 months" at bounding box center [525, 205] width 191 height 33
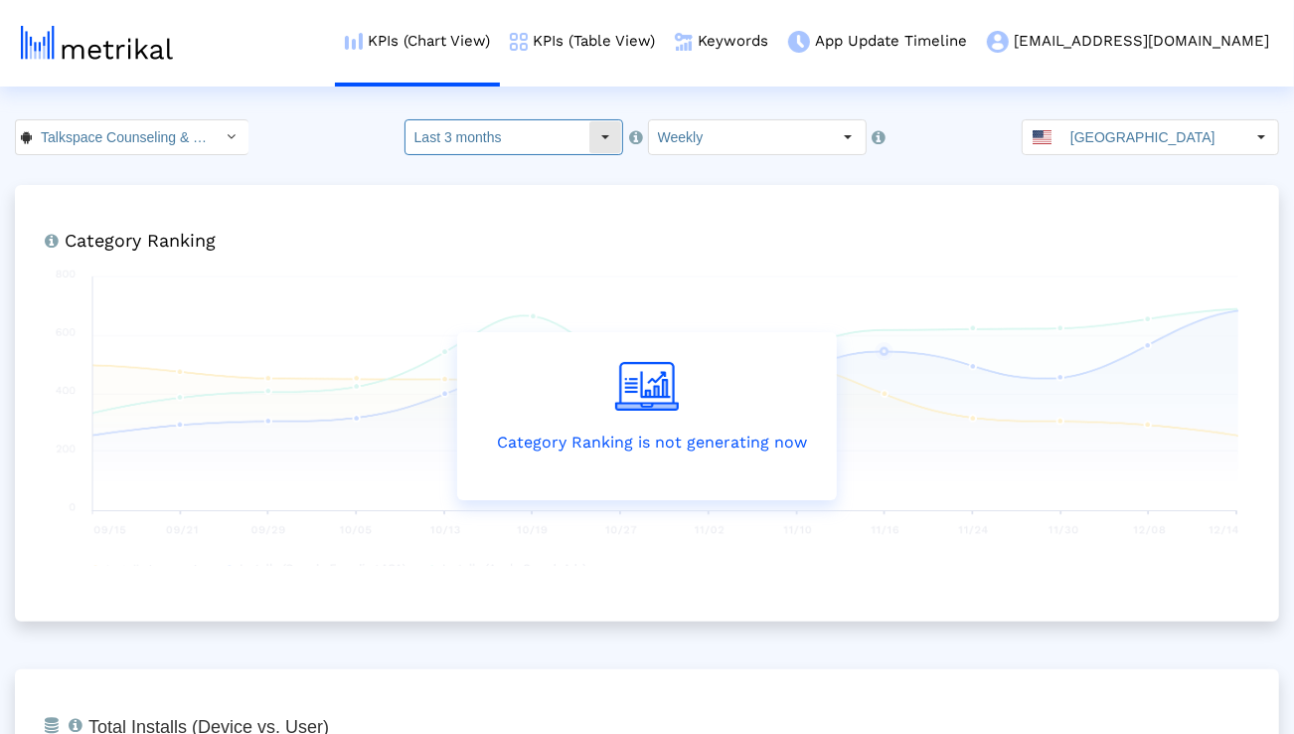
click at [566, 142] on input "Last 3 months" at bounding box center [497, 137] width 183 height 34
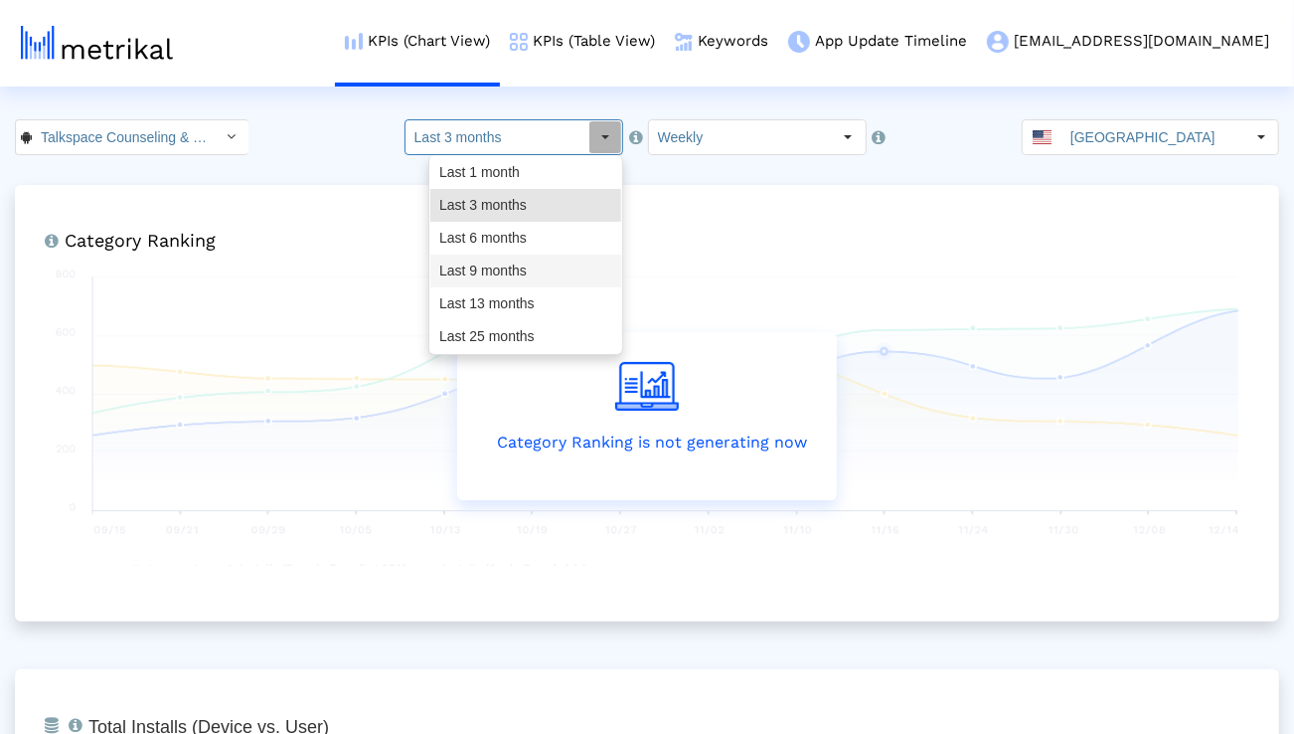
click at [519, 296] on div "Last 13 months" at bounding box center [525, 303] width 191 height 33
type input "Last 13 months"
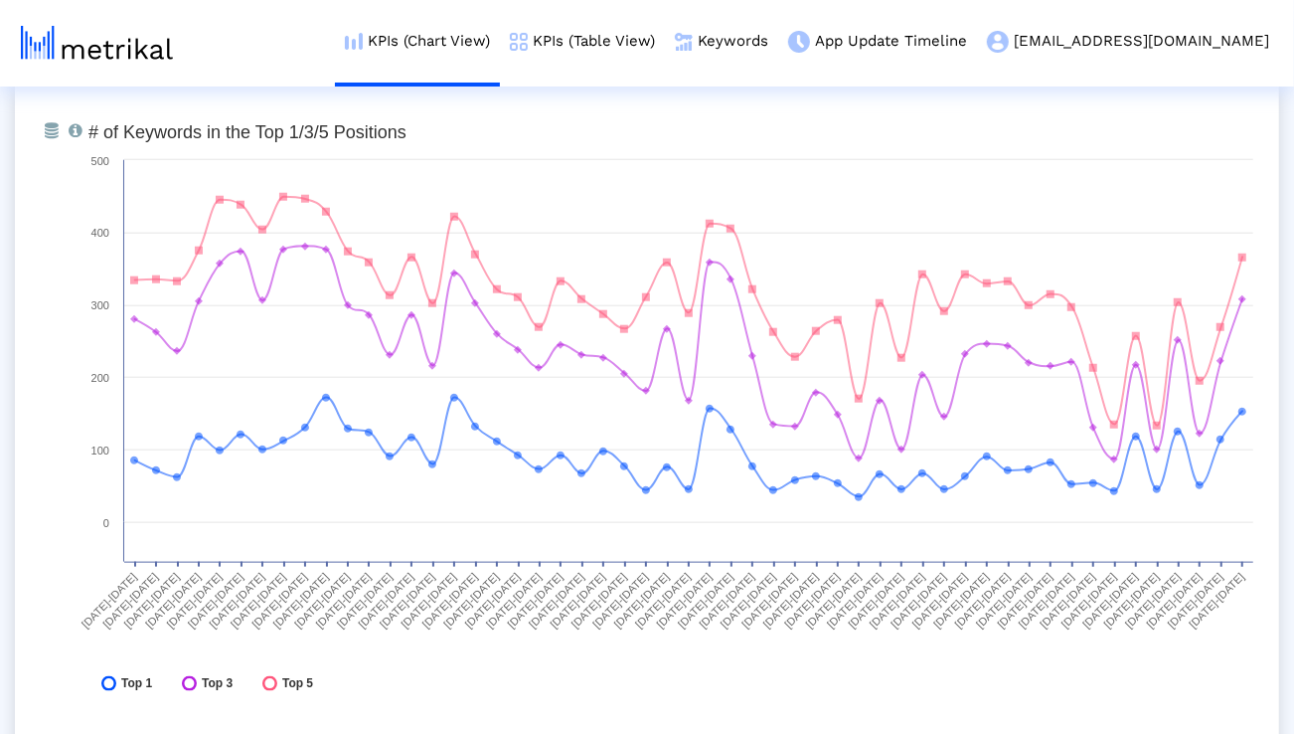
scroll to position [5874, 0]
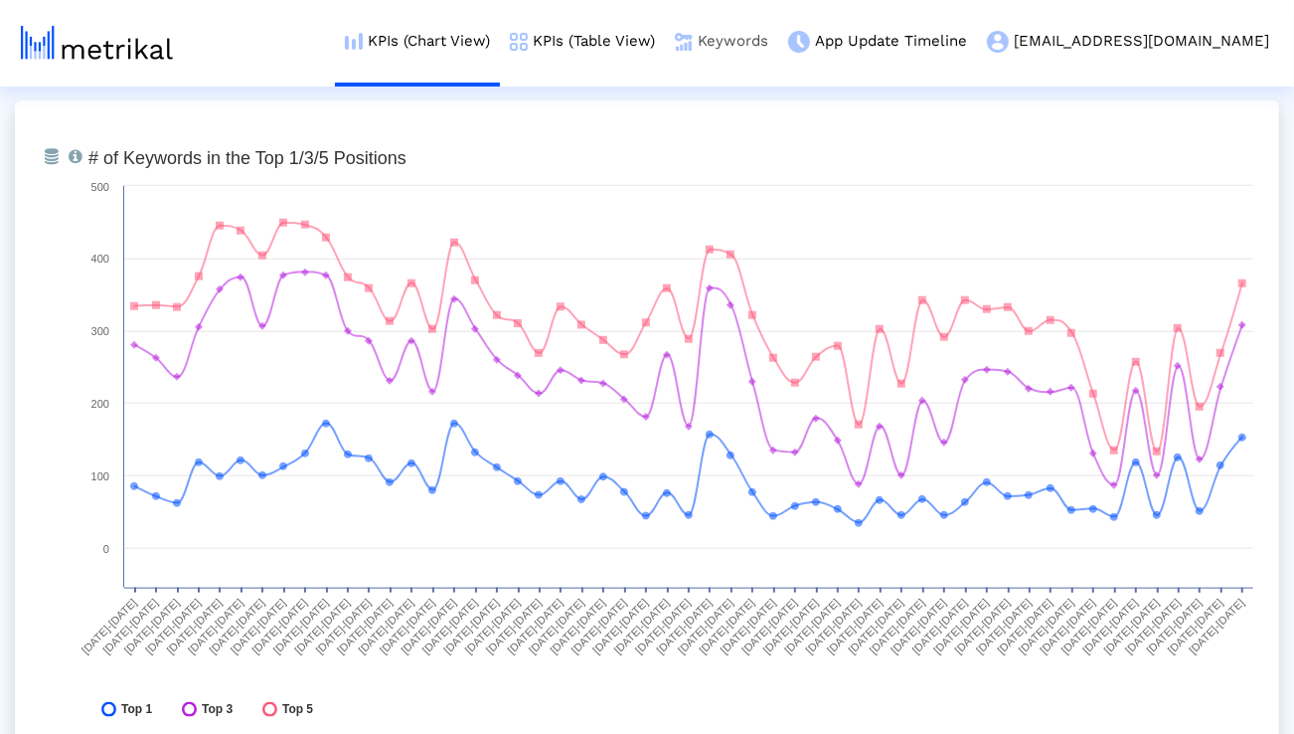
click at [693, 36] on img at bounding box center [684, 42] width 18 height 18
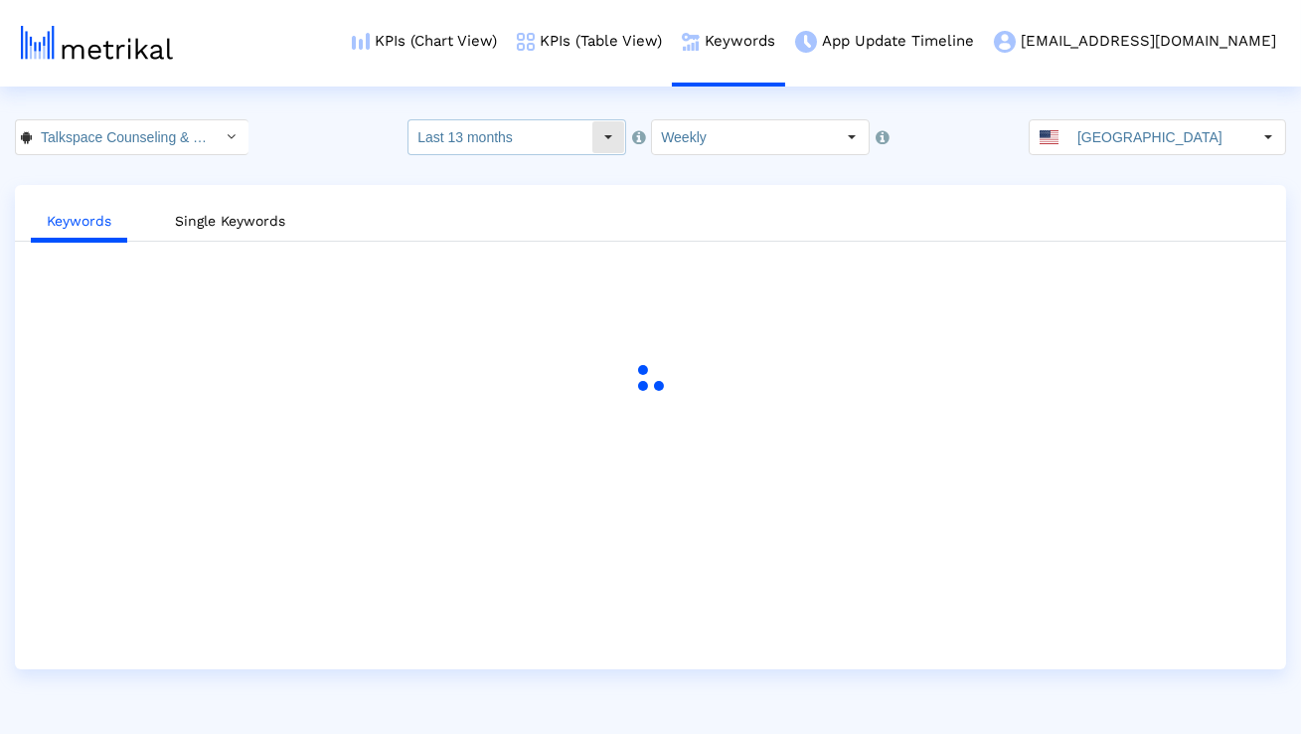
click at [576, 141] on input "Last 13 months" at bounding box center [500, 137] width 183 height 34
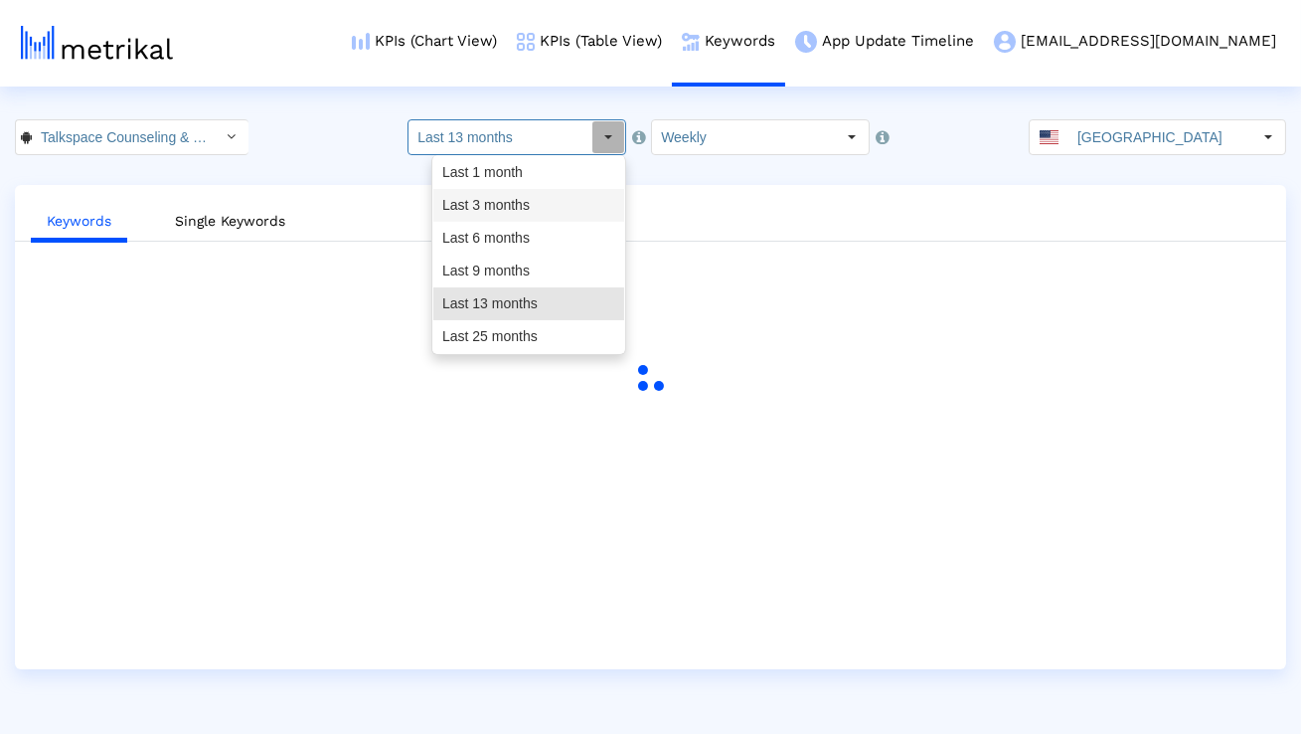
click at [553, 198] on div "Last 3 months" at bounding box center [528, 205] width 191 height 33
type input "Last 3 months"
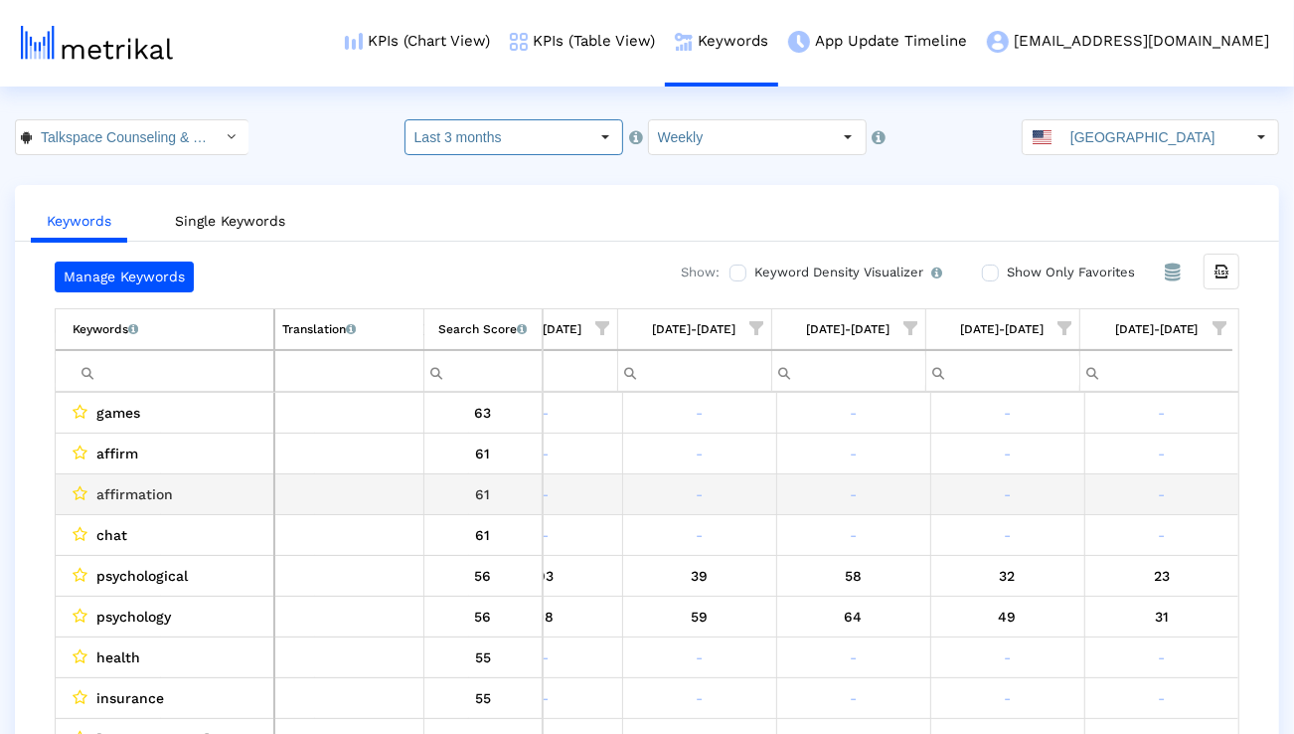
scroll to position [0, 1312]
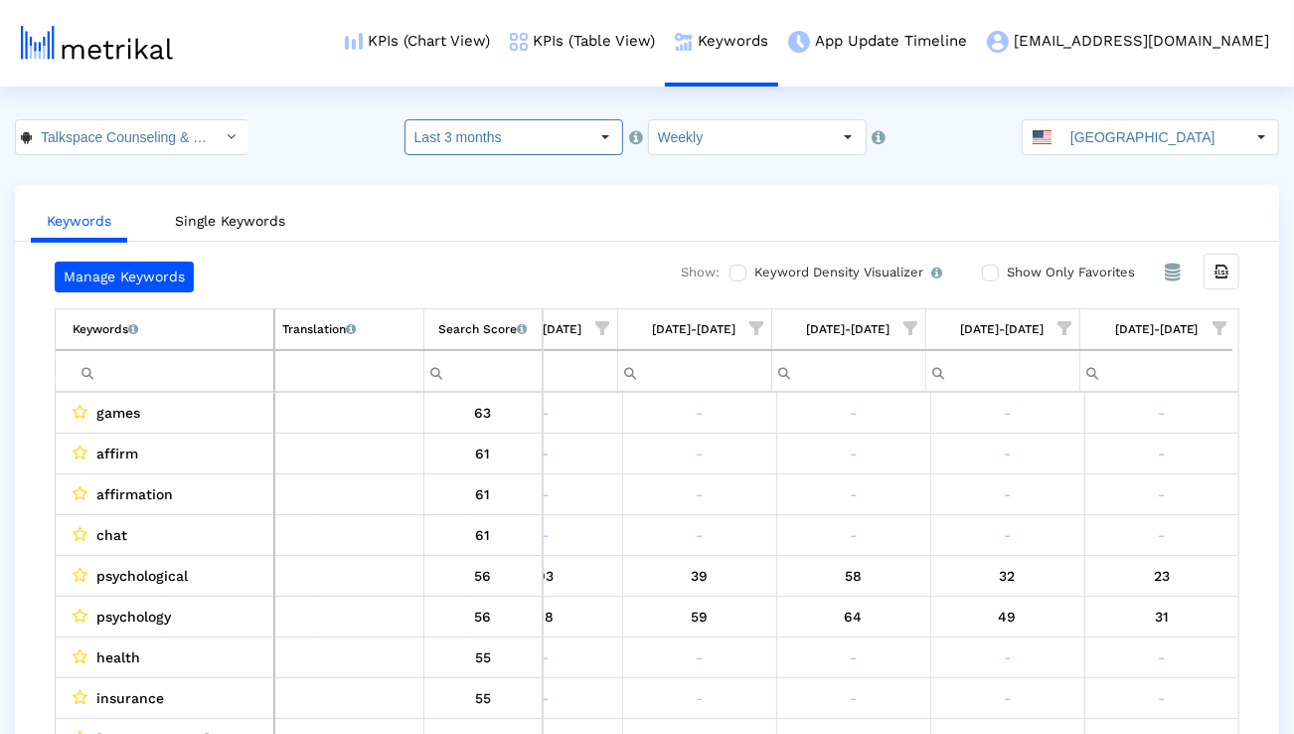
click at [1218, 332] on span "Show filter options for column '08/10/25-08/16/25'" at bounding box center [1220, 328] width 14 height 14
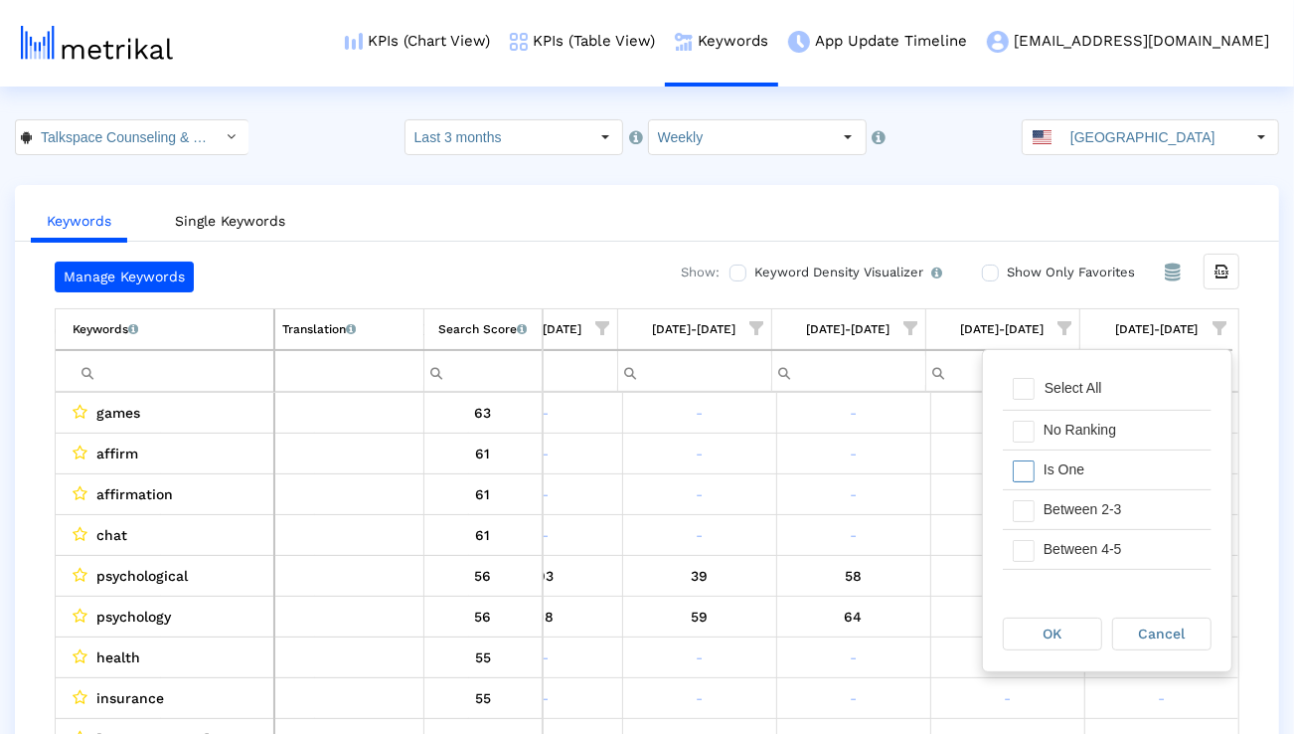
click at [1116, 460] on div "Is One" at bounding box center [1123, 469] width 178 height 39
click at [1102, 501] on div "Between 2-3" at bounding box center [1123, 509] width 178 height 39
click at [1097, 535] on div "Between 4-5" at bounding box center [1123, 549] width 178 height 39
click at [1097, 536] on div "Between 6-10" at bounding box center [1123, 549] width 178 height 39
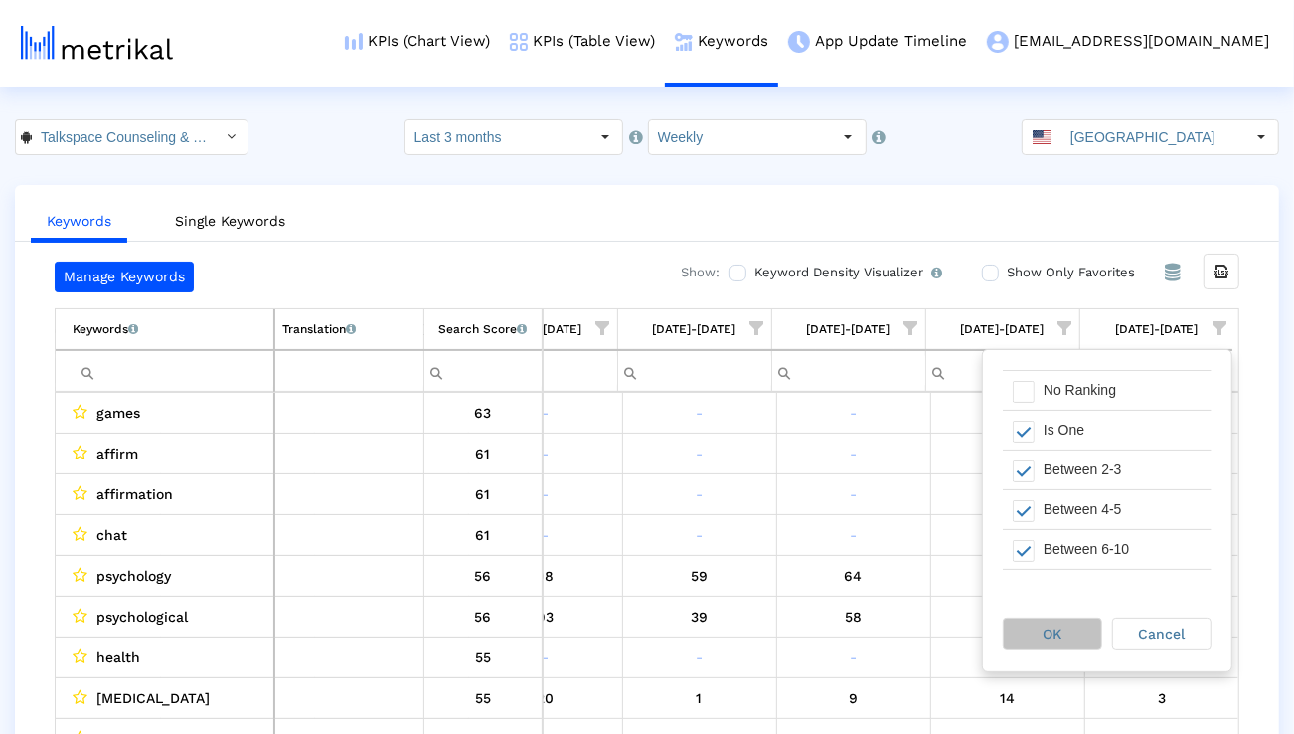
click at [1056, 626] on span "OK" at bounding box center [1053, 633] width 19 height 16
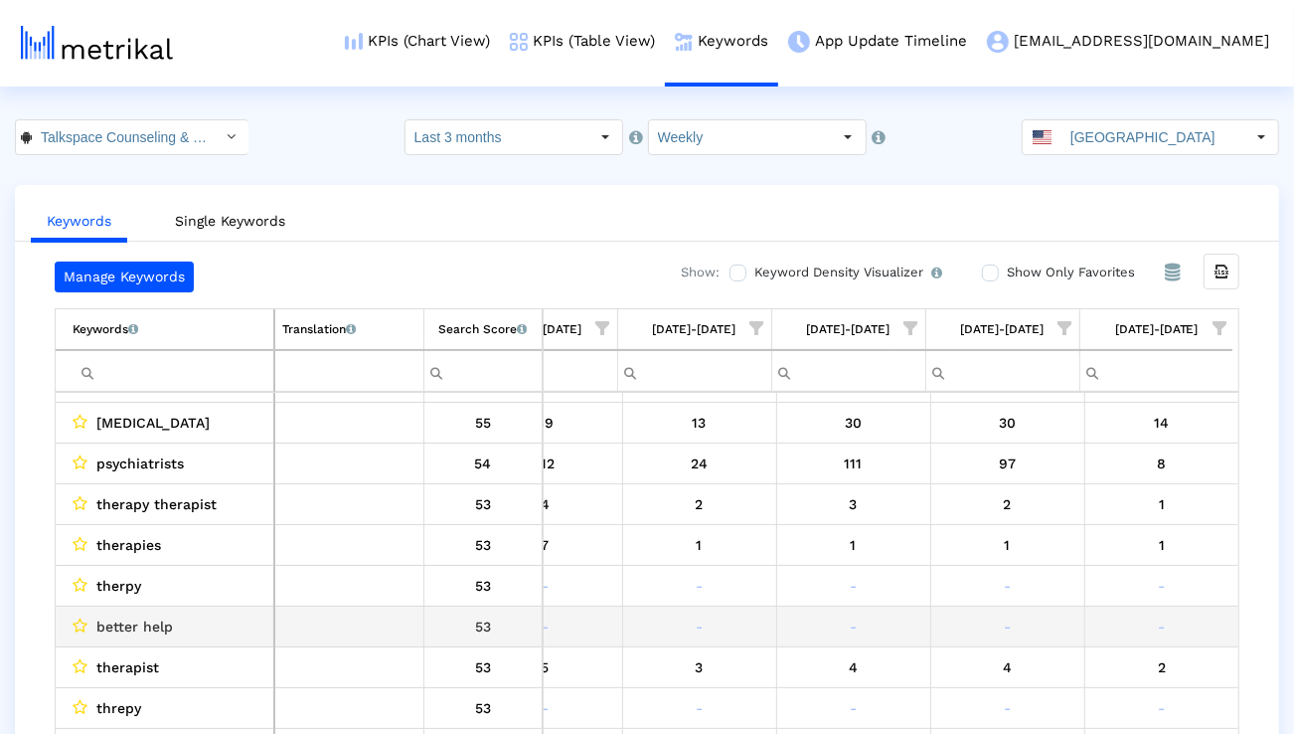
scroll to position [90, 0]
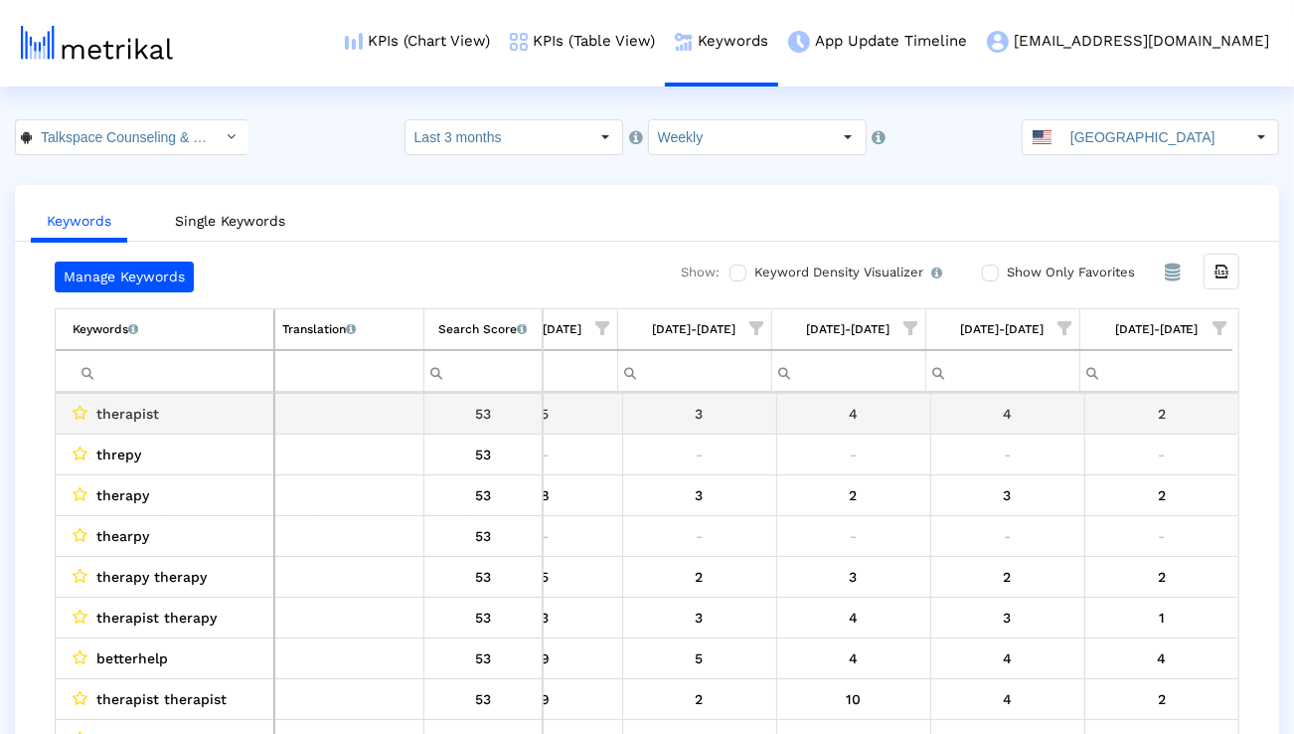
click at [139, 412] on span "therapist" at bounding box center [127, 414] width 63 height 26
copy span "therapist"
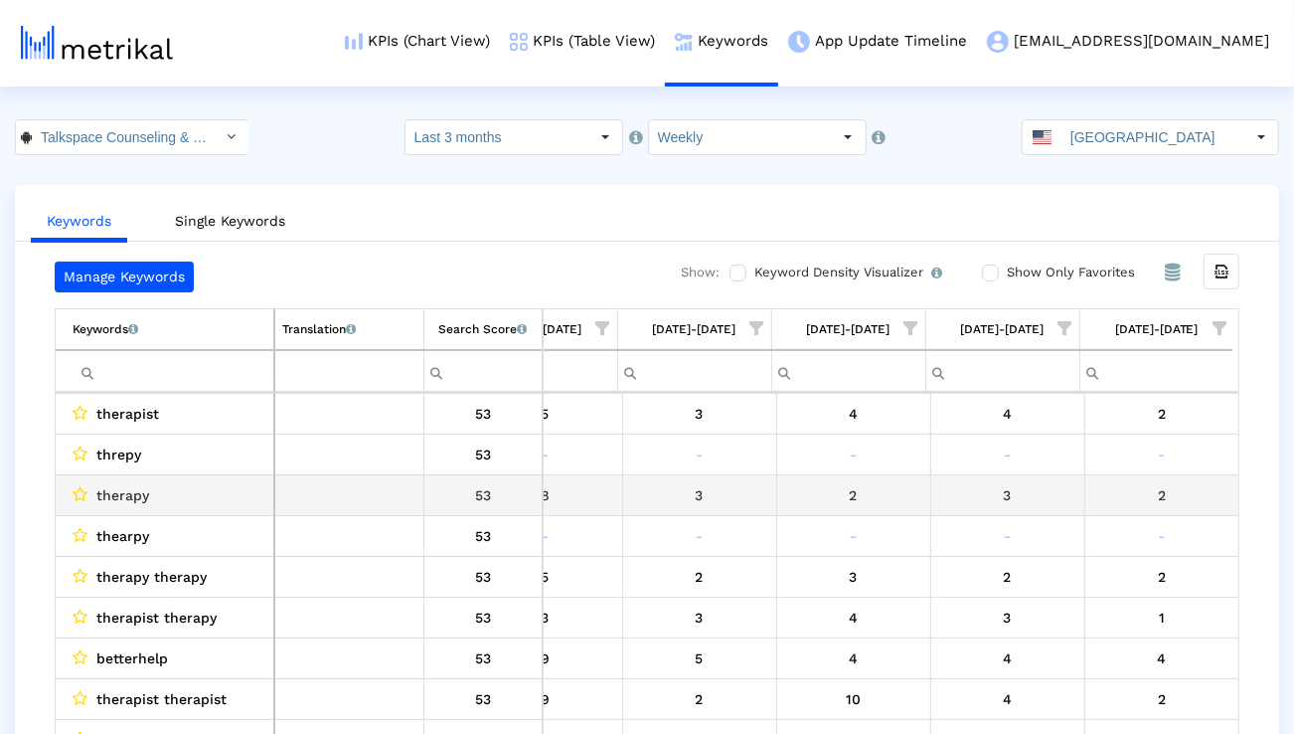
click at [142, 500] on span "therapy" at bounding box center [122, 495] width 53 height 26
copy span "therapy"
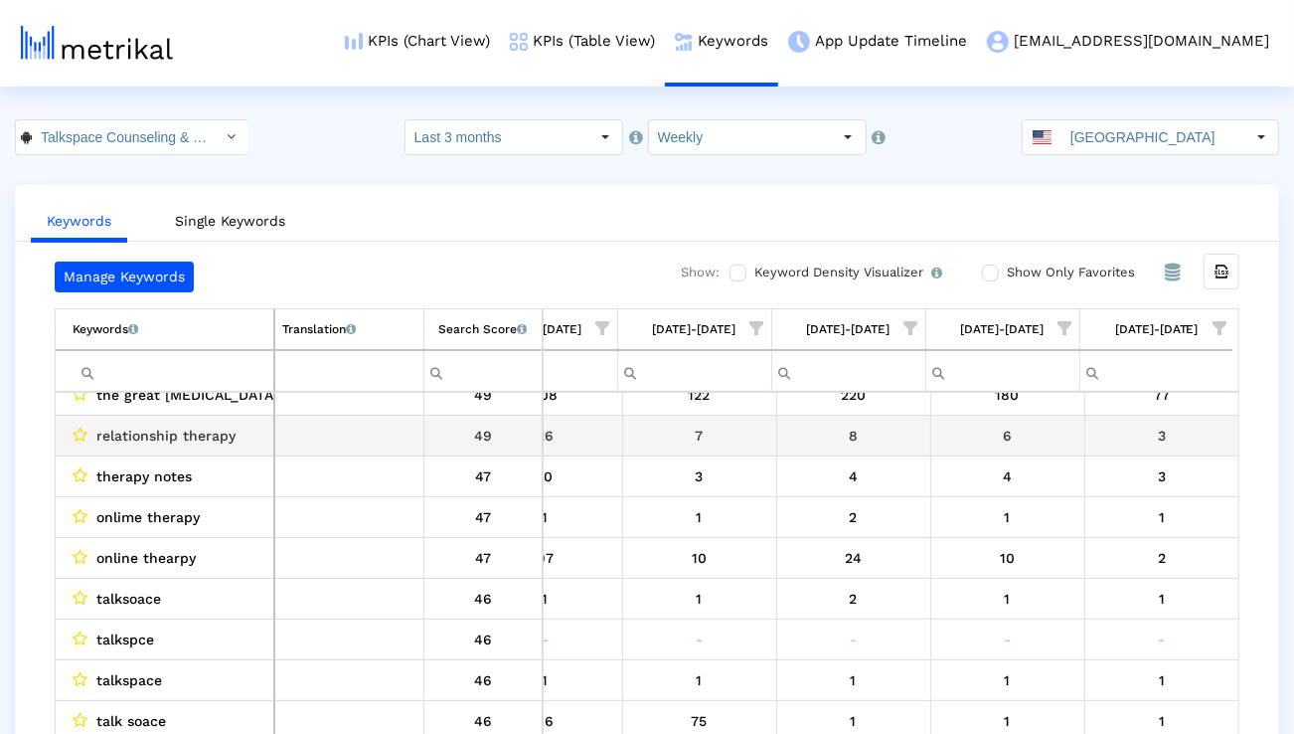
click at [185, 441] on span "relationship therapy" at bounding box center [165, 436] width 139 height 26
copy span "relationship therapy"
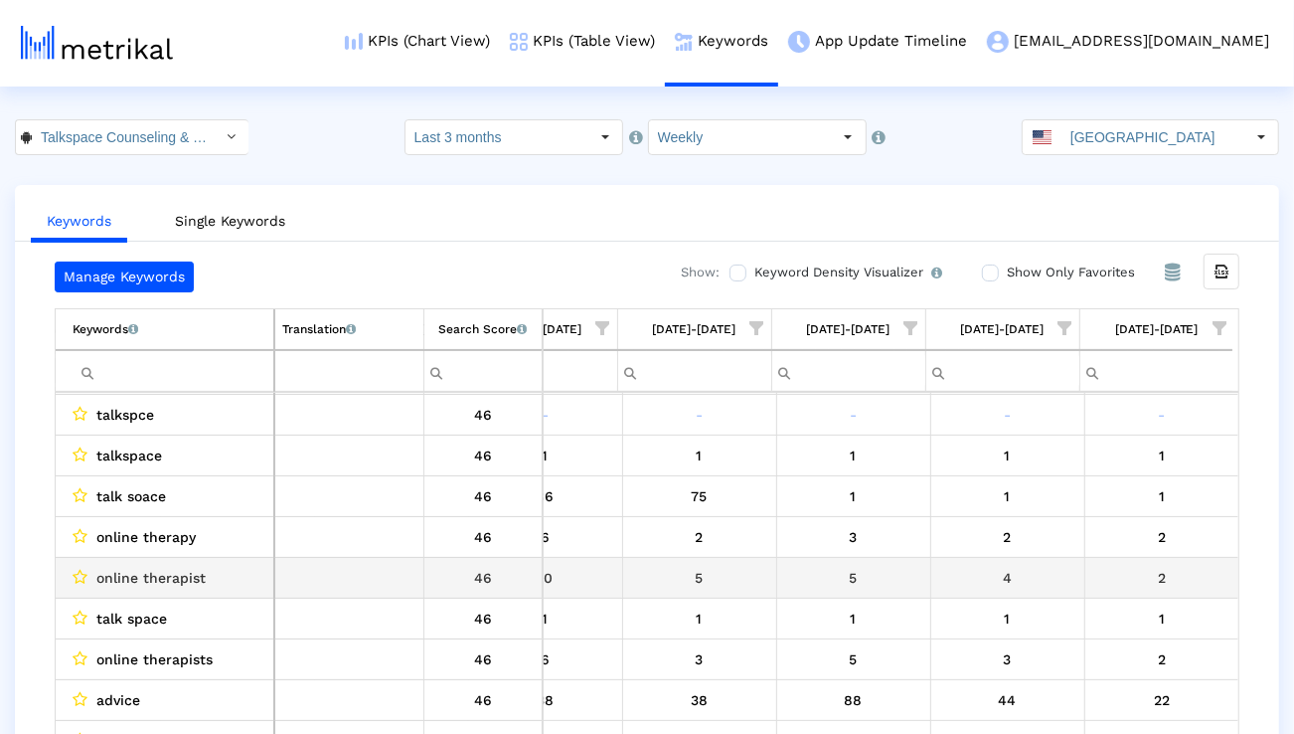
click at [170, 575] on span "online therapist" at bounding box center [150, 578] width 109 height 26
copy span "online therapist"
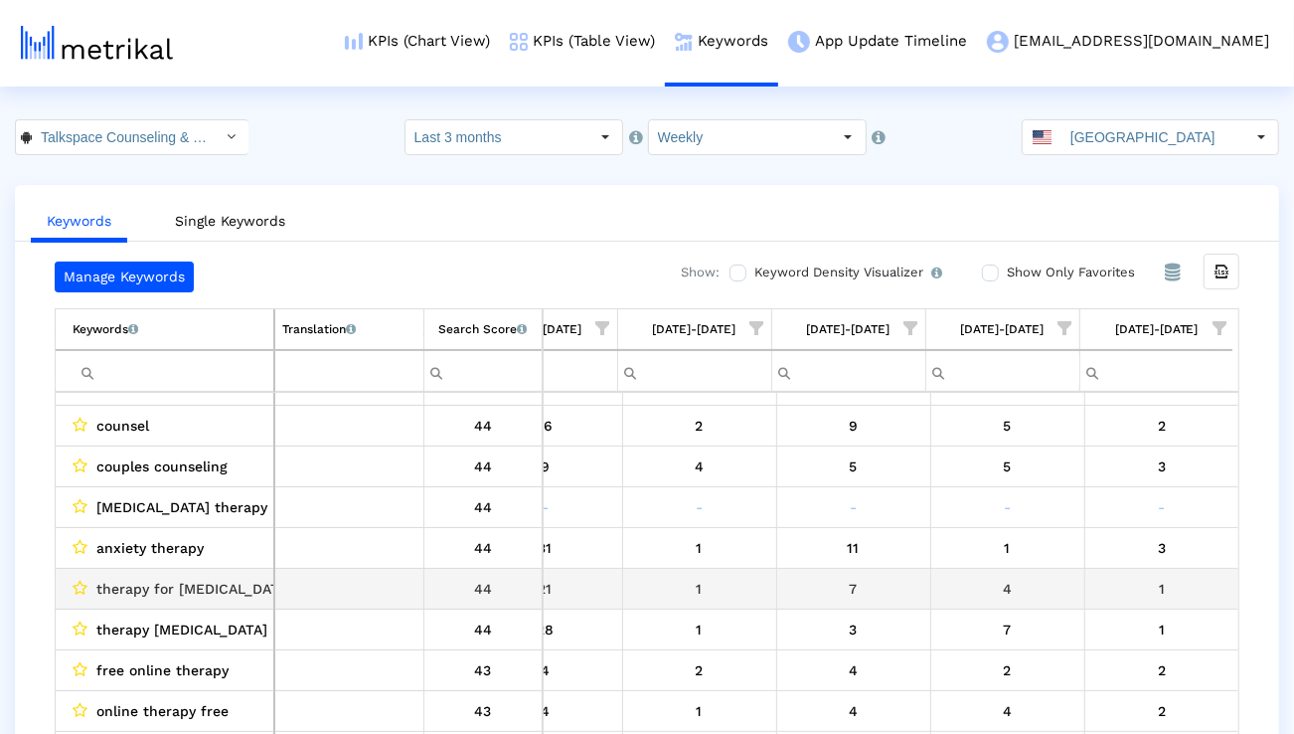
click at [199, 586] on span "therapy for [MEDICAL_DATA]" at bounding box center [194, 589] width 196 height 26
copy span "therapy for [MEDICAL_DATA]"
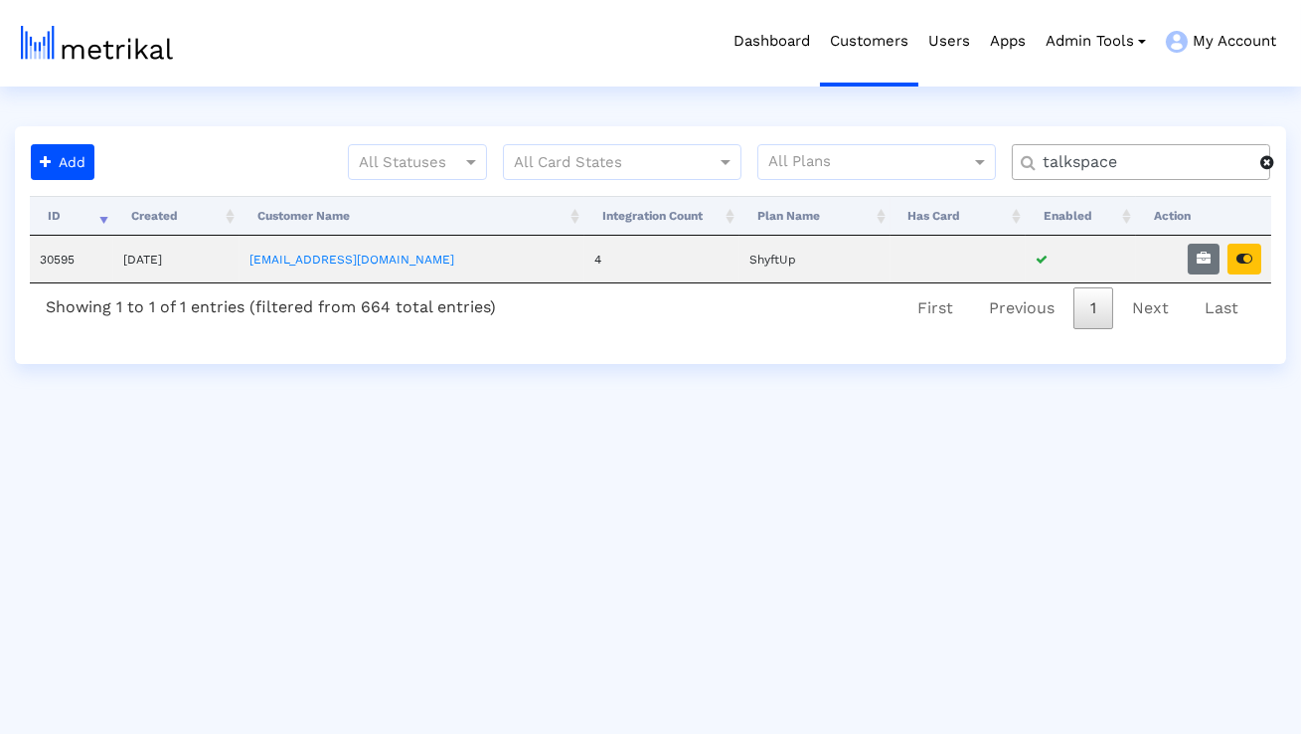
click at [1167, 155] on input "talkspace" at bounding box center [1145, 162] width 232 height 21
type input "peloton"
click at [1193, 253] on button "button" at bounding box center [1204, 259] width 32 height 31
select select "1: 1"
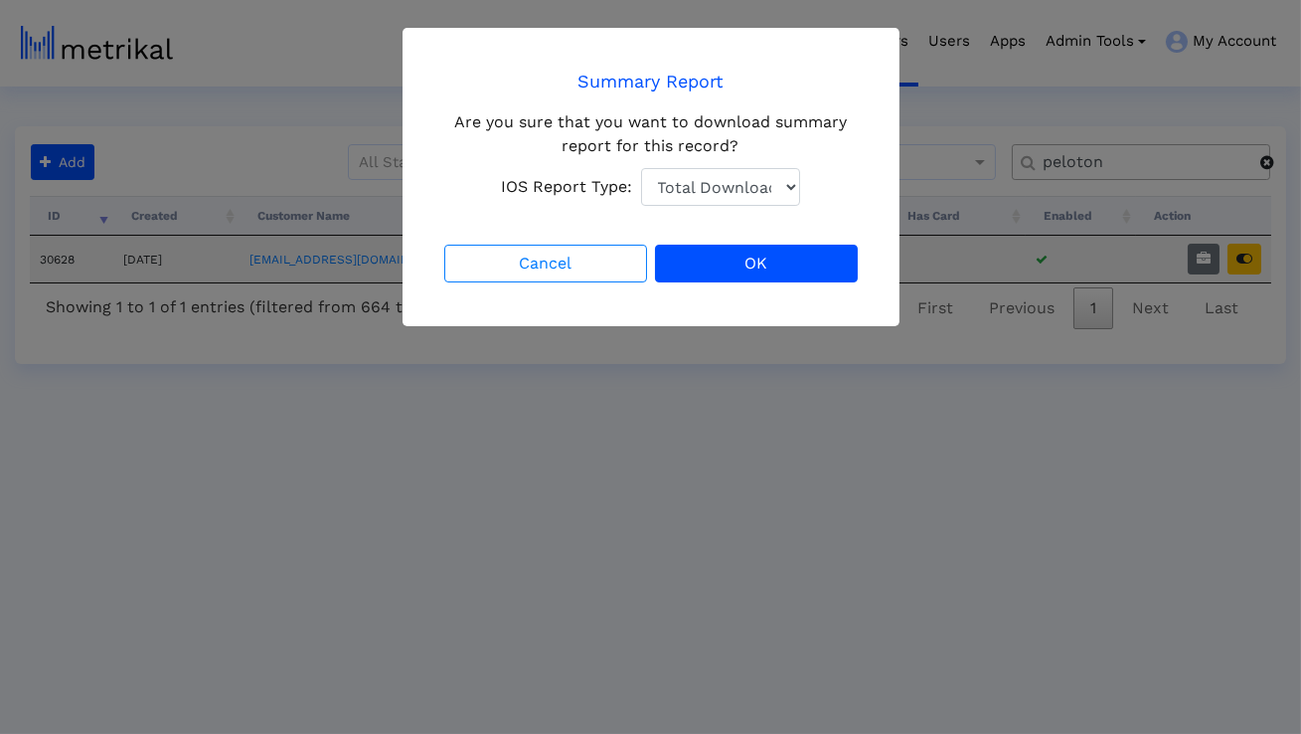
click at [779, 193] on select "Default Total Downloads New Downloads Redownloads" at bounding box center [720, 187] width 159 height 38
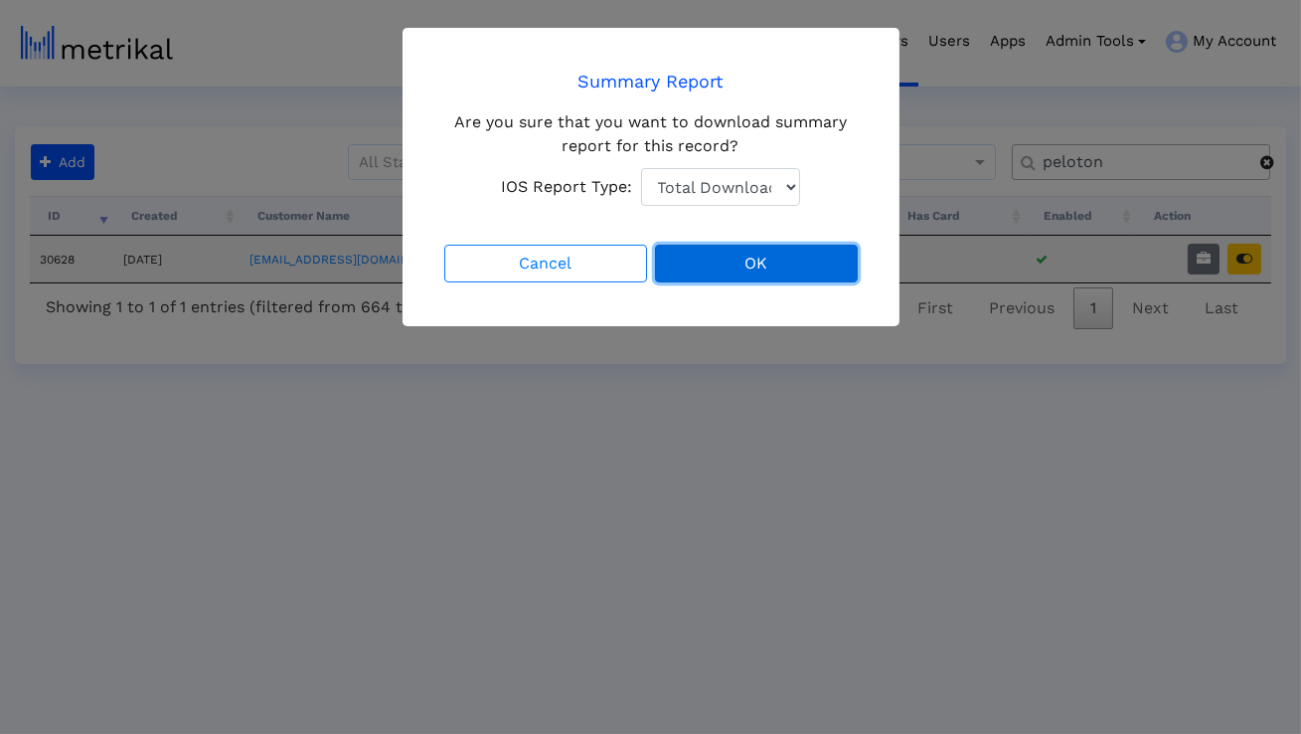
click at [742, 263] on button "OK" at bounding box center [756, 264] width 203 height 38
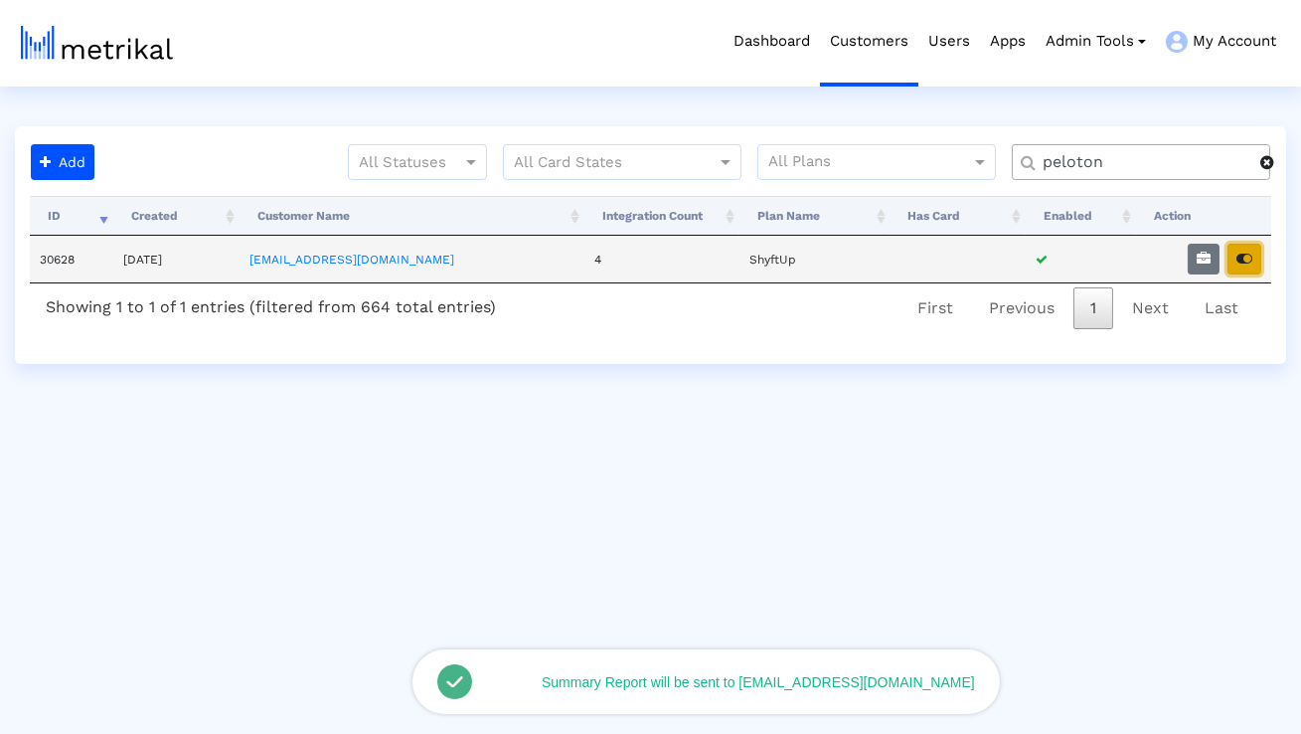
click at [1240, 256] on icon "button" at bounding box center [1245, 259] width 16 height 14
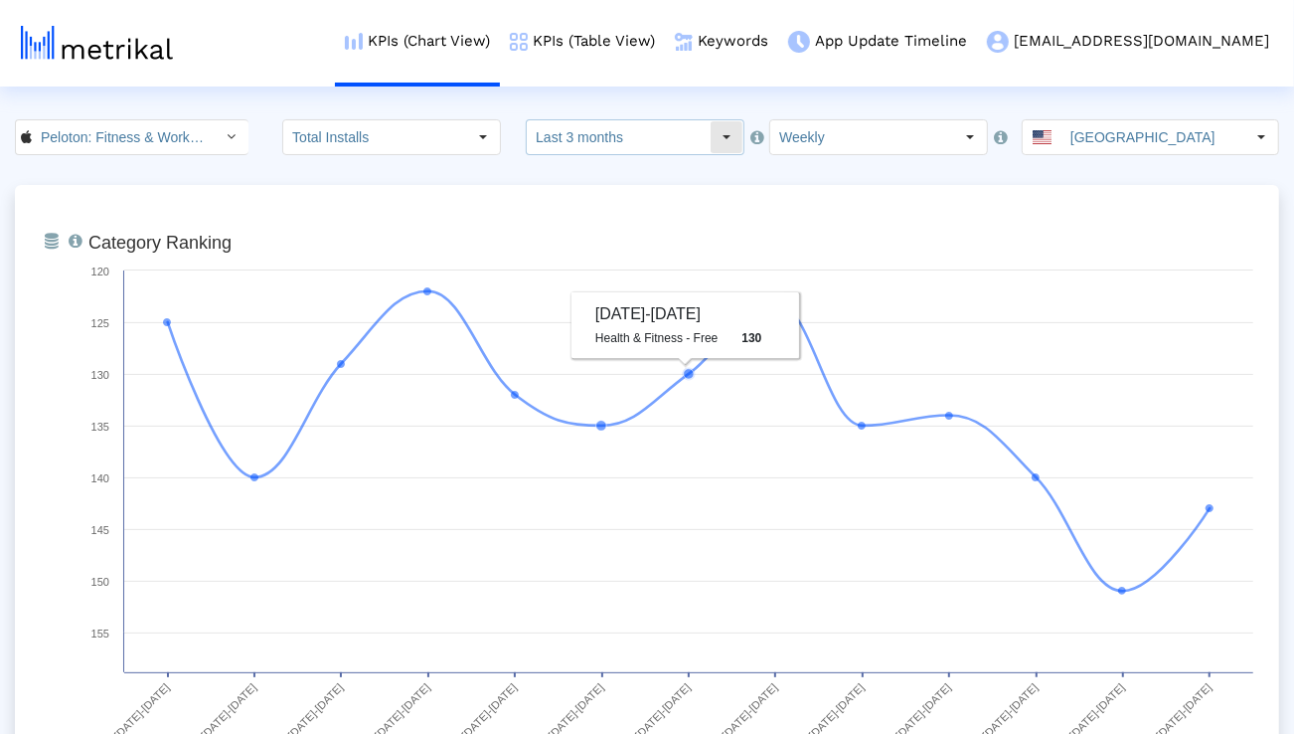
click at [658, 126] on input "Last 3 months" at bounding box center [618, 137] width 183 height 34
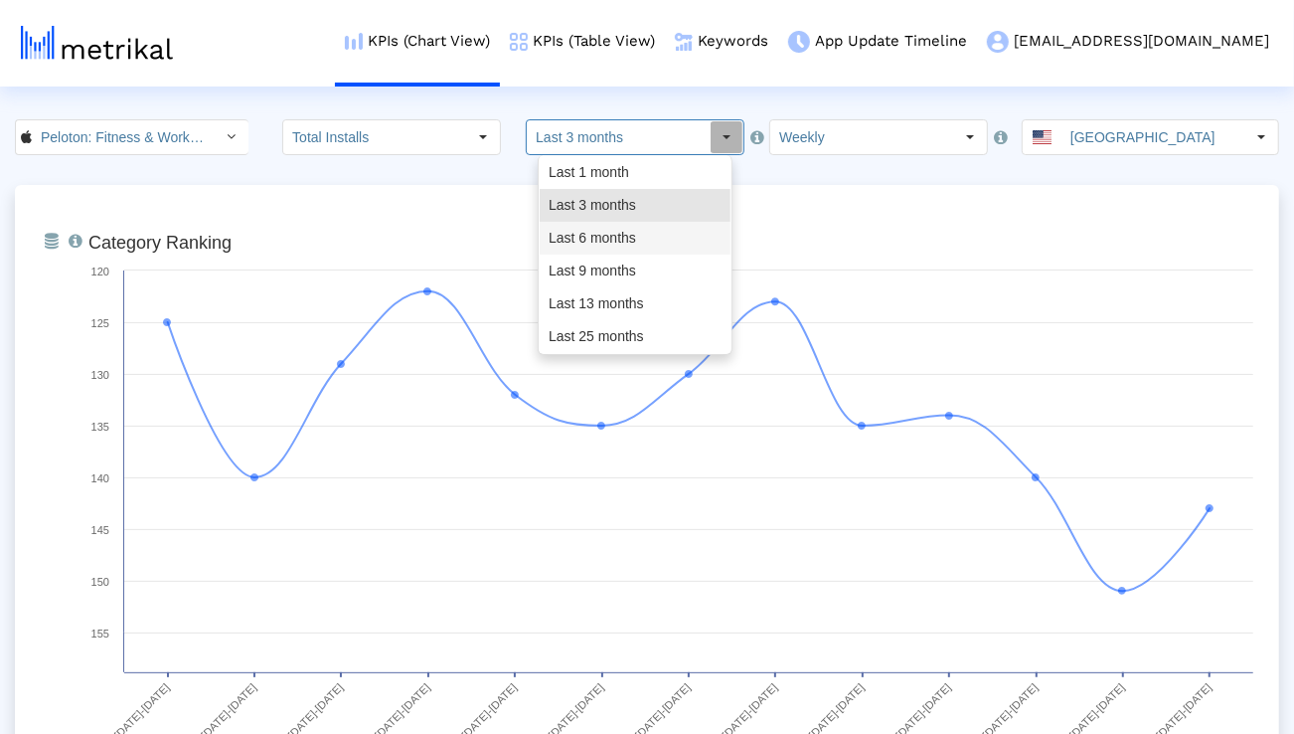
click at [626, 238] on div "Last 6 months" at bounding box center [635, 238] width 191 height 33
type input "Last 6 months"
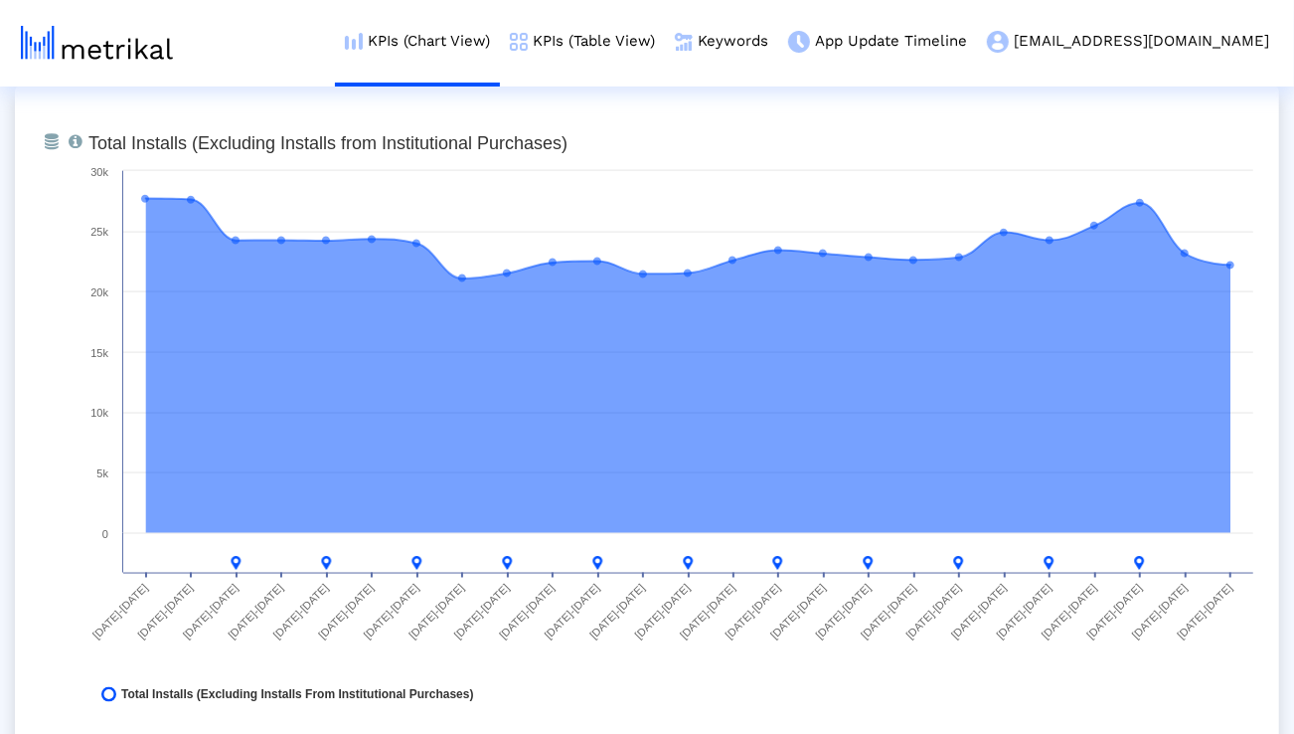
scroll to position [1551, 0]
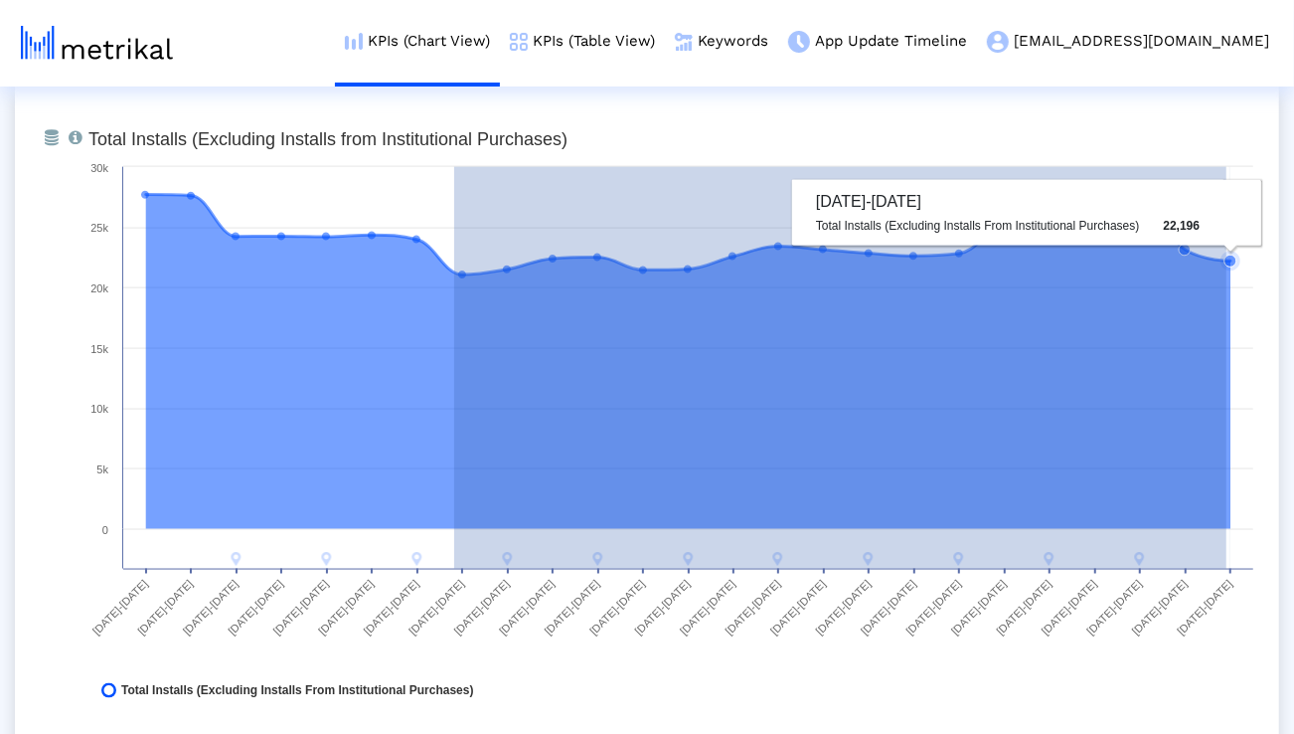
drag, startPoint x: 454, startPoint y: 276, endPoint x: 1227, endPoint y: 318, distance: 773.6
click at [1227, 318] on g at bounding box center [691, 379] width 1100 height 376
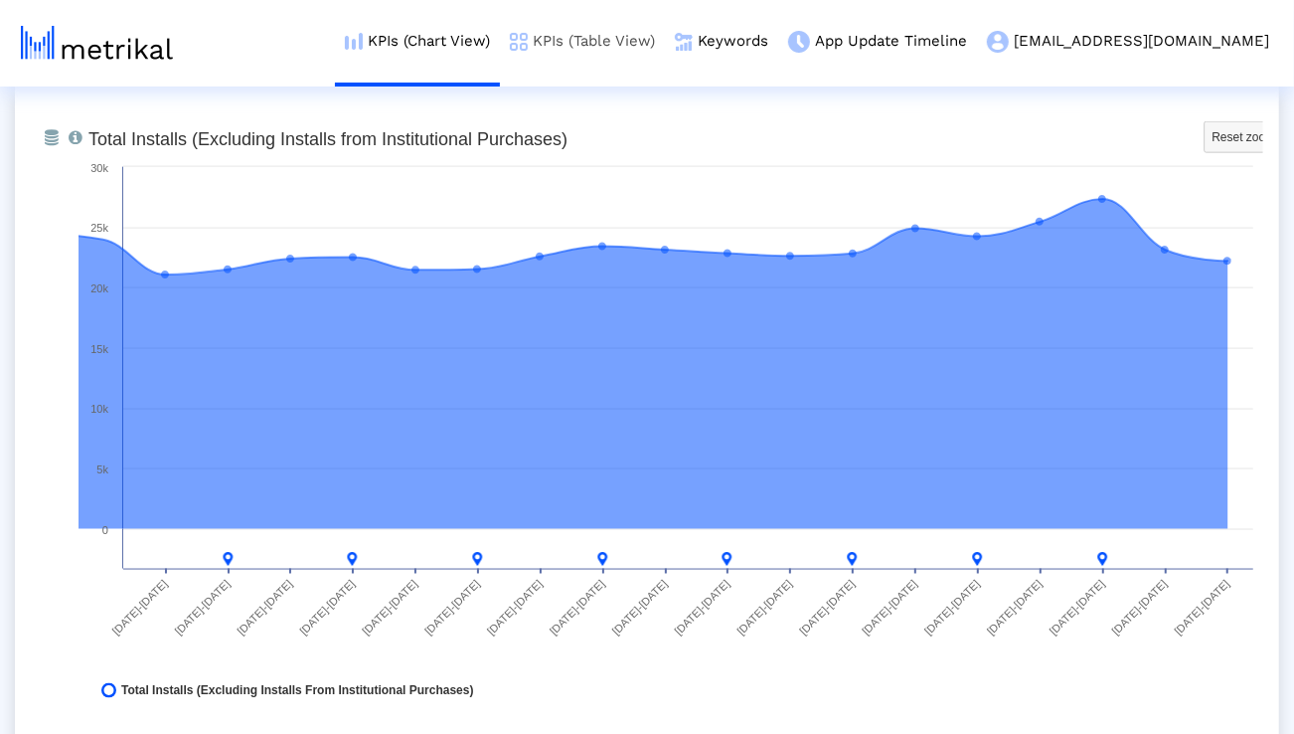
click at [665, 45] on link "KPIs (Table View)" at bounding box center [582, 41] width 165 height 83
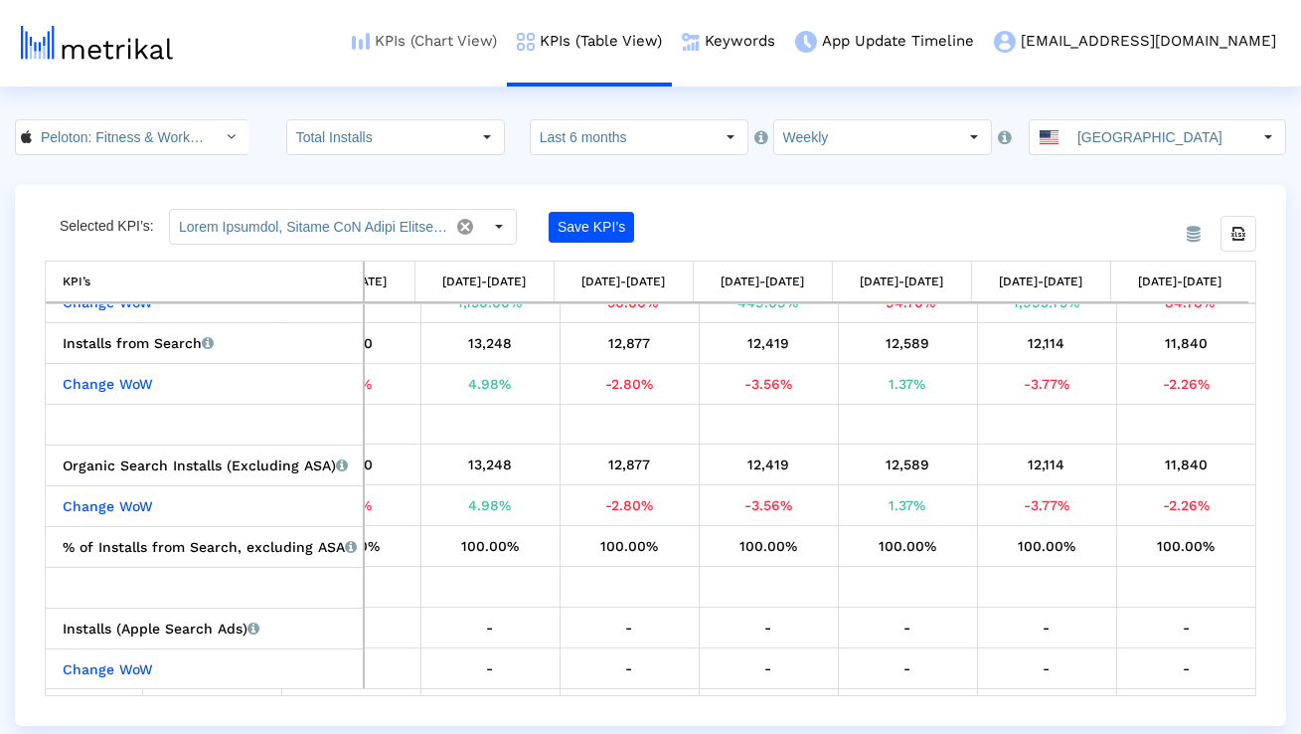
click at [507, 39] on link "KPIs (Chart View)" at bounding box center [424, 41] width 165 height 83
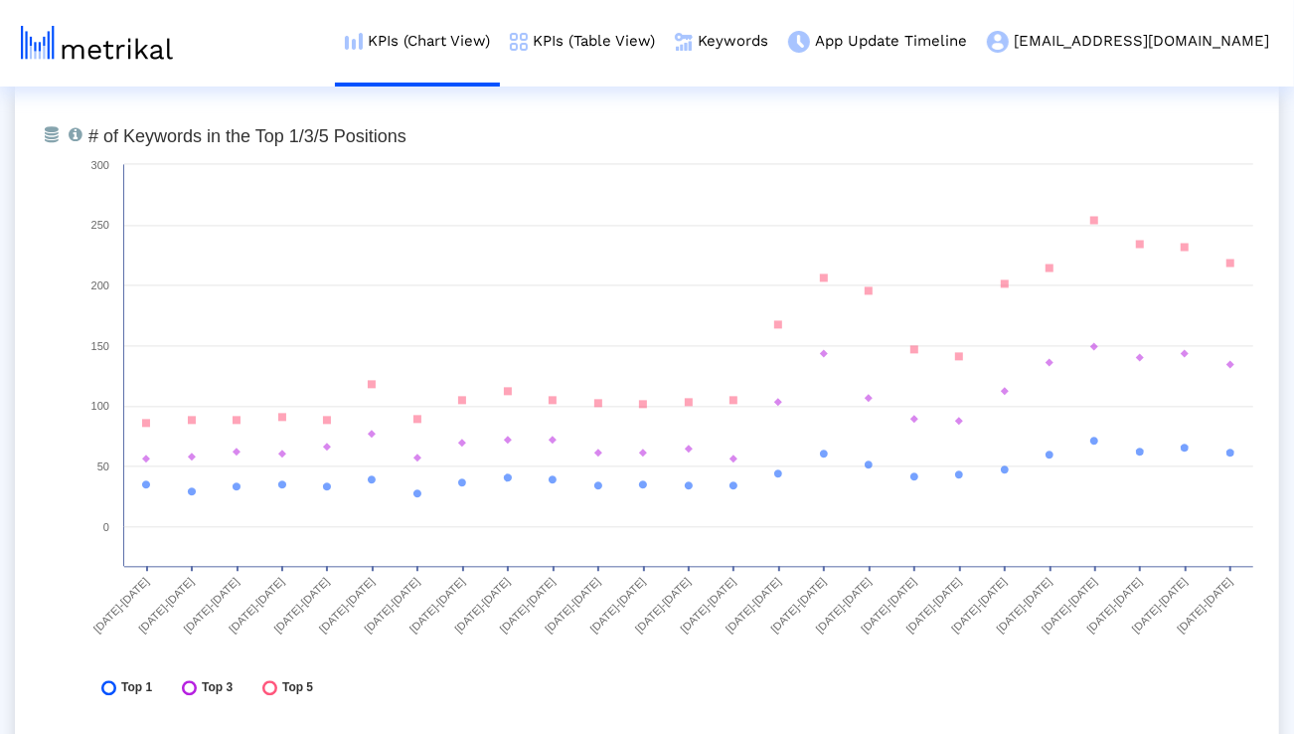
scroll to position [7351, 0]
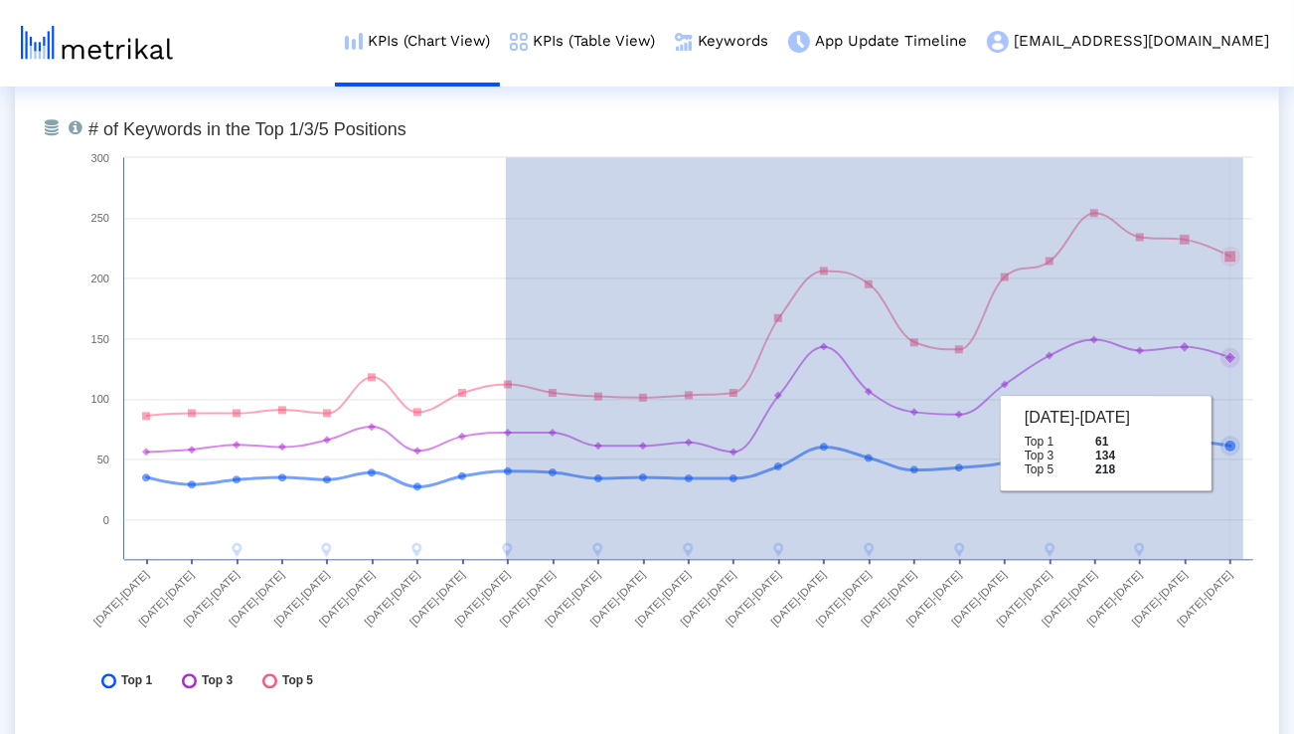
drag, startPoint x: 506, startPoint y: 378, endPoint x: 1244, endPoint y: 454, distance: 741.6
click at [1244, 454] on icon "Created with Highcharts 8.1.2 # of Keywords in the Top 1/3/5 Positions 02/23/25…" at bounding box center [671, 409] width 1185 height 596
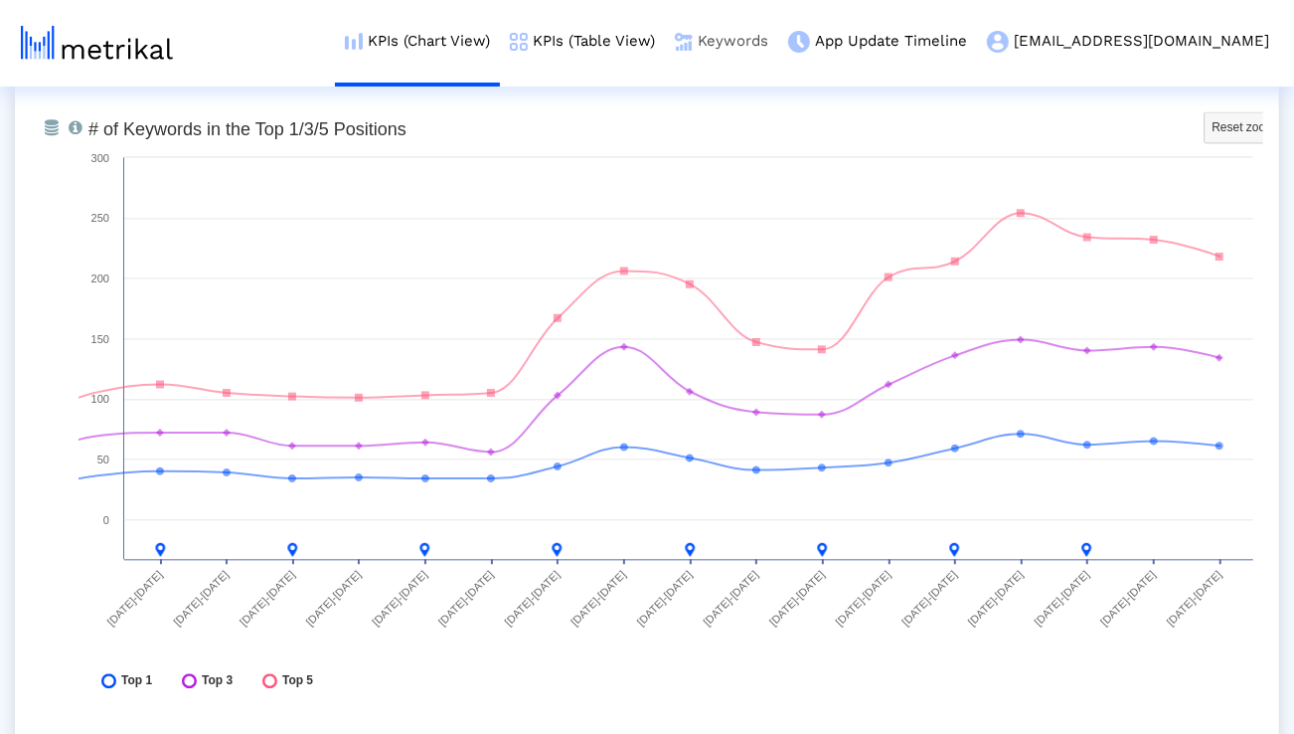
click at [778, 50] on link "Keywords" at bounding box center [721, 41] width 113 height 83
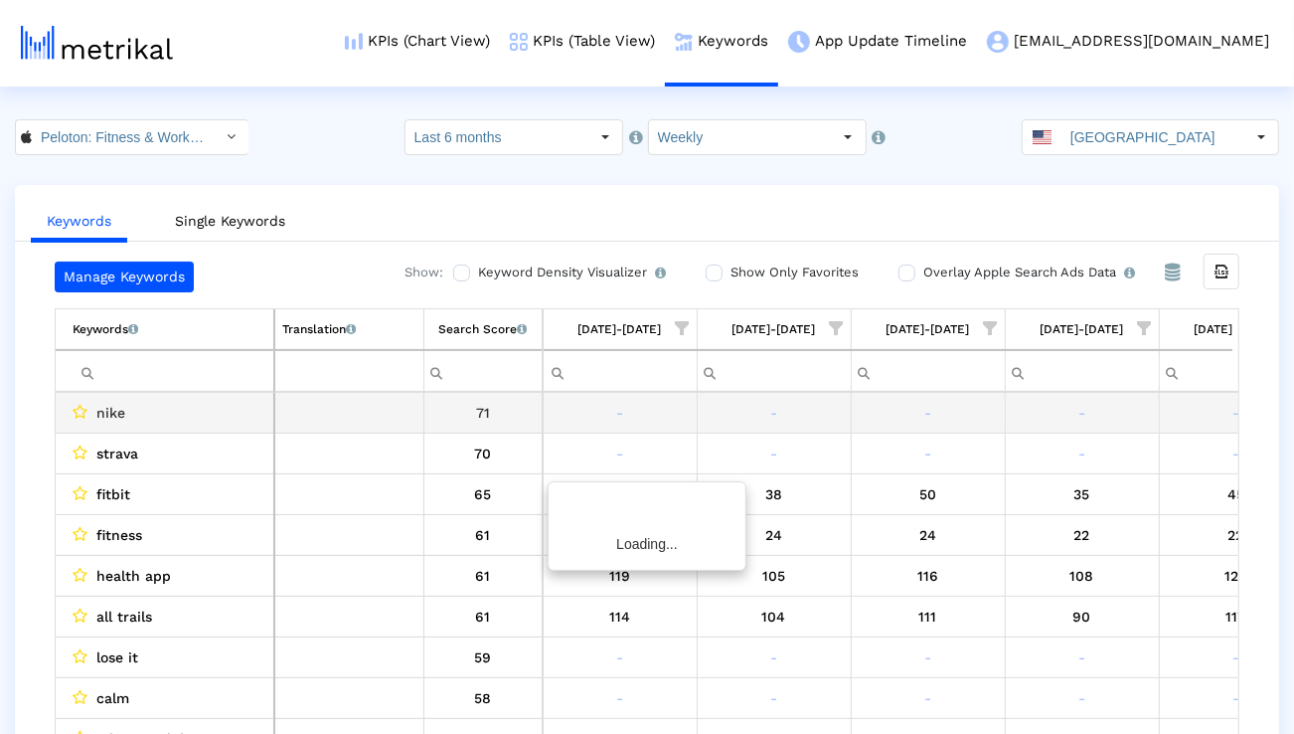
scroll to position [0, 3161]
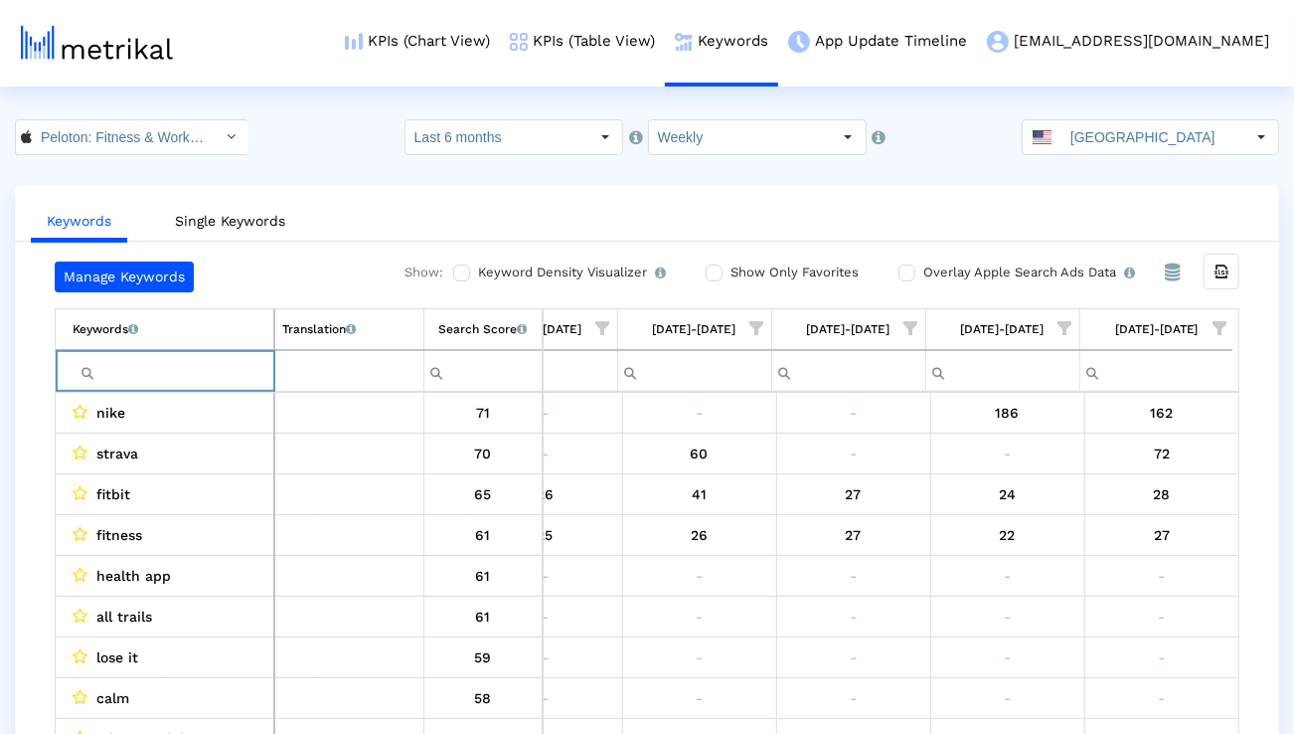
click at [247, 383] on input "Filter cell" at bounding box center [173, 371] width 201 height 33
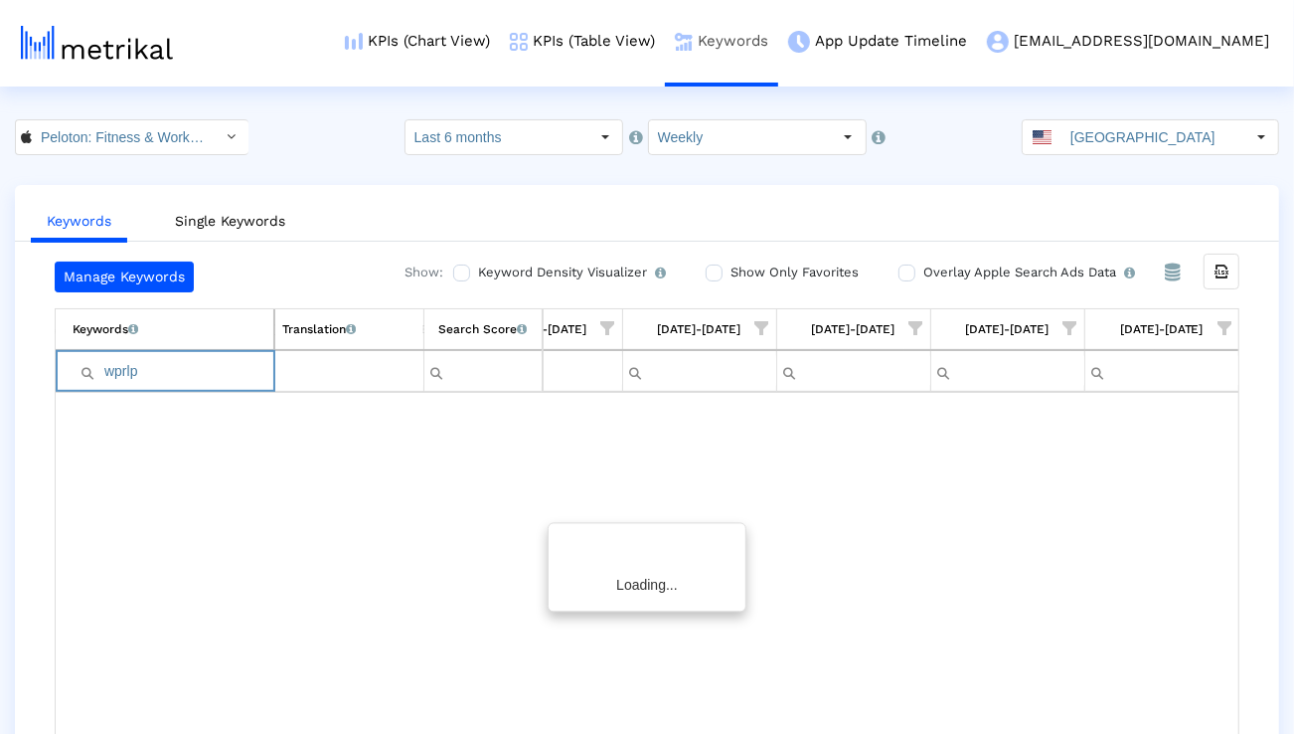
scroll to position [0, 3155]
type input "w"
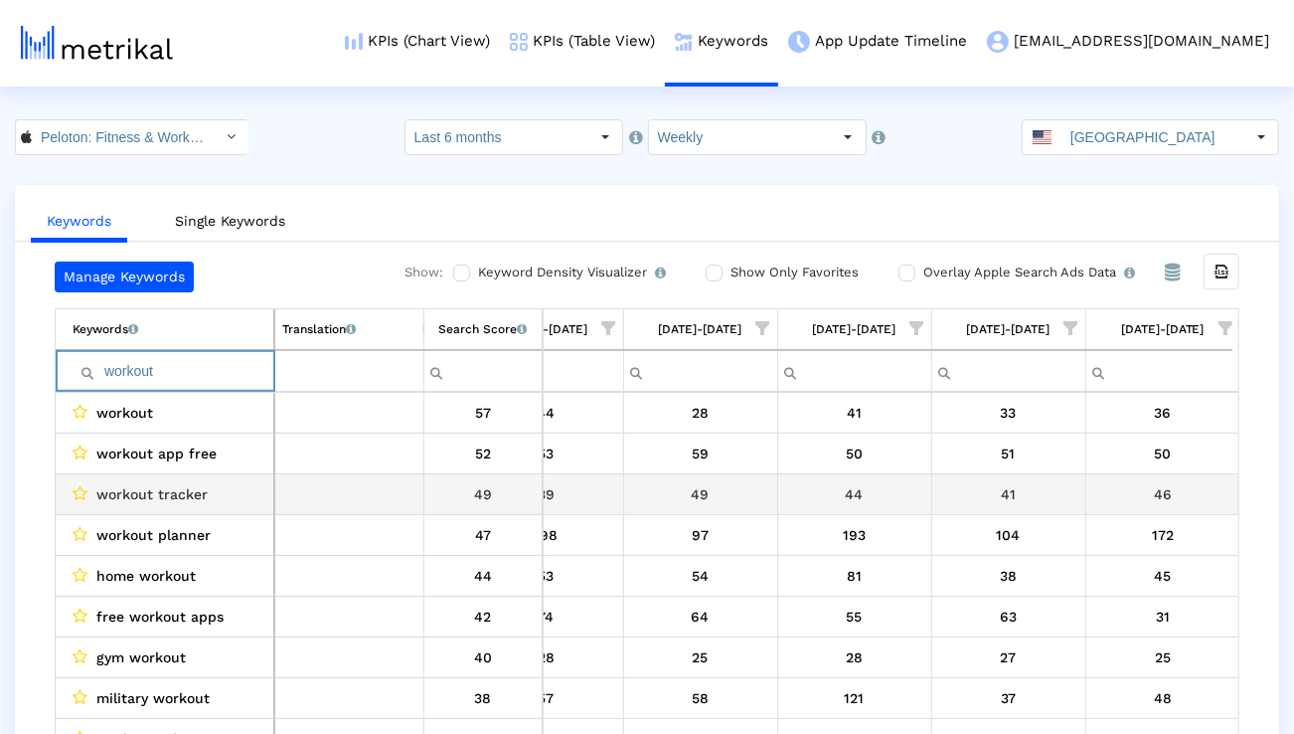
scroll to position [0, 3161]
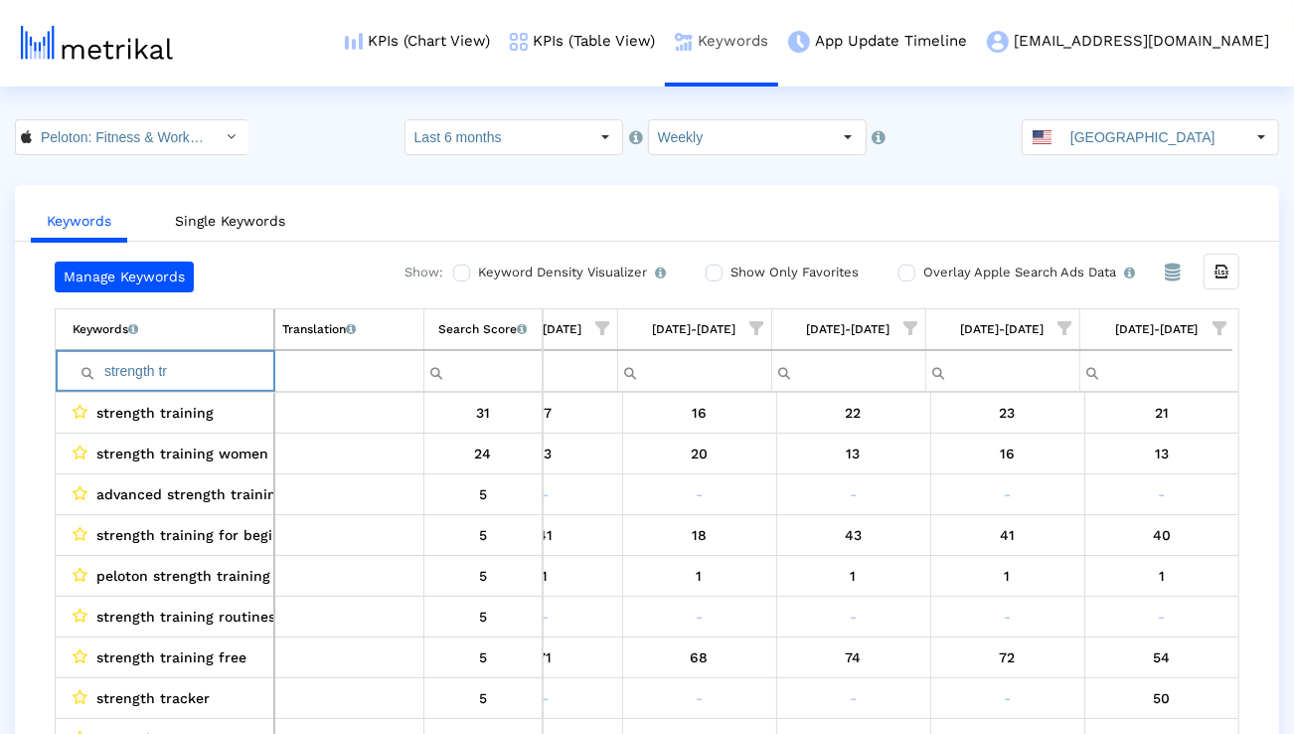
type input "u"
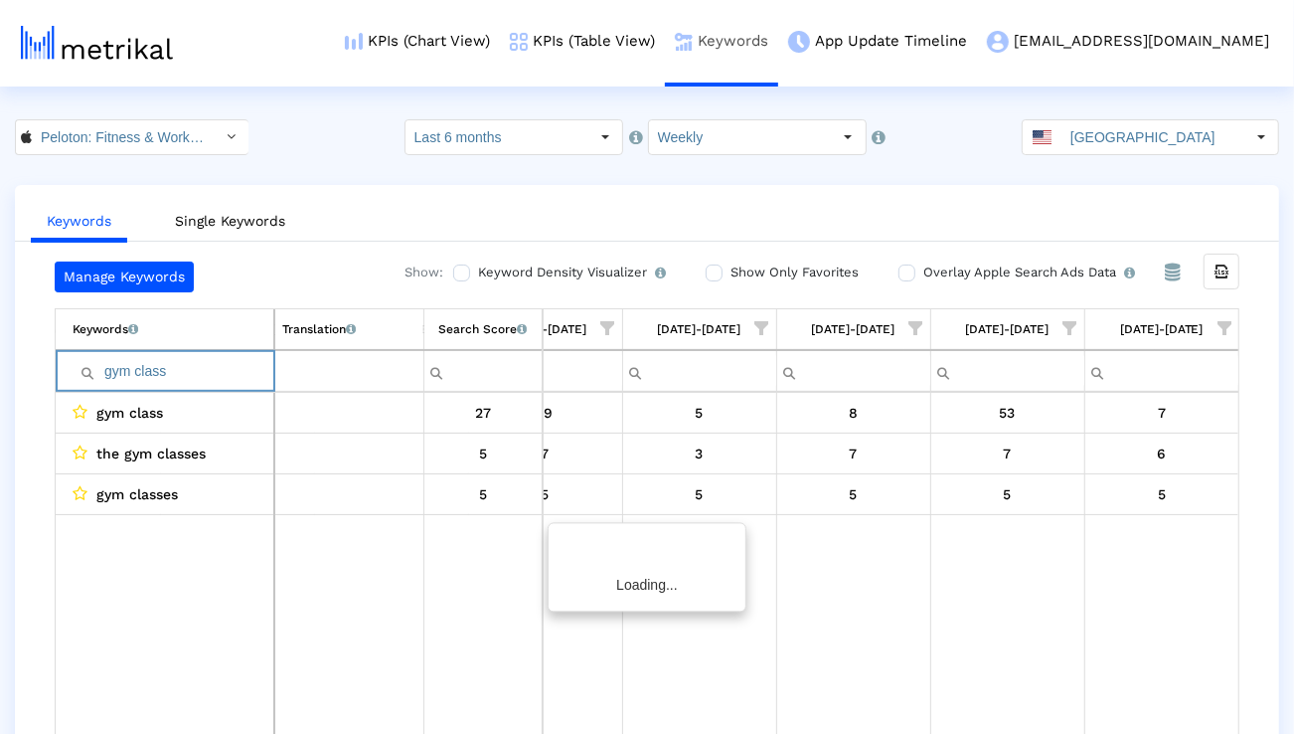
scroll to position [0, 3155]
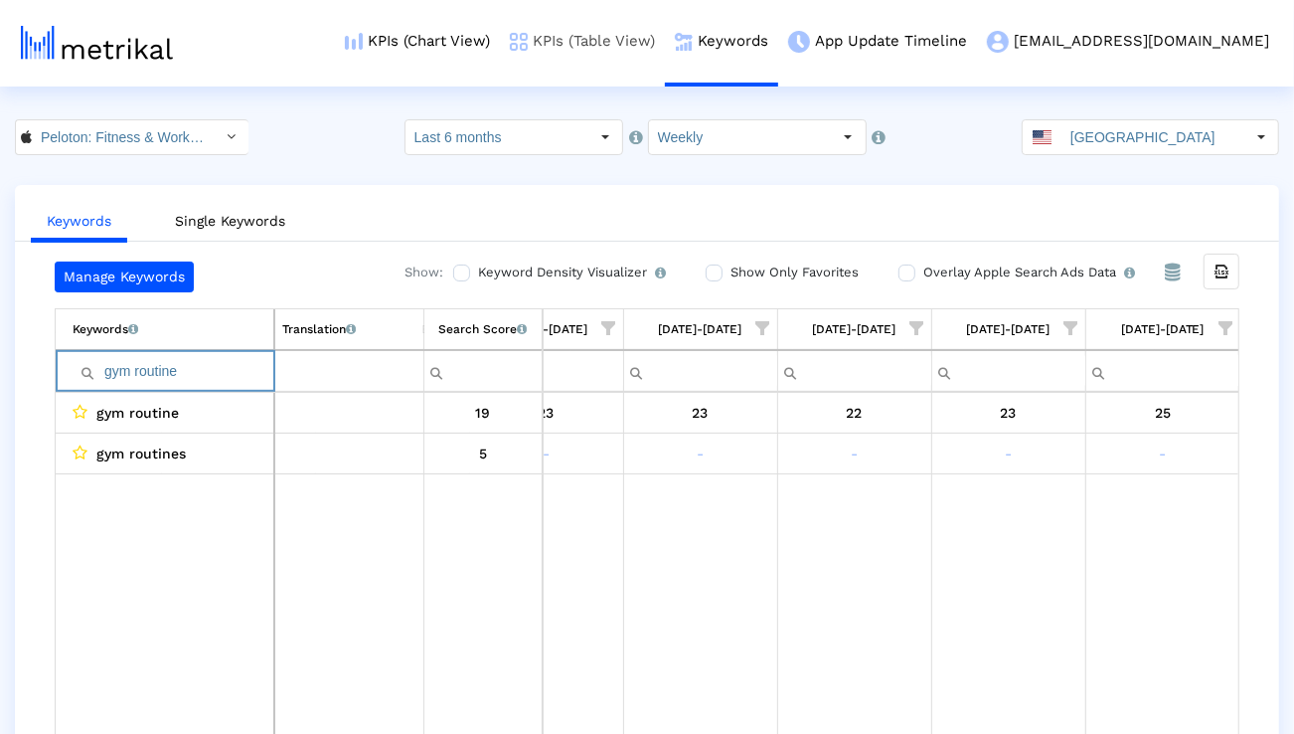
type input "a"
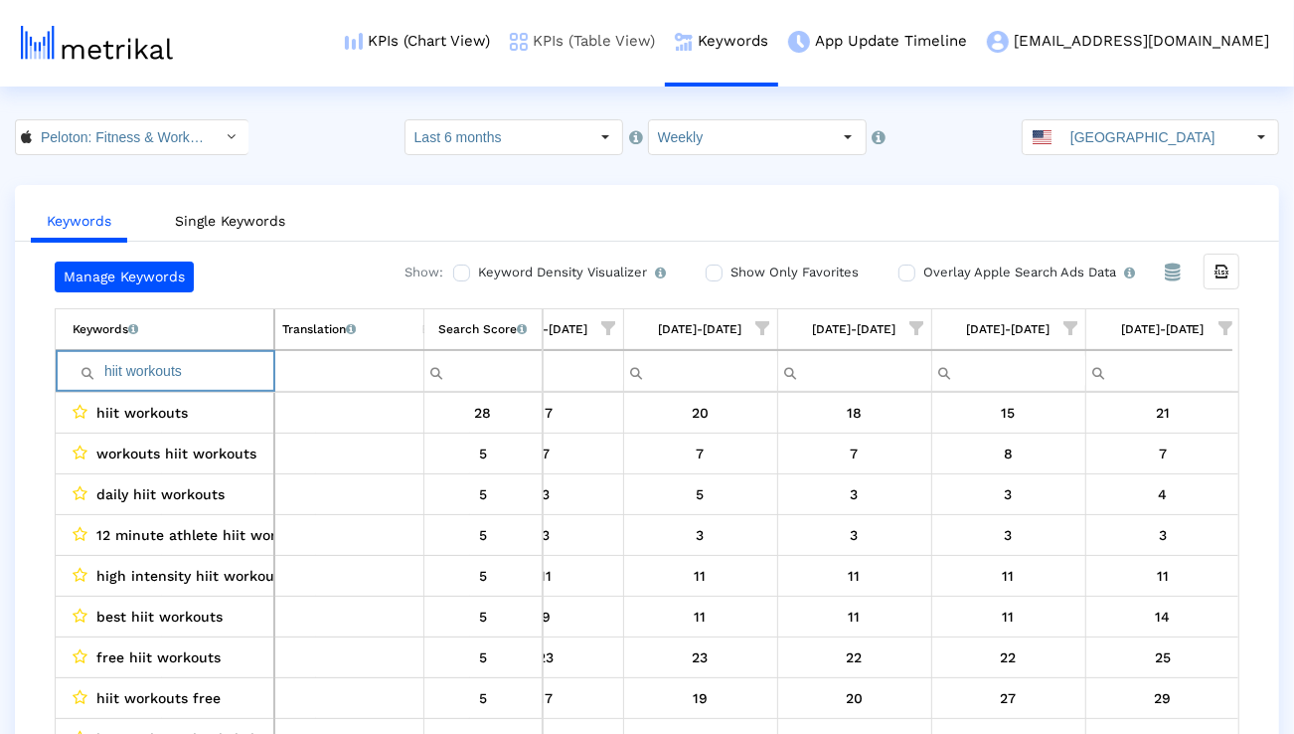
type input "hiit workouts"
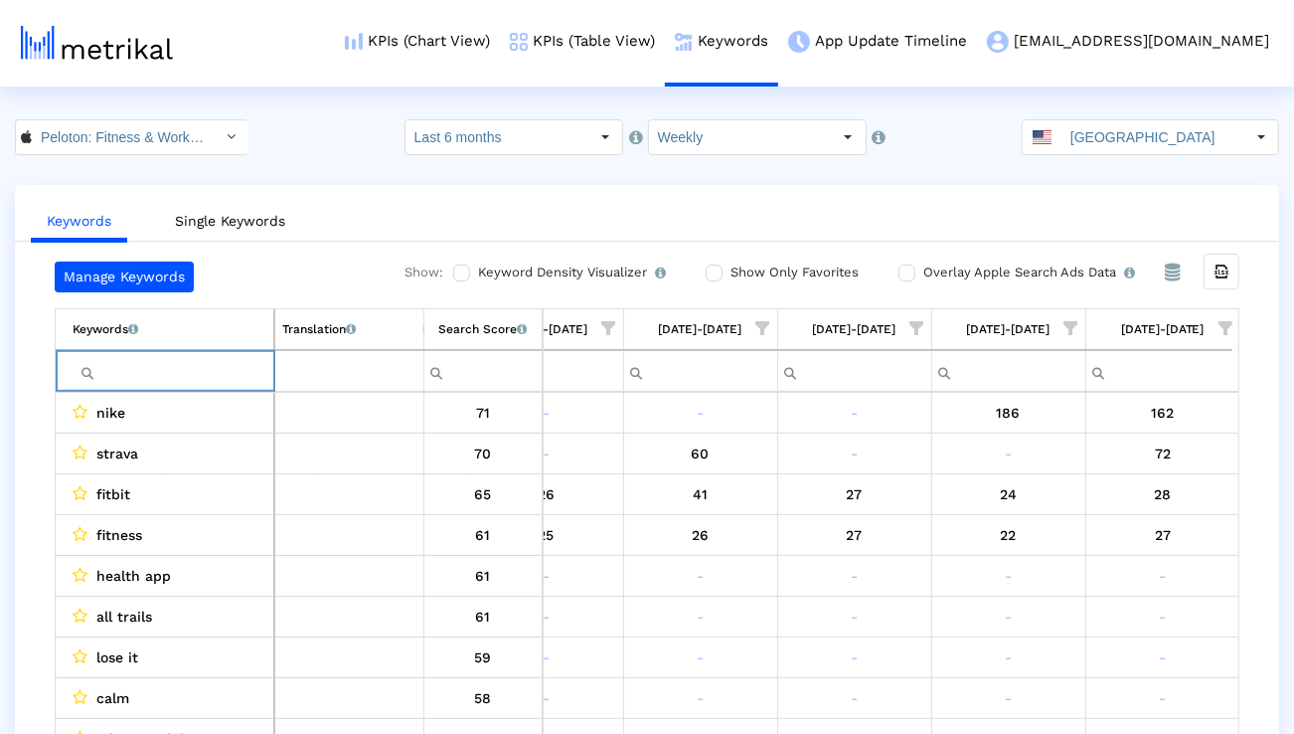
click at [1228, 335] on span "Show filter options for column '08/10/25-08/16/25'" at bounding box center [1226, 328] width 14 height 14
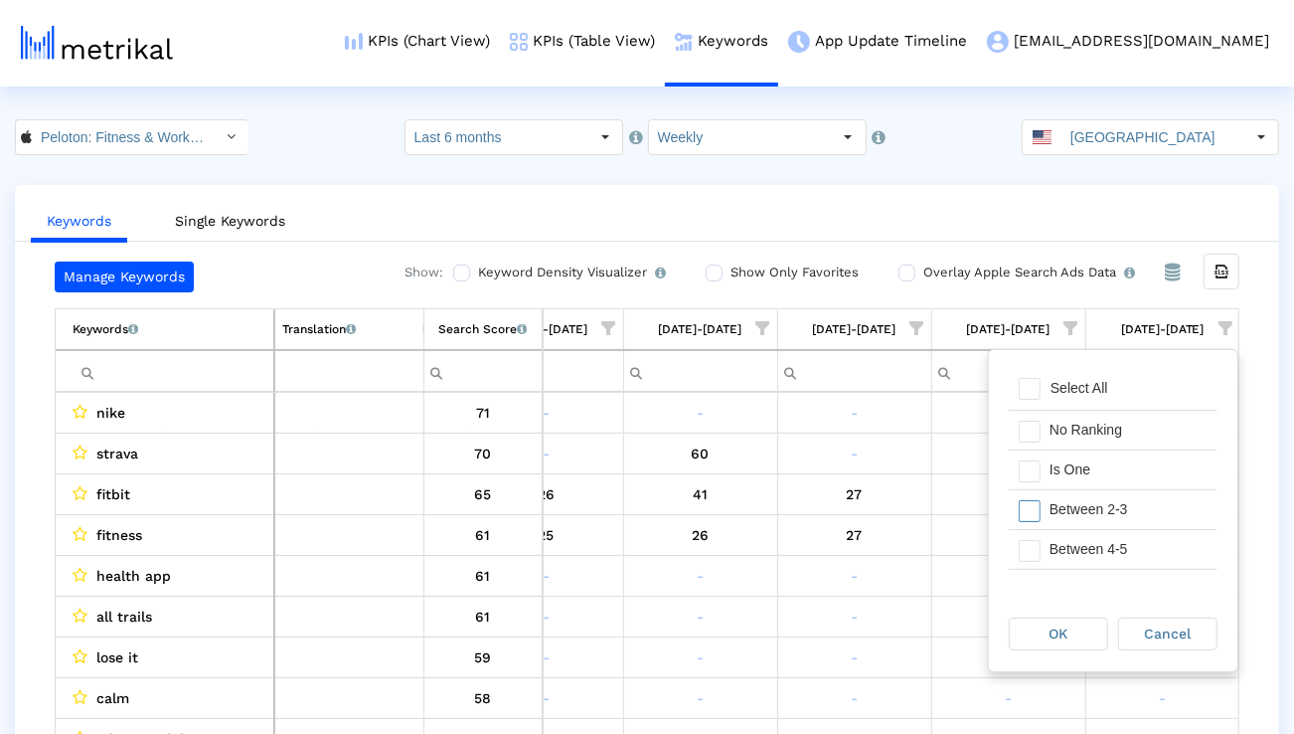
click at [1082, 491] on div "Between 2-3" at bounding box center [1129, 509] width 178 height 39
click at [1082, 475] on div "Is One" at bounding box center [1129, 469] width 178 height 39
click at [1082, 540] on div "Between 4-5" at bounding box center [1129, 549] width 178 height 39
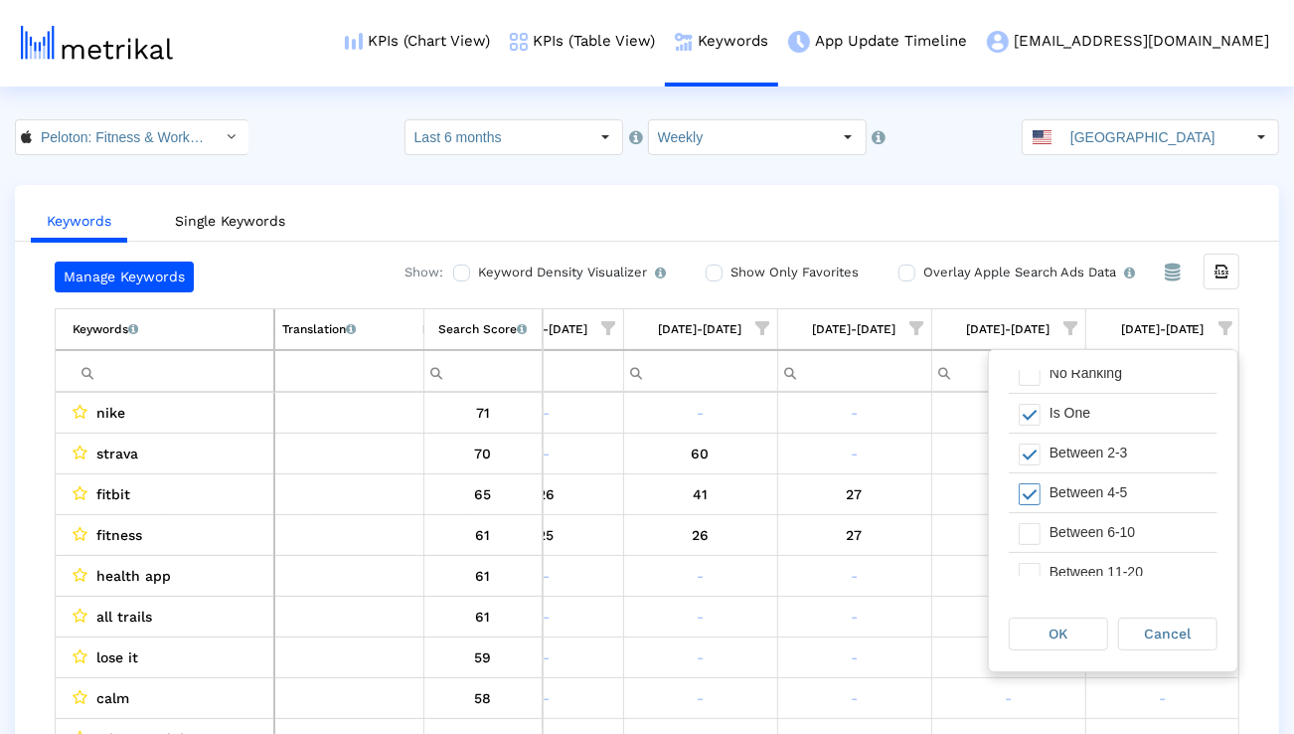
click at [1082, 540] on div "Between 6-10" at bounding box center [1129, 532] width 178 height 39
click at [1057, 625] on span "OK" at bounding box center [1059, 633] width 19 height 16
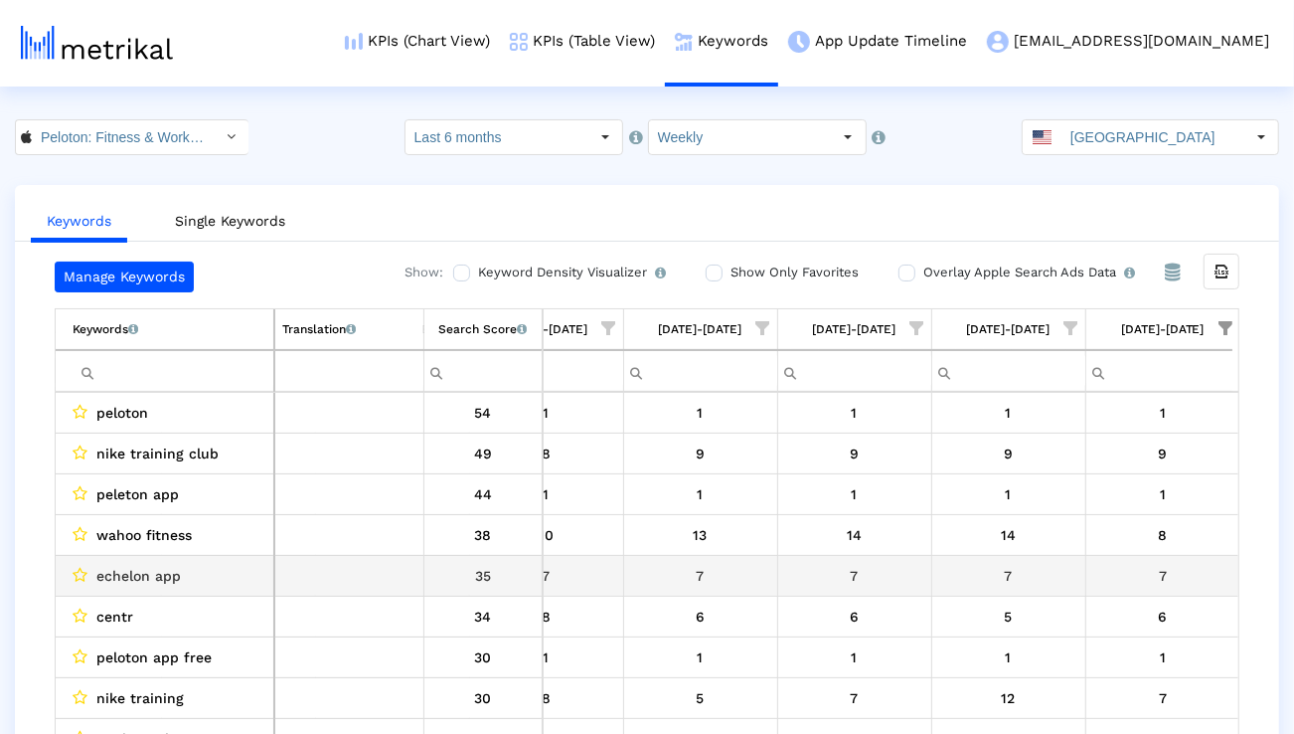
click at [153, 533] on span "wahoo fitness" at bounding box center [143, 535] width 95 height 26
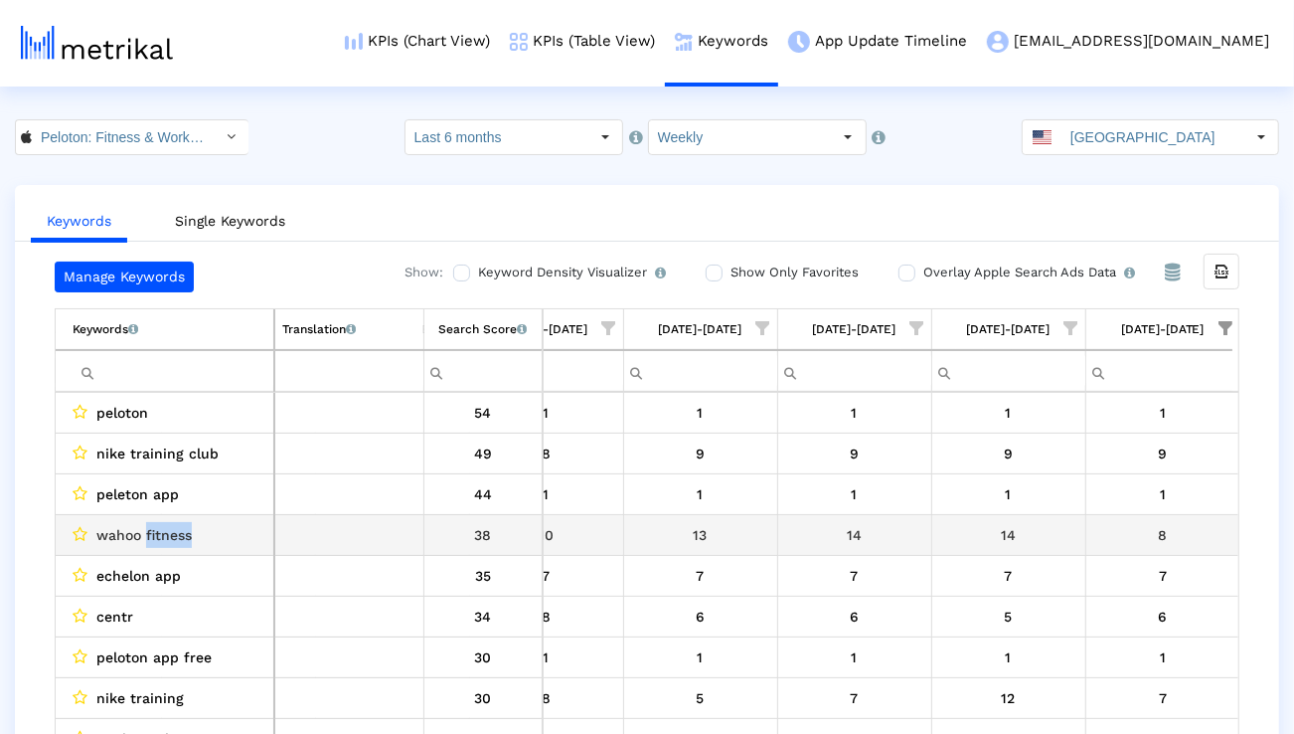
click at [153, 533] on span "wahoo fitness" at bounding box center [143, 535] width 95 height 26
copy span "wahoo fitness"
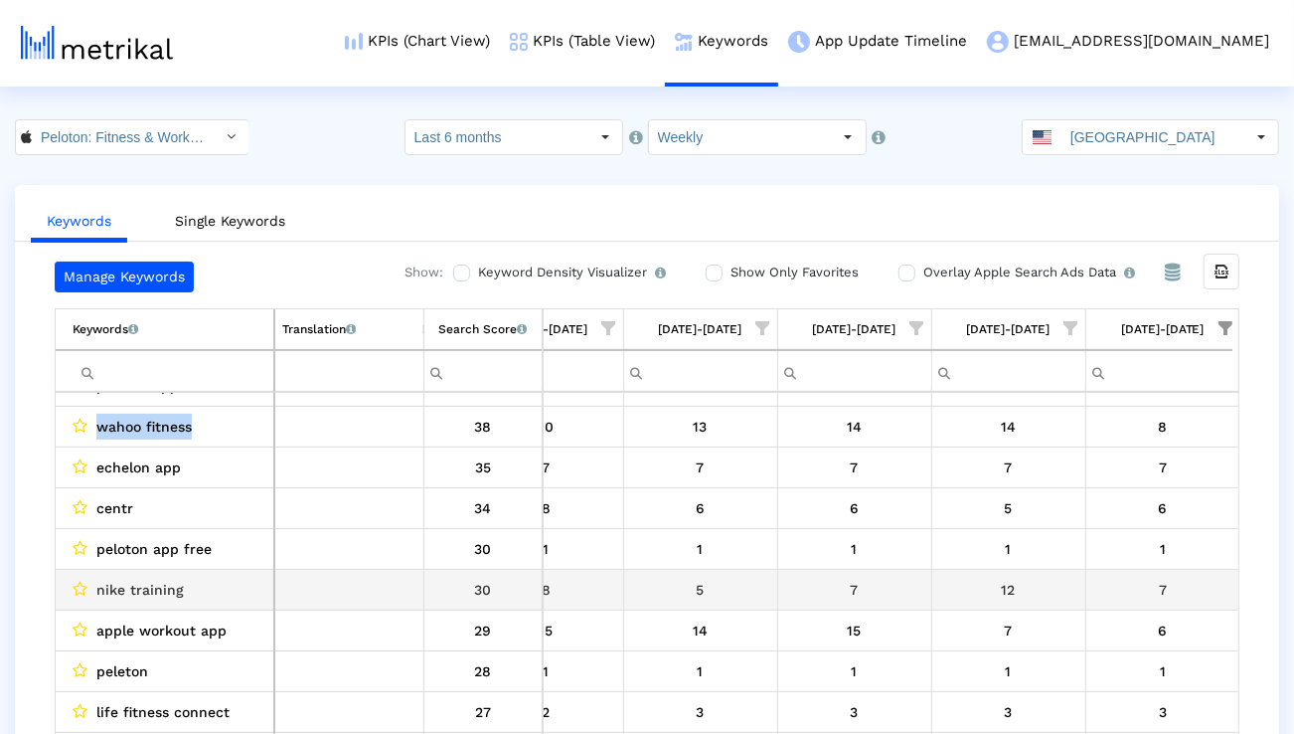
scroll to position [108, 0]
click at [157, 584] on span "nike training" at bounding box center [139, 589] width 87 height 26
click at [155, 584] on span "nike training" at bounding box center [139, 589] width 87 height 26
copy span "nike training"
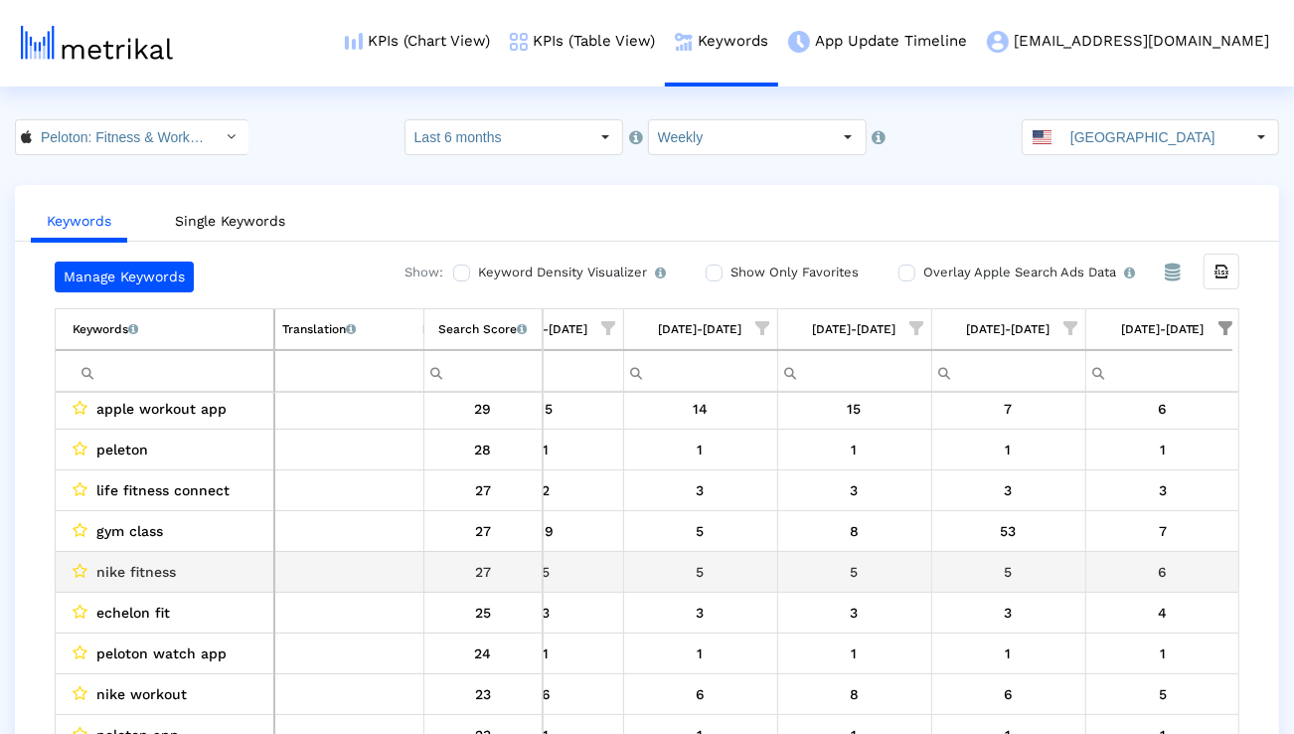
scroll to position [361, 3155]
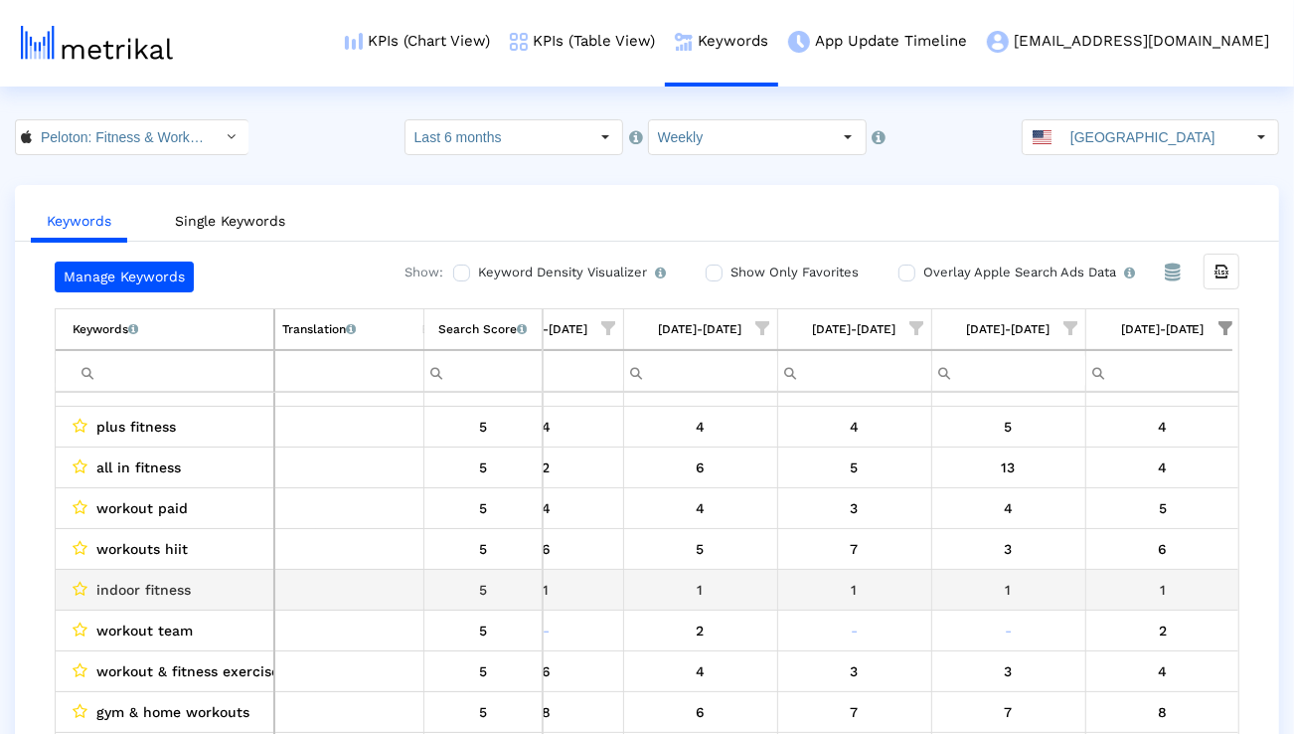
click at [174, 591] on span "indoor fitness" at bounding box center [143, 590] width 94 height 26
copy span "indoor fitness"
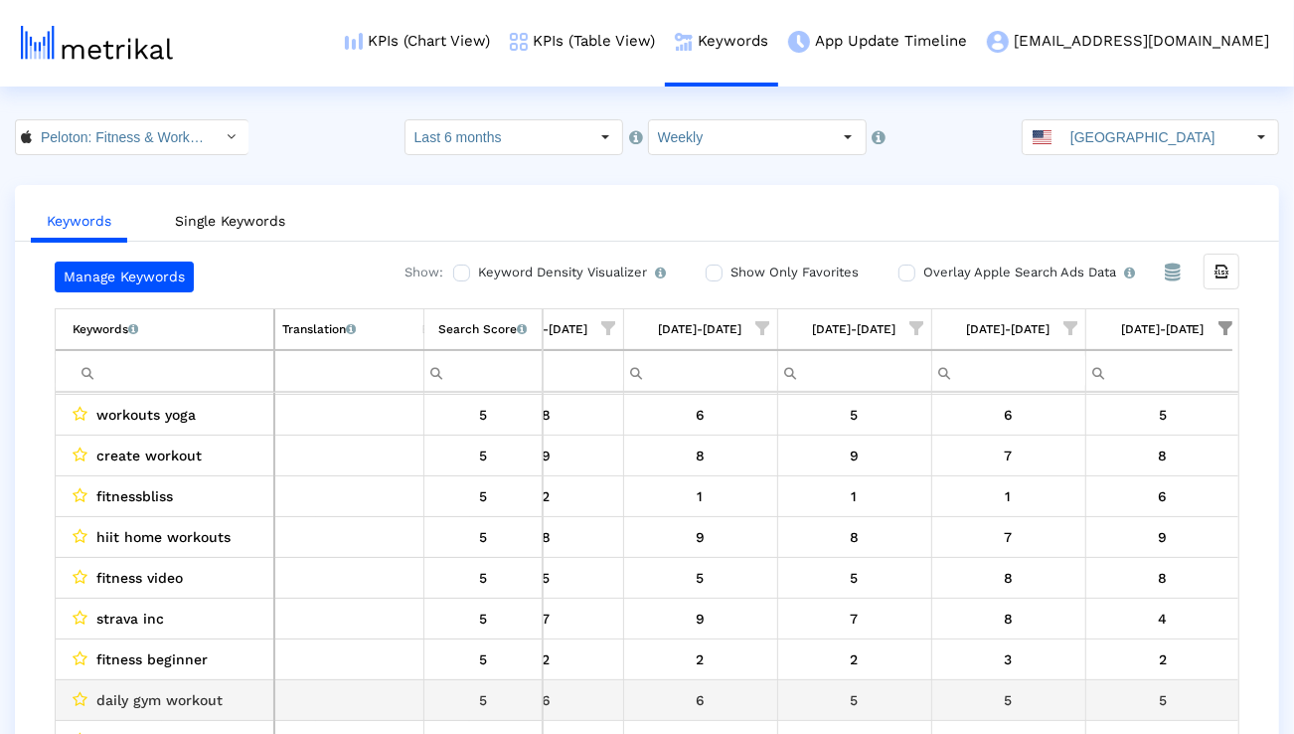
click at [180, 672] on td "fitness beginner" at bounding box center [165, 659] width 219 height 41
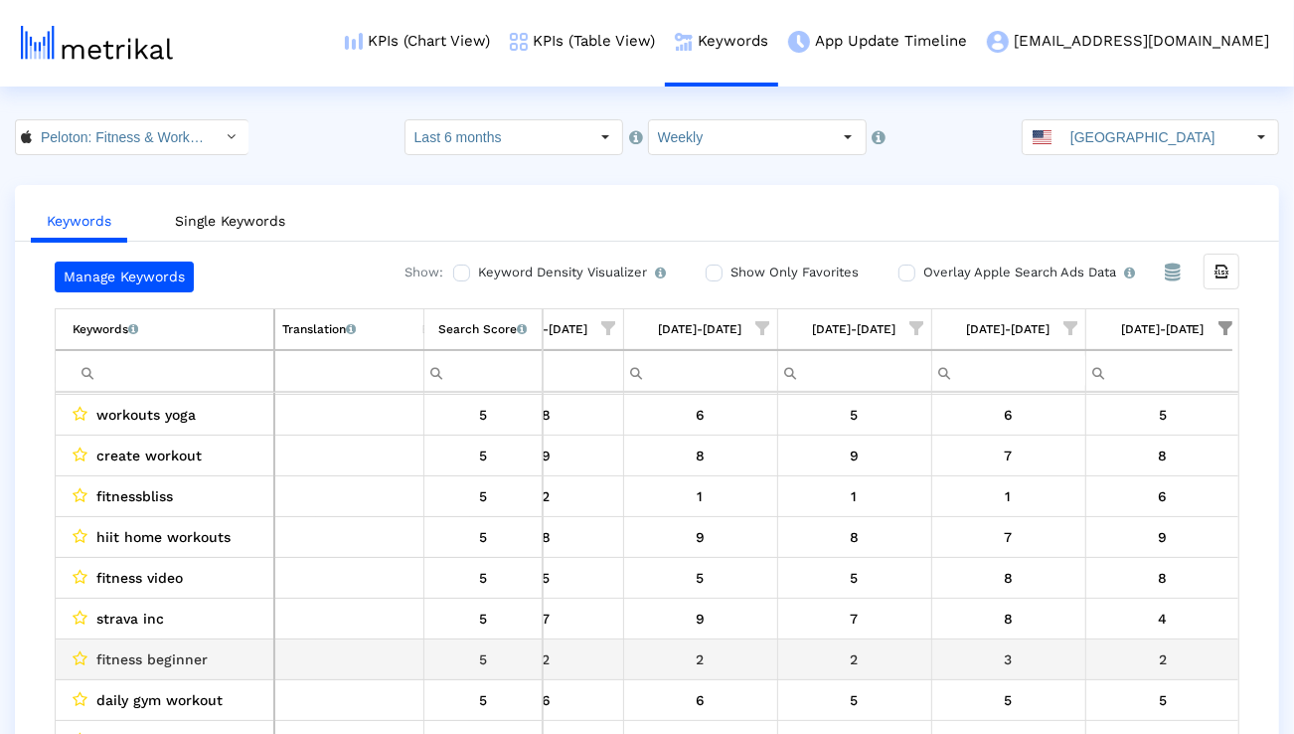
click at [180, 672] on td "fitness beginner" at bounding box center [165, 659] width 219 height 41
copy span "fitness beginner"
click at [1153, 136] on input "[GEOGRAPHIC_DATA]" at bounding box center [1153, 137] width 183 height 34
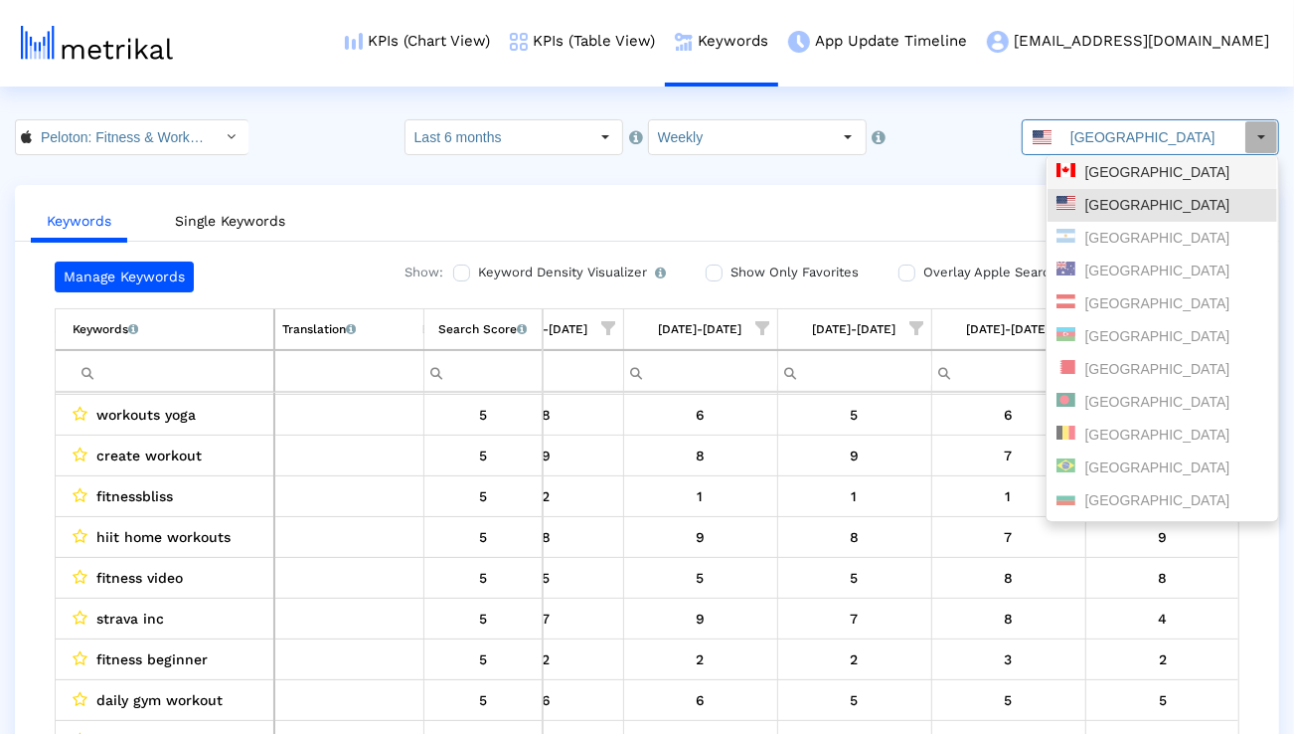
click at [1111, 171] on div "Canada" at bounding box center [1163, 172] width 212 height 19
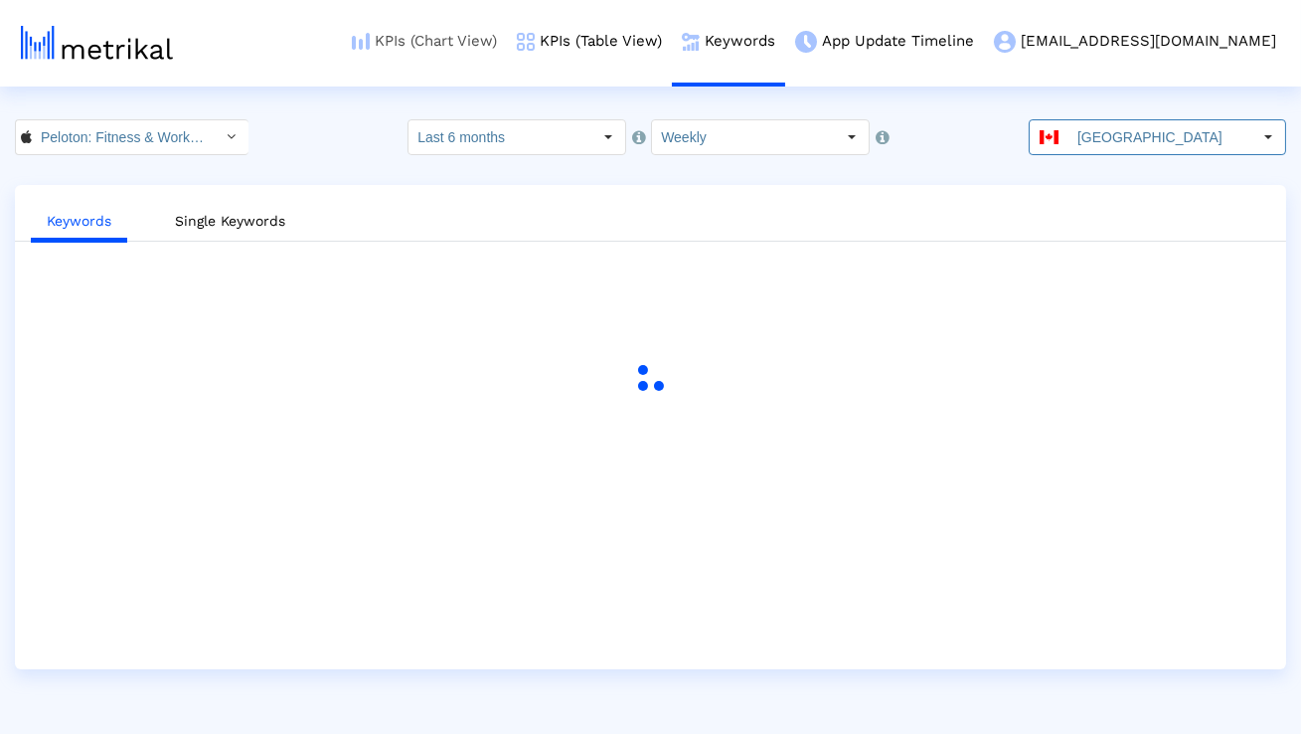
click at [507, 44] on link "KPIs (Chart View)" at bounding box center [424, 41] width 165 height 83
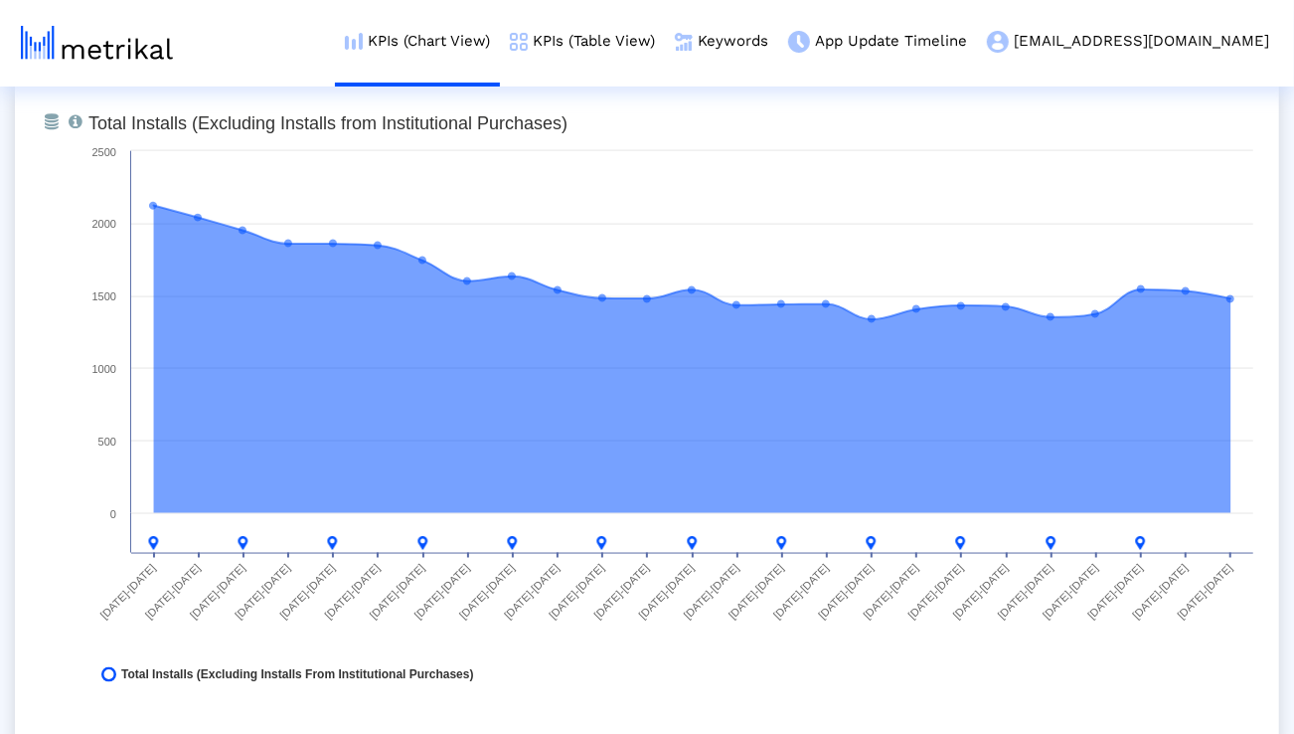
scroll to position [1555, 0]
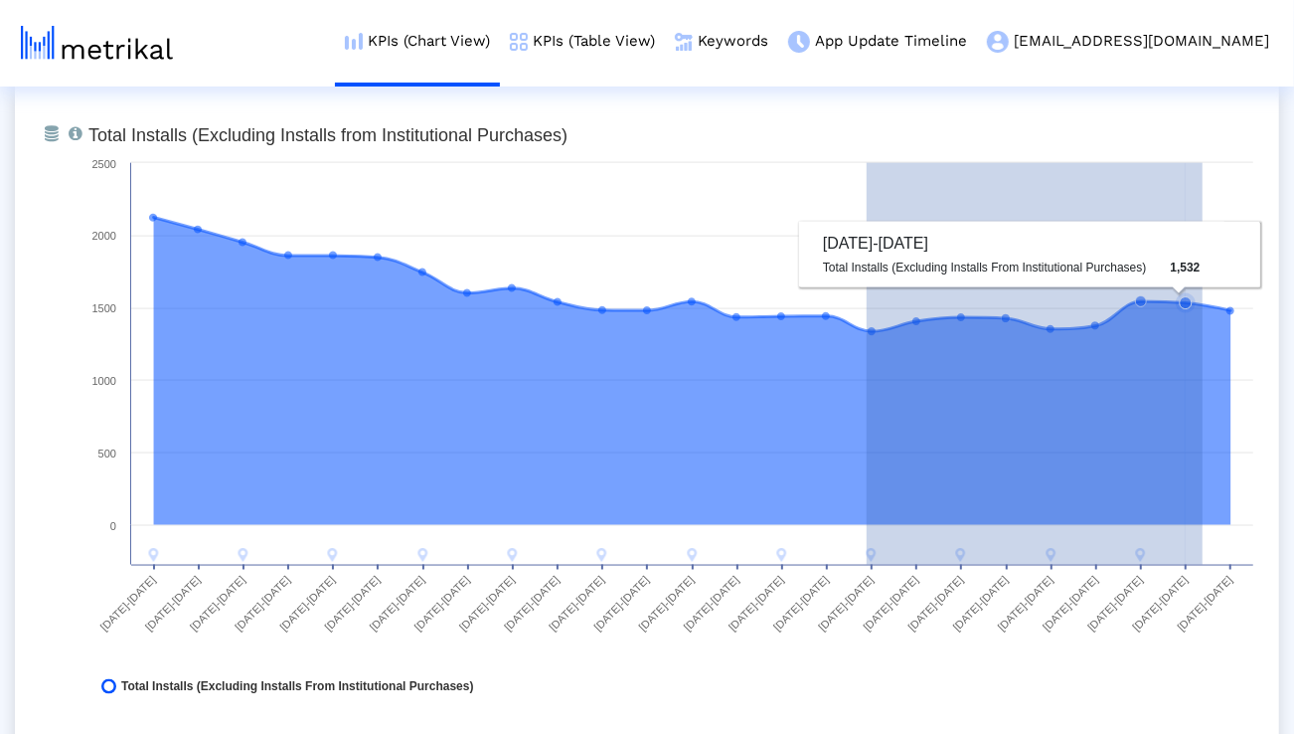
drag, startPoint x: 867, startPoint y: 331, endPoint x: 1224, endPoint y: 336, distance: 356.9
click at [1224, 337] on g at bounding box center [692, 388] width 1087 height 349
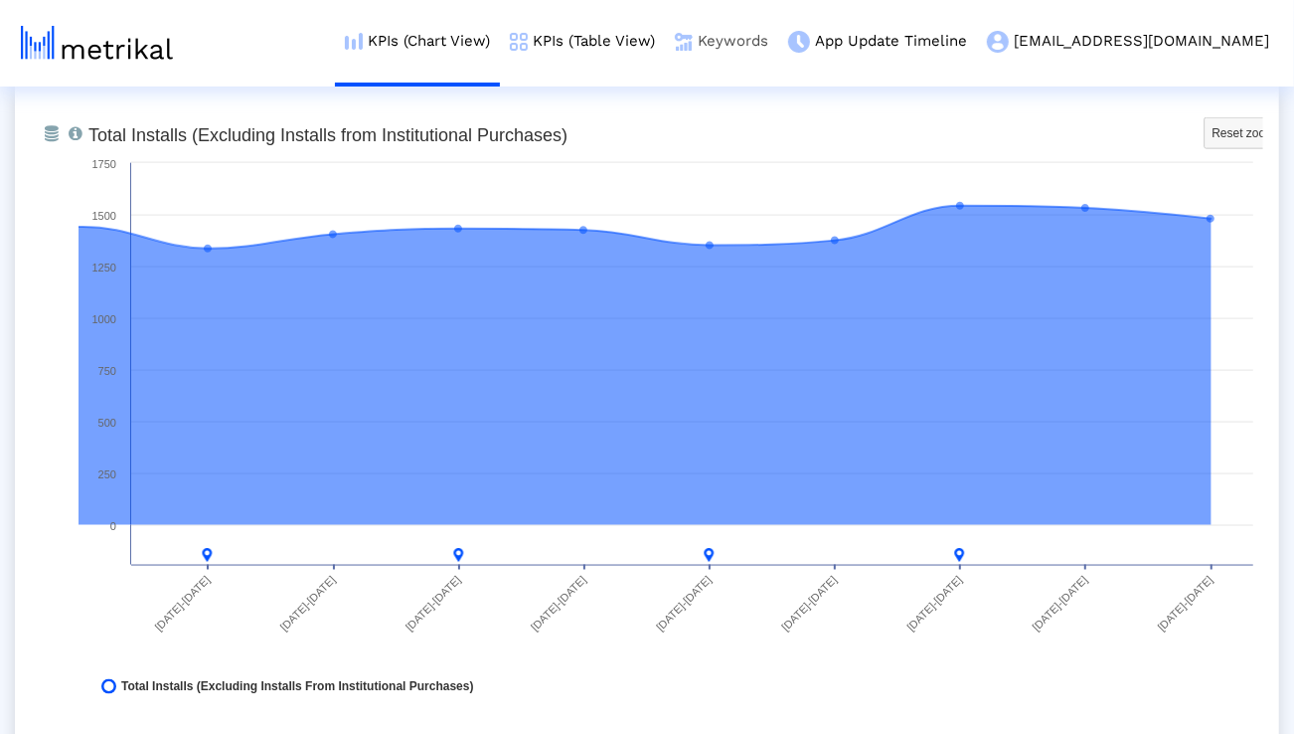
click at [778, 38] on link "Keywords" at bounding box center [721, 41] width 113 height 83
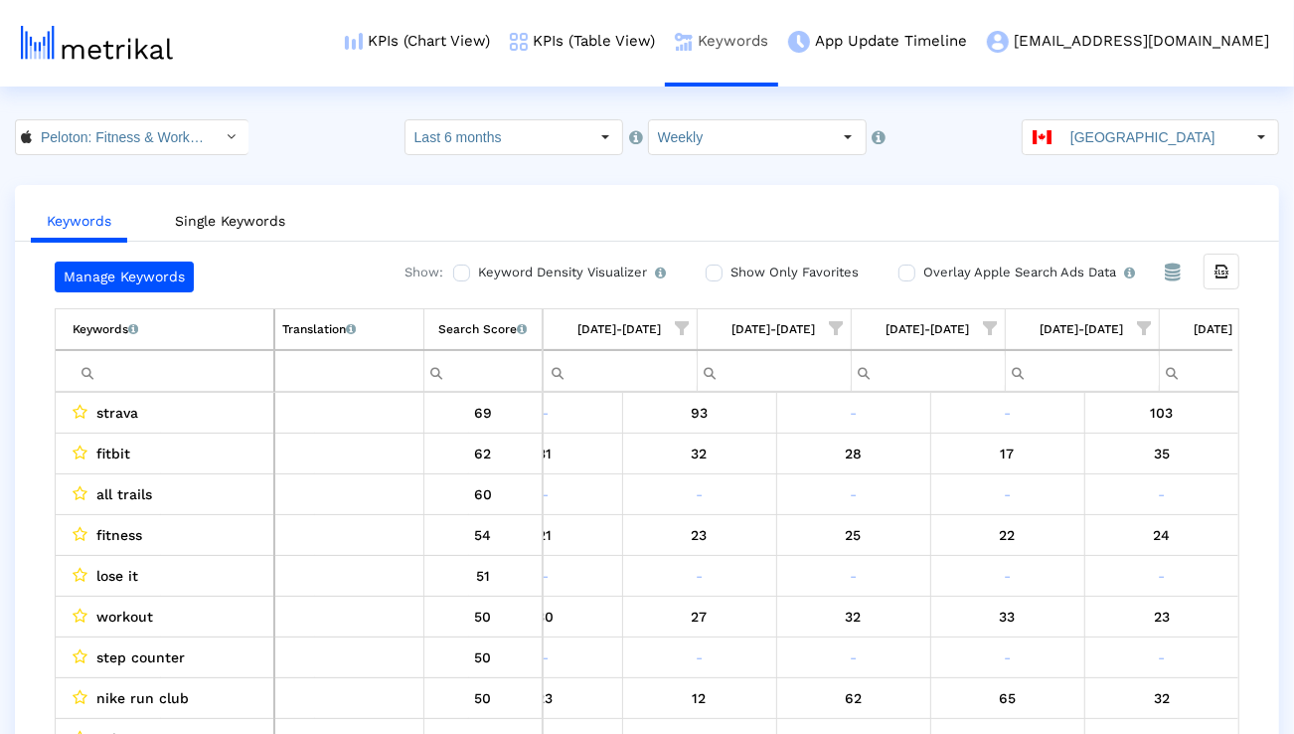
scroll to position [0, 3161]
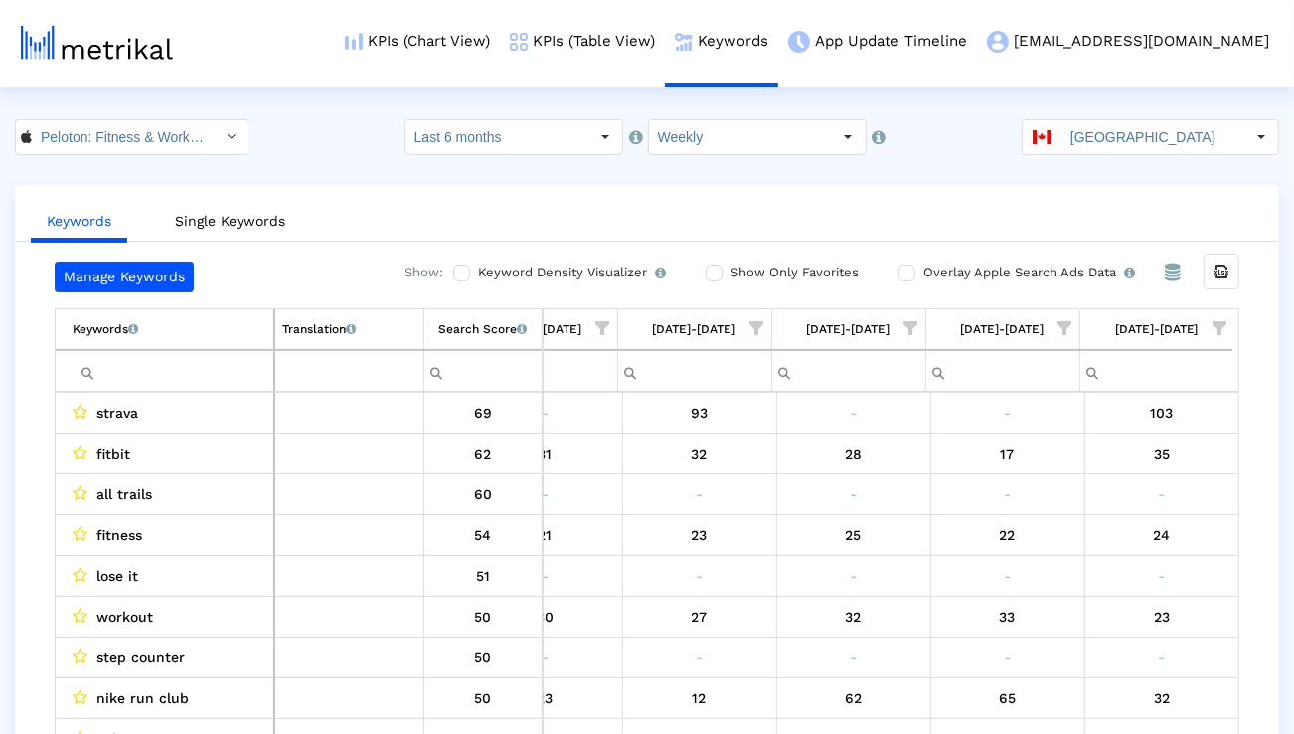
click at [212, 373] on input "Filter cell" at bounding box center [173, 371] width 201 height 33
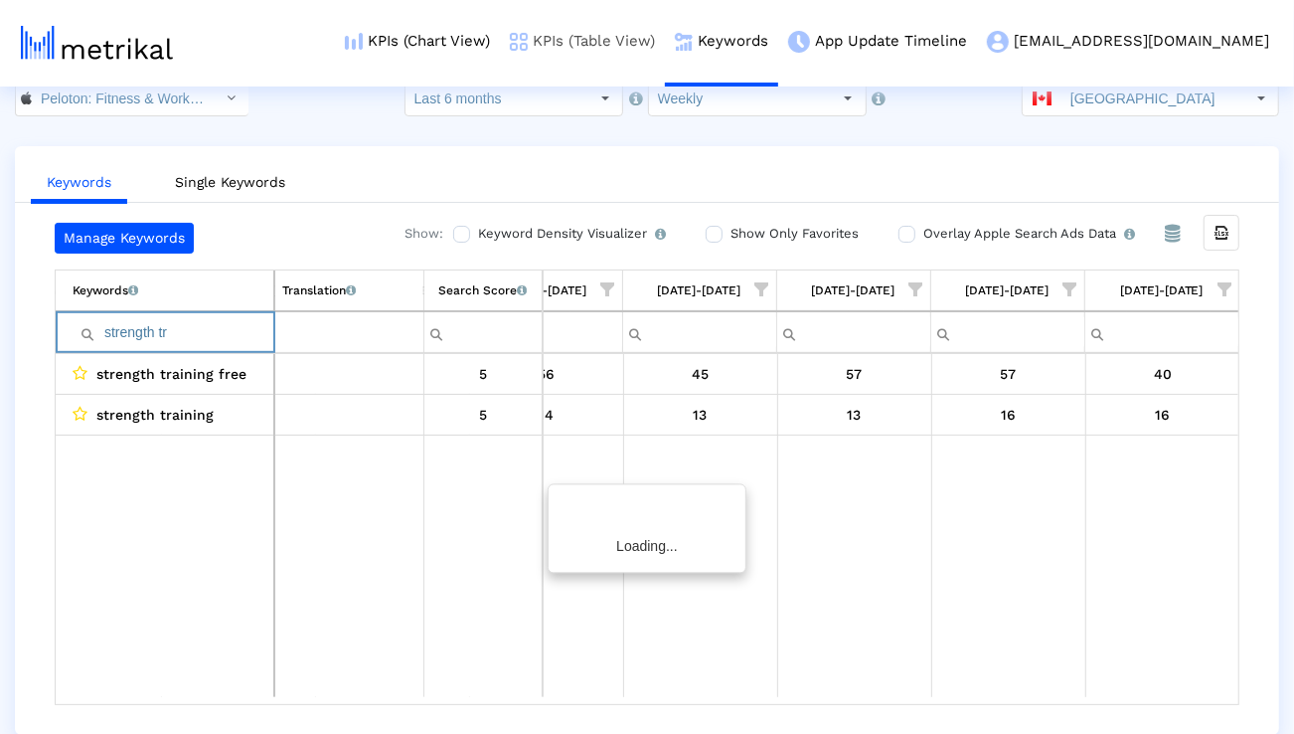
scroll to position [0, 3155]
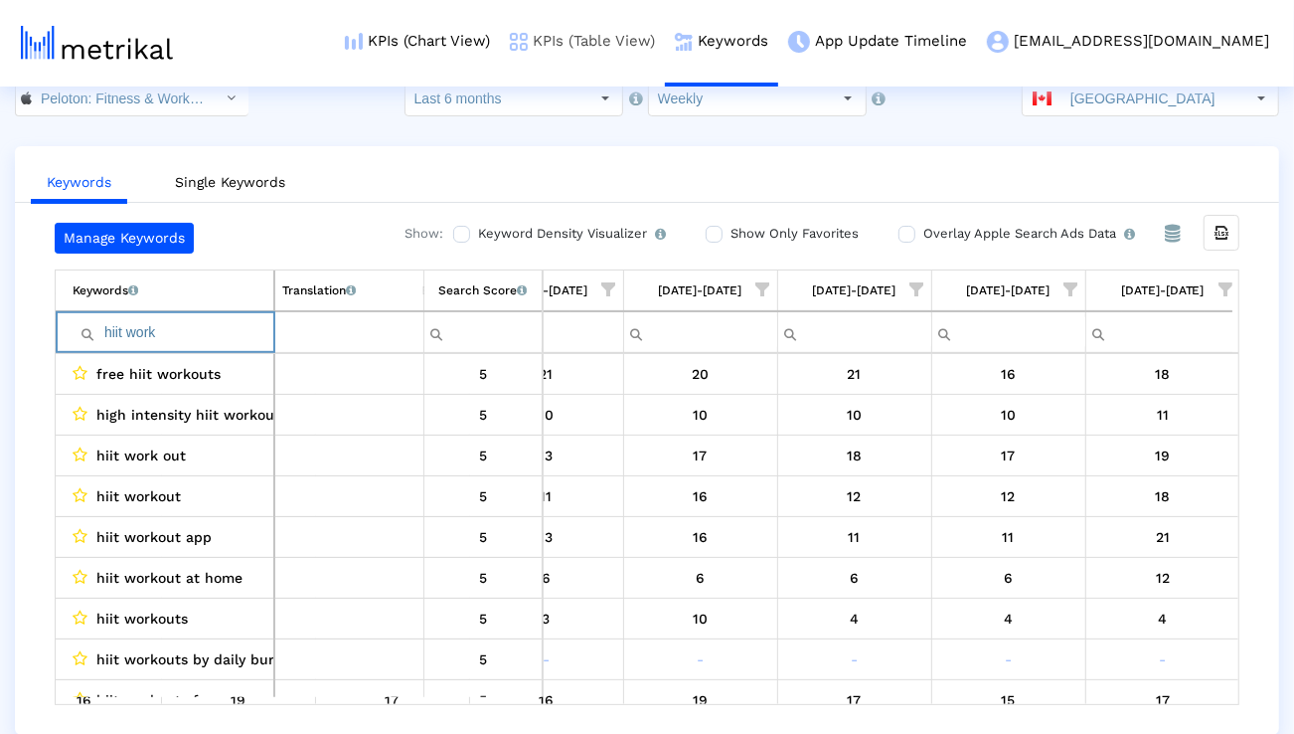
type input "hiit work"
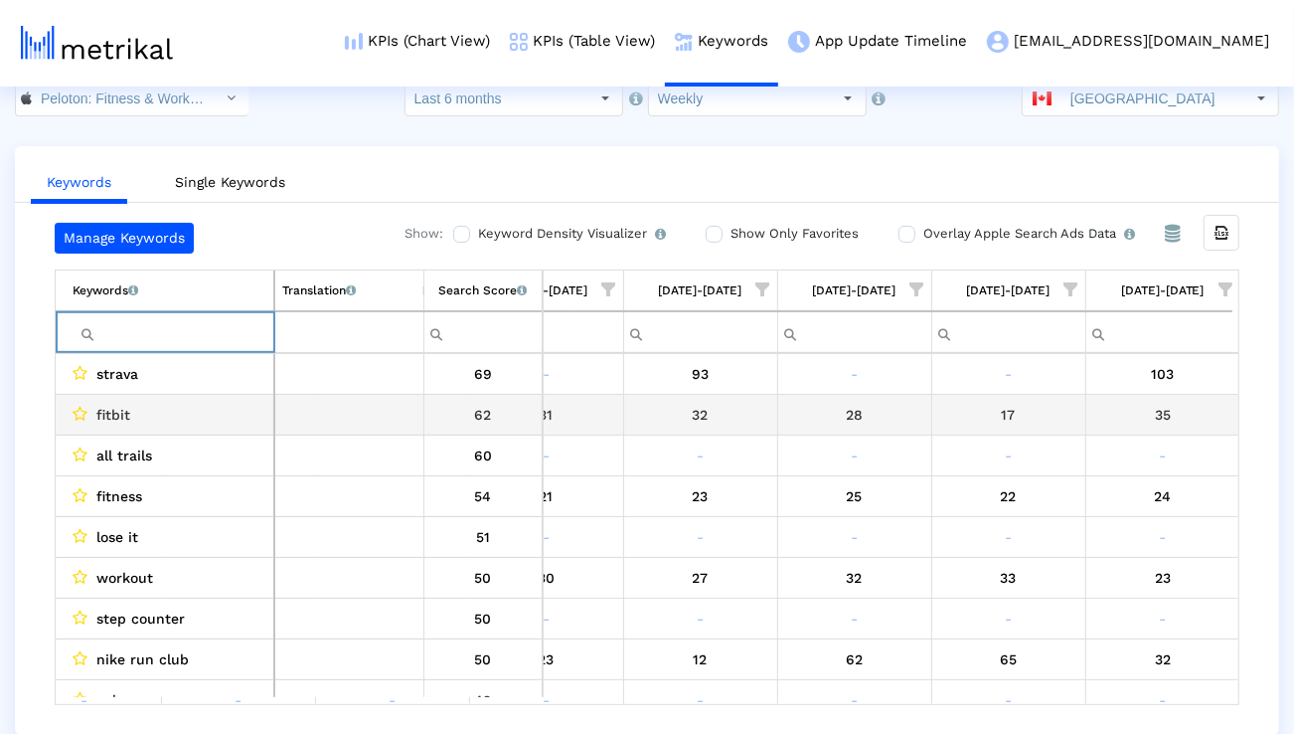
scroll to position [0, 3161]
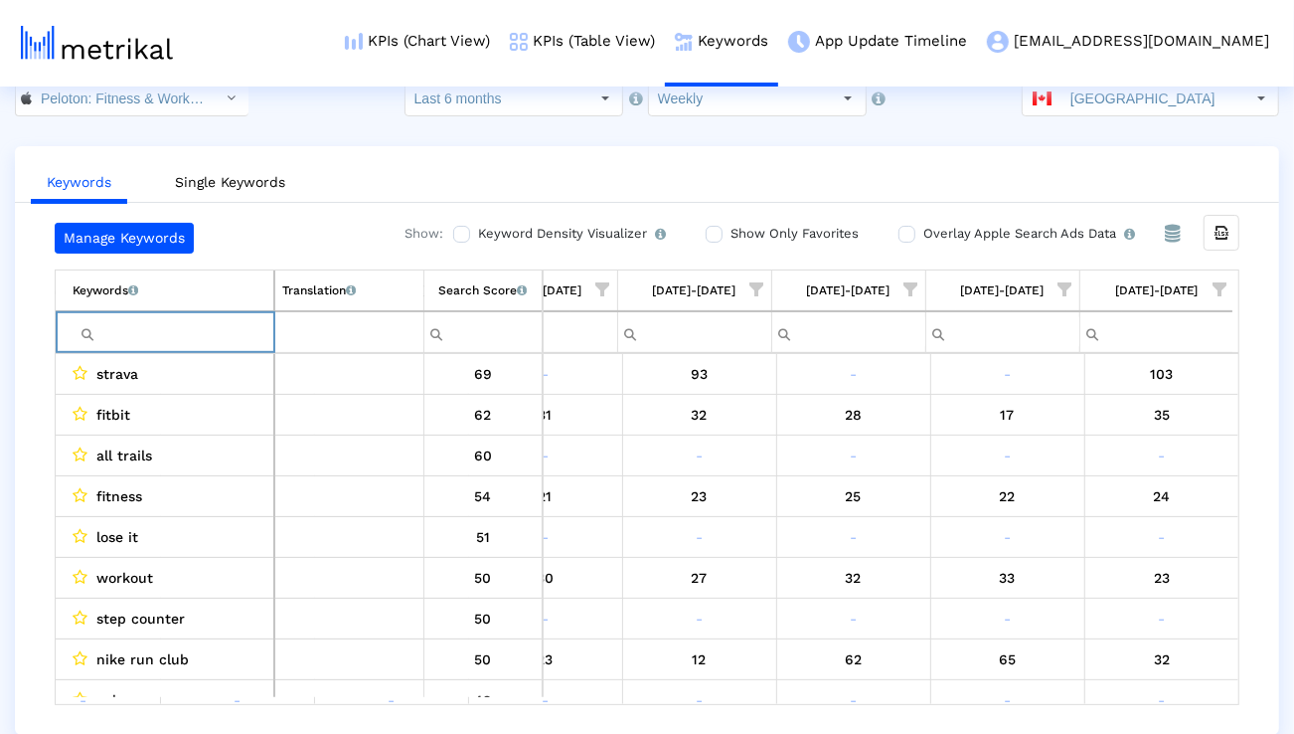
click at [1213, 284] on span "Show filter options for column '08/10/25-08/16/25'" at bounding box center [1220, 289] width 14 height 14
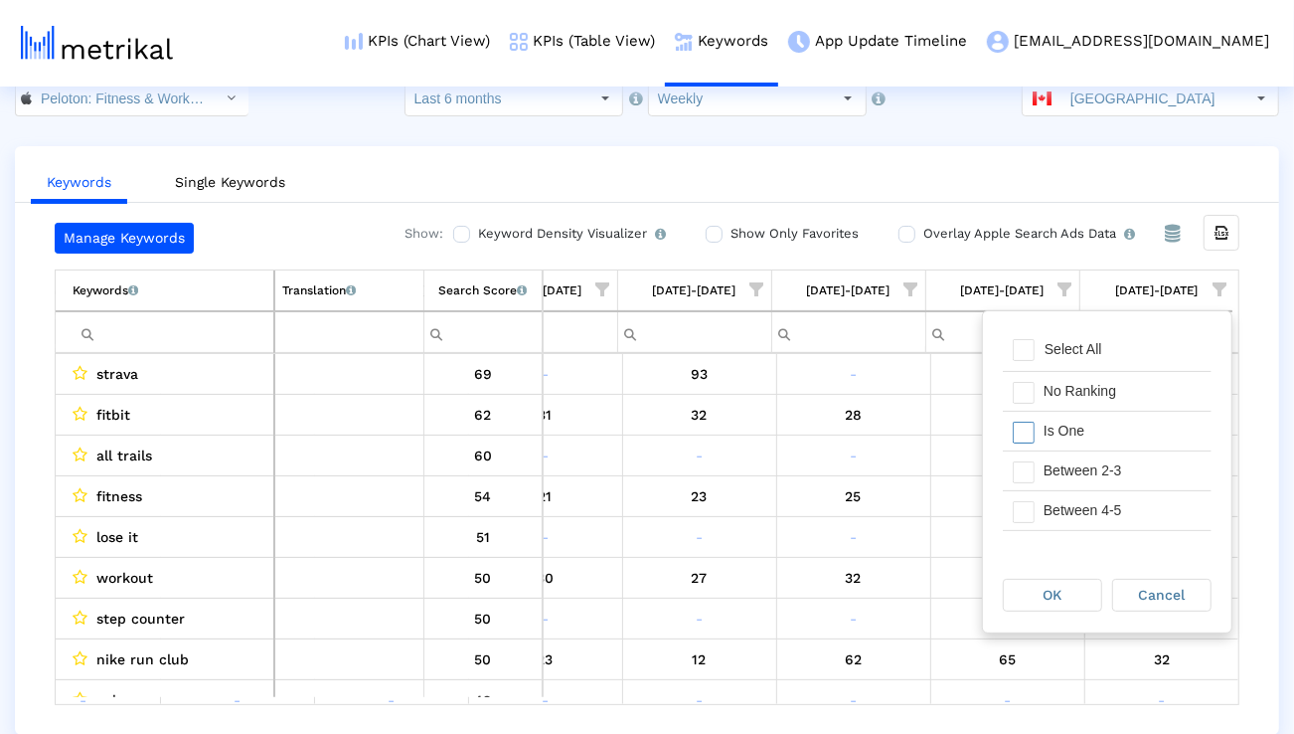
click at [1117, 427] on div "Is One" at bounding box center [1123, 431] width 178 height 39
click at [1109, 459] on div "Between 2-3" at bounding box center [1123, 470] width 178 height 39
click at [1097, 513] on div "Between 4-5" at bounding box center [1123, 510] width 178 height 39
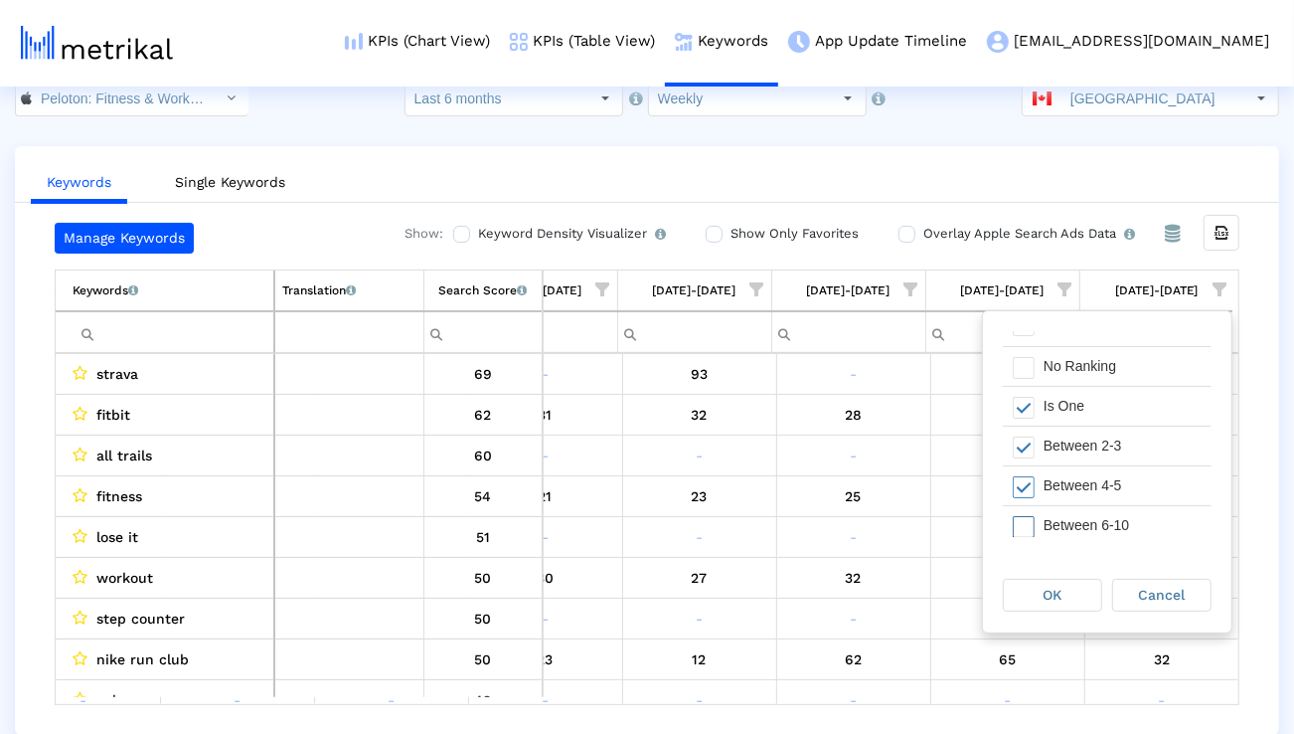
click at [1094, 519] on div "Between 6-10" at bounding box center [1123, 525] width 178 height 39
click at [1072, 582] on div "OK" at bounding box center [1052, 595] width 97 height 31
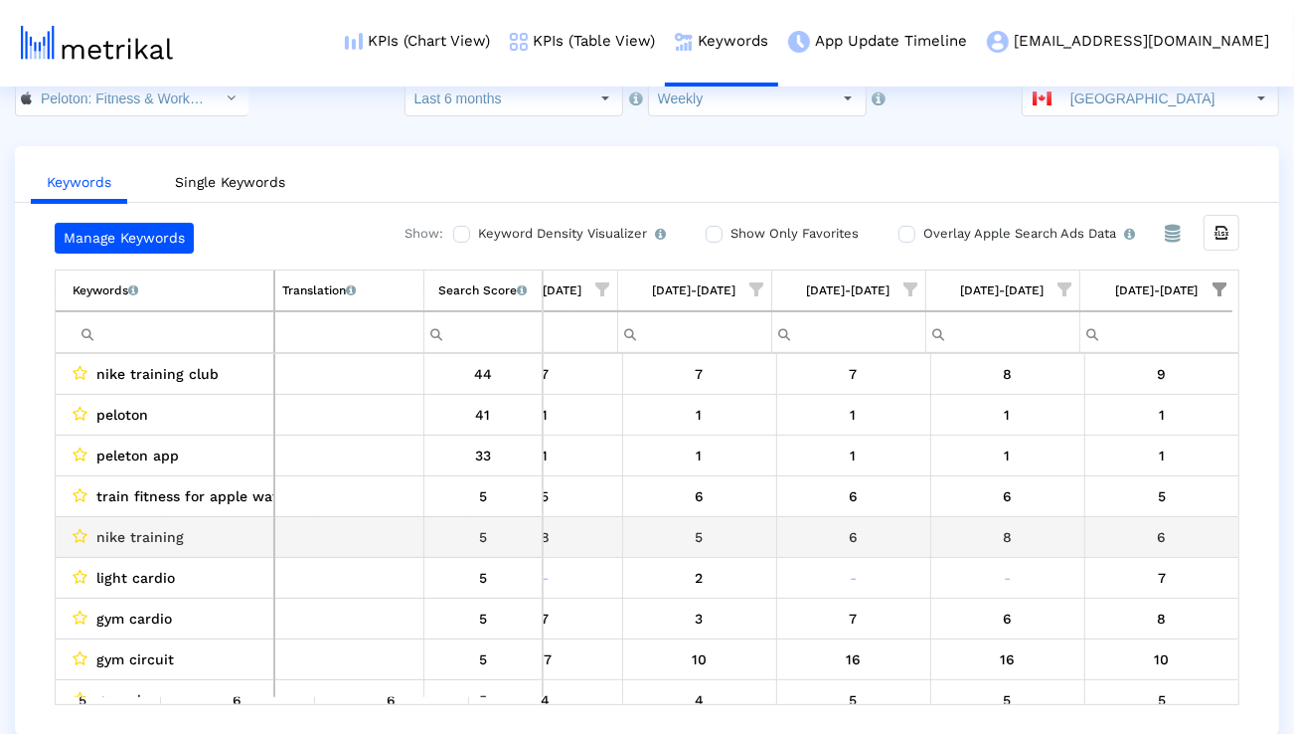
click at [145, 531] on span "nike training" at bounding box center [139, 537] width 87 height 26
copy span "nike training"
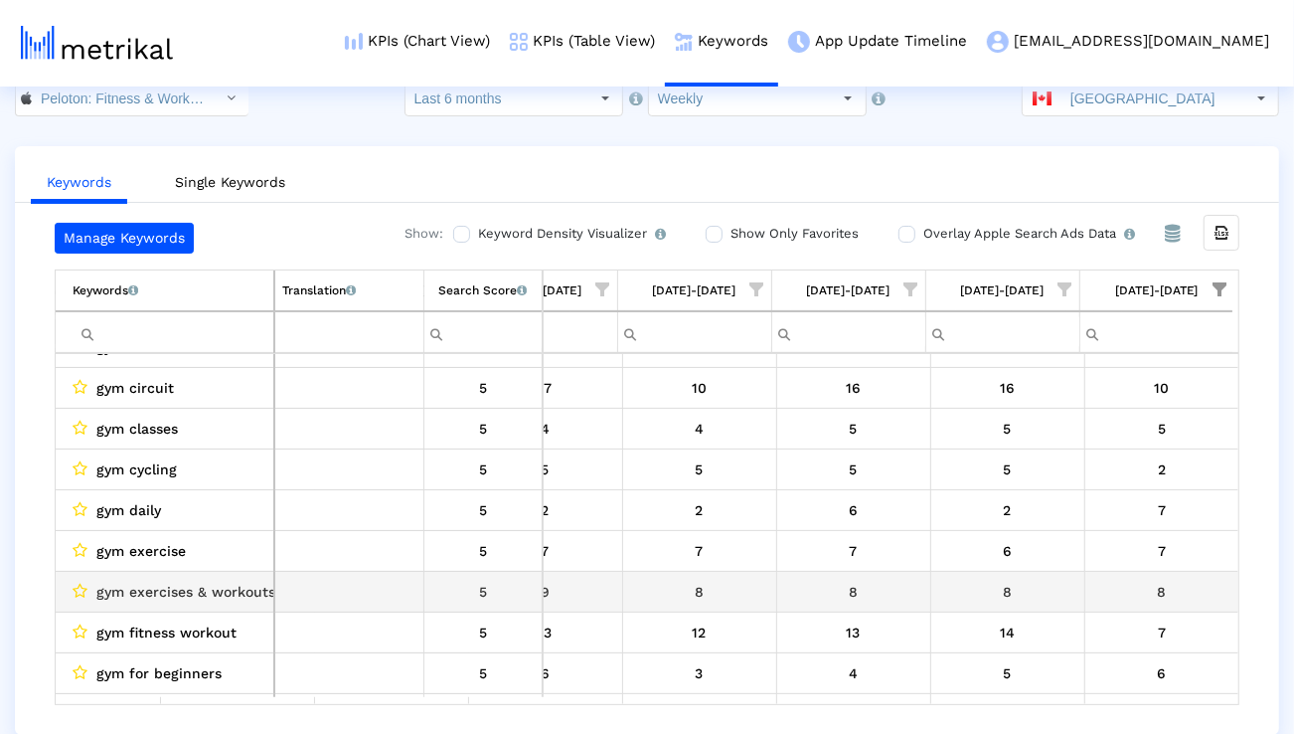
scroll to position [288, 3161]
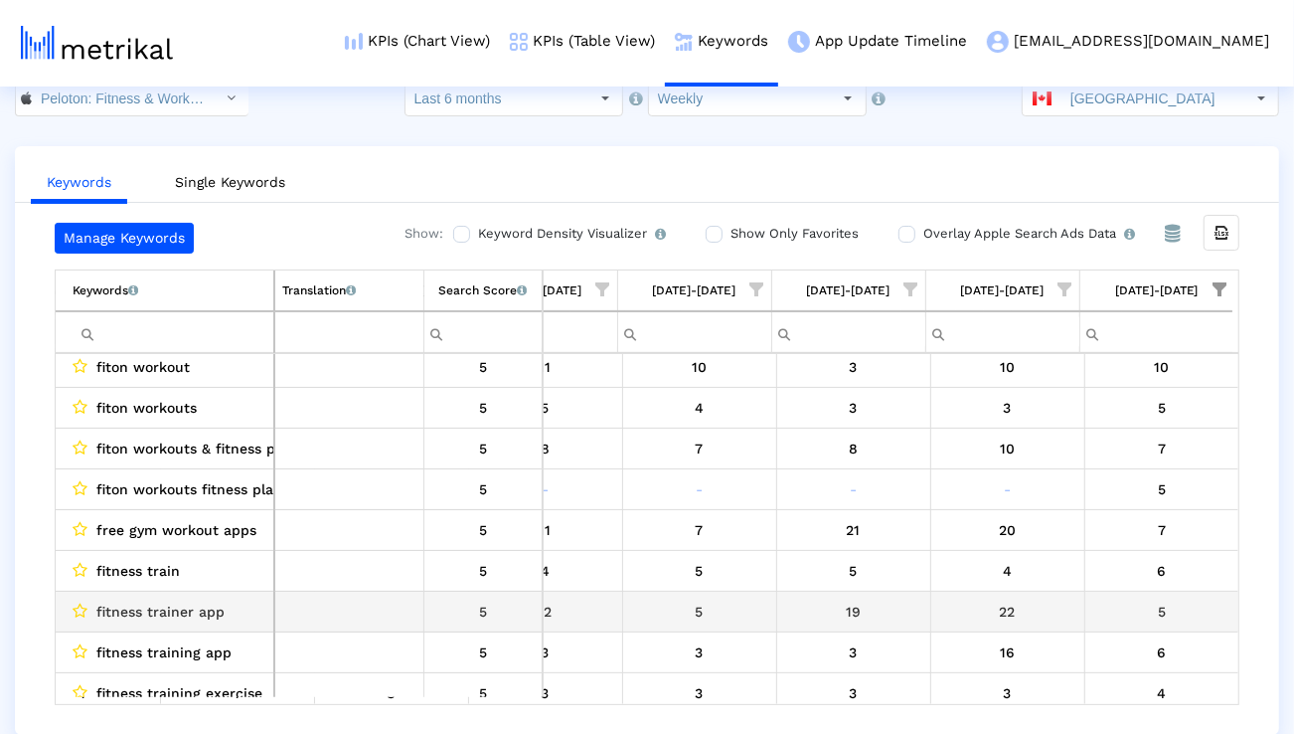
click at [189, 611] on span "fitness trainer app" at bounding box center [160, 611] width 128 height 26
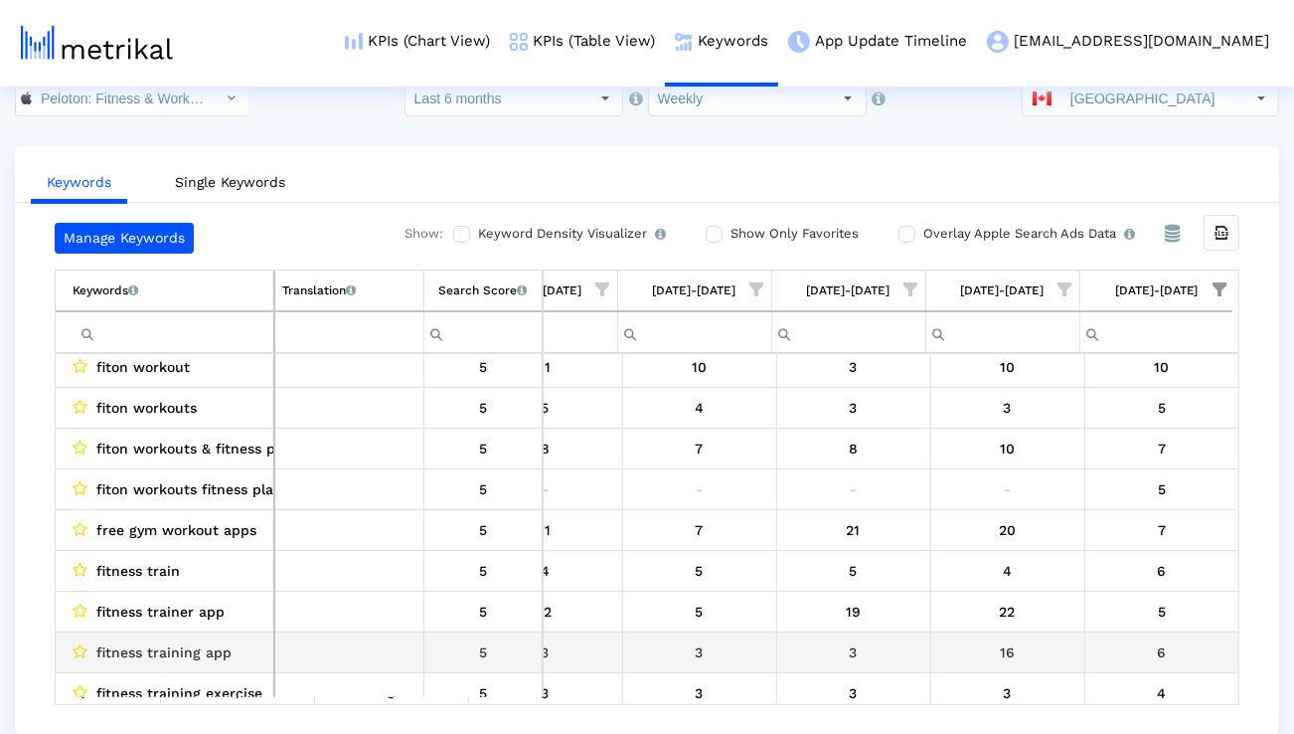
click at [183, 642] on span "fitness training app" at bounding box center [163, 652] width 135 height 26
copy span "fitness training app"
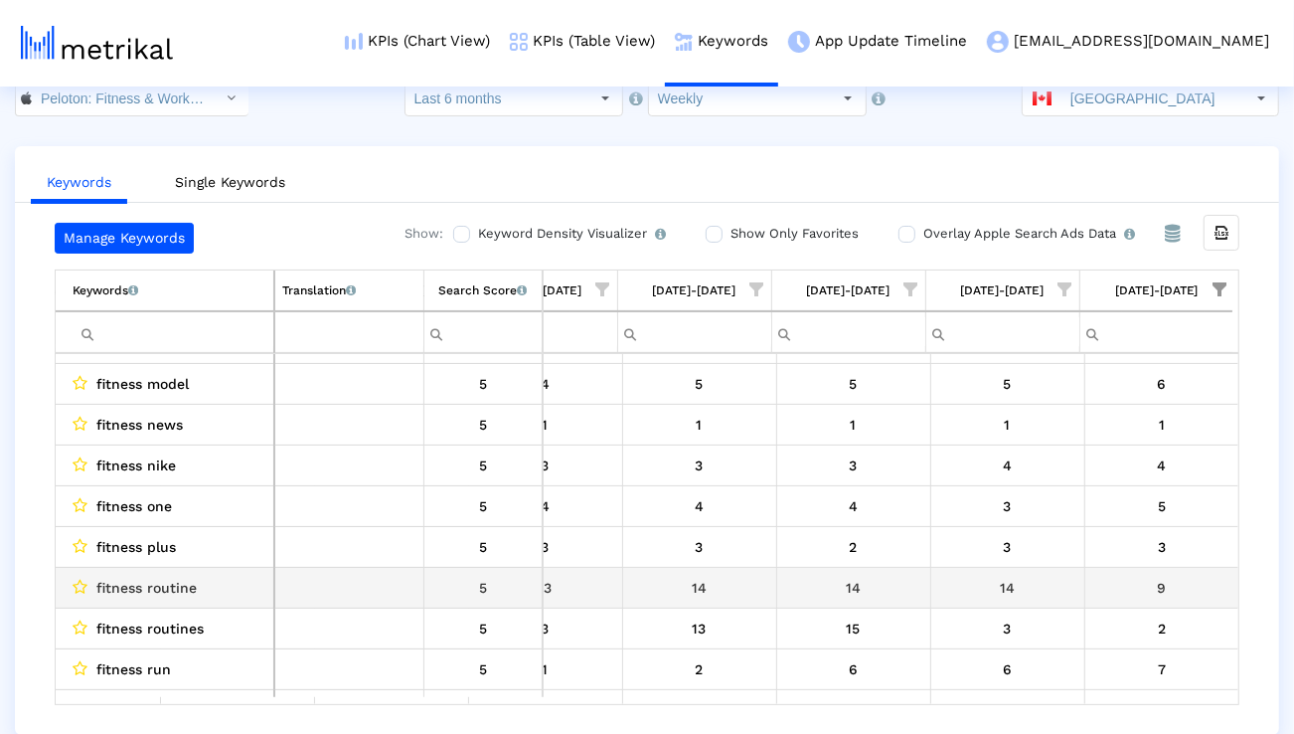
click at [137, 581] on span "fitness routine" at bounding box center [146, 588] width 100 height 26
copy span "fitness routine"
